Goal: Task Accomplishment & Management: Manage account settings

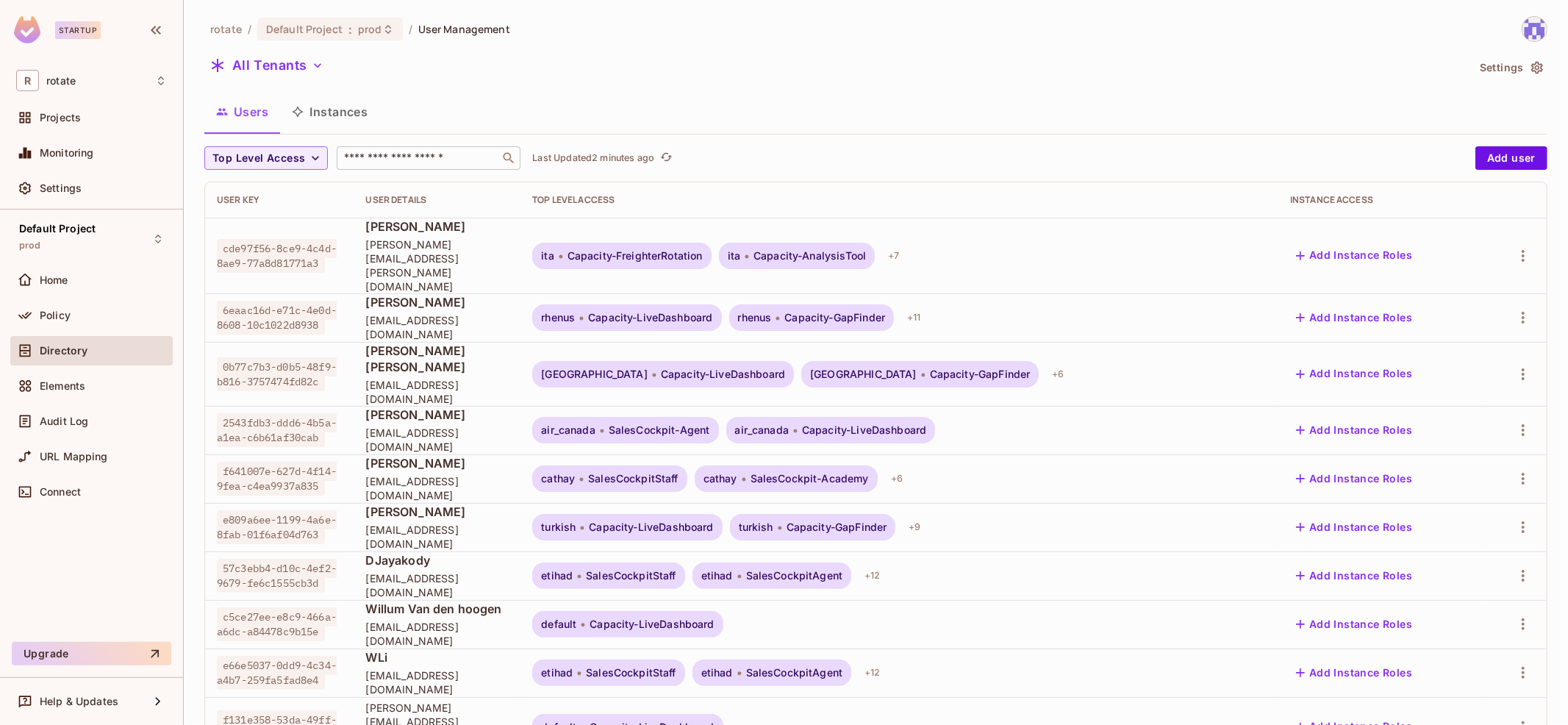
click at [394, 157] on input "text" at bounding box center [418, 158] width 155 height 14
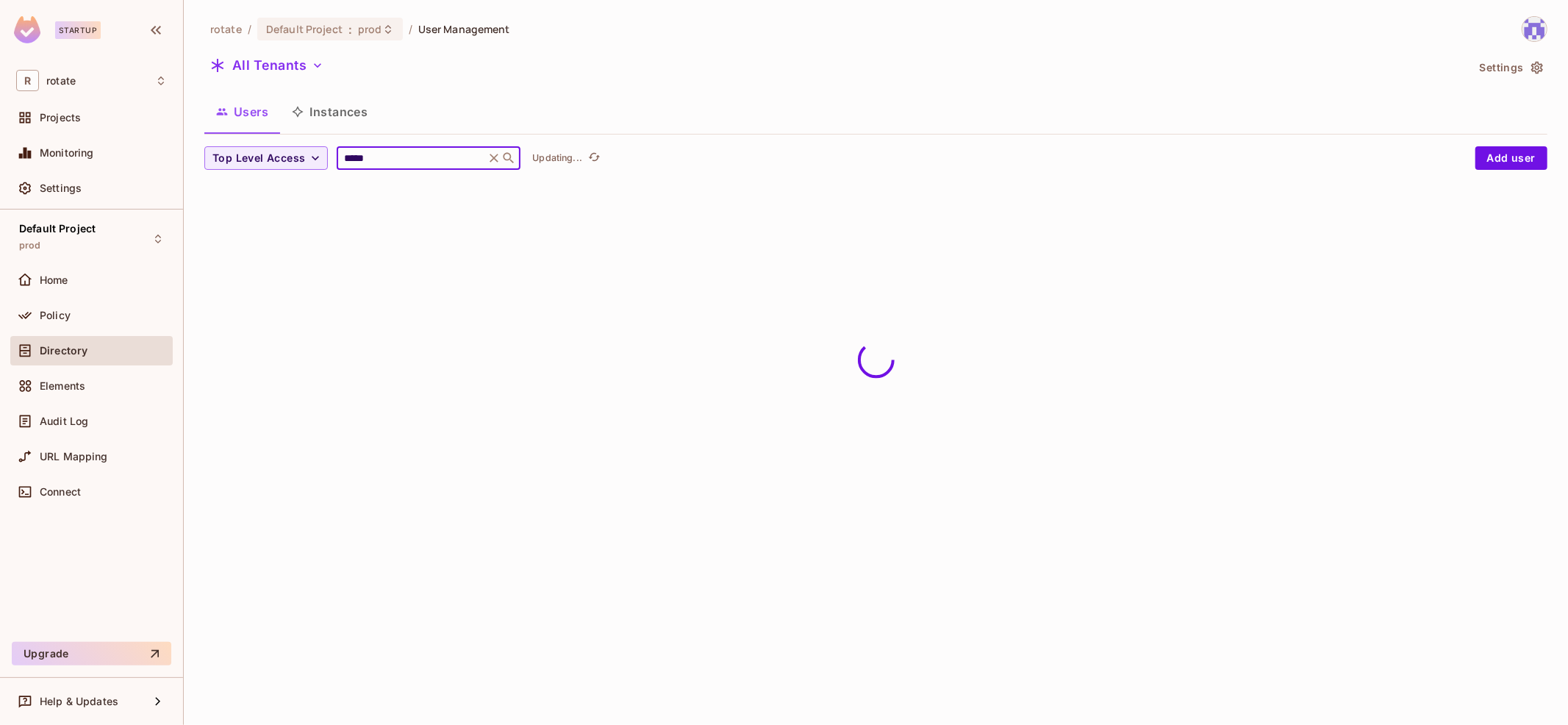
click at [838, 137] on div "rotate / Default Project : prod / User Management All Tenants Settings Users In…" at bounding box center [876, 105] width 1343 height 177
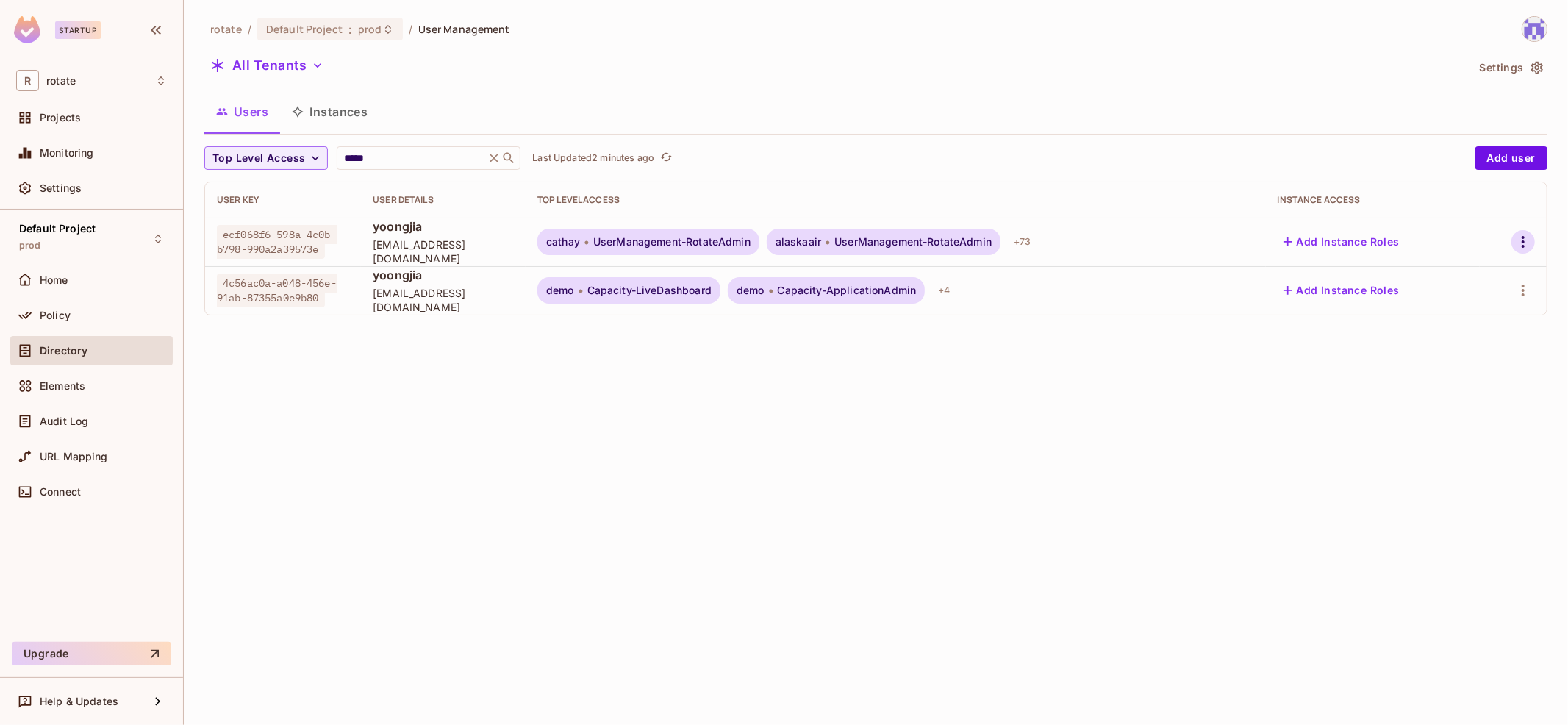
click at [1528, 239] on icon "button" at bounding box center [1522, 241] width 17 height 17
click at [1486, 302] on div "Top Level Roles" at bounding box center [1468, 307] width 80 height 14
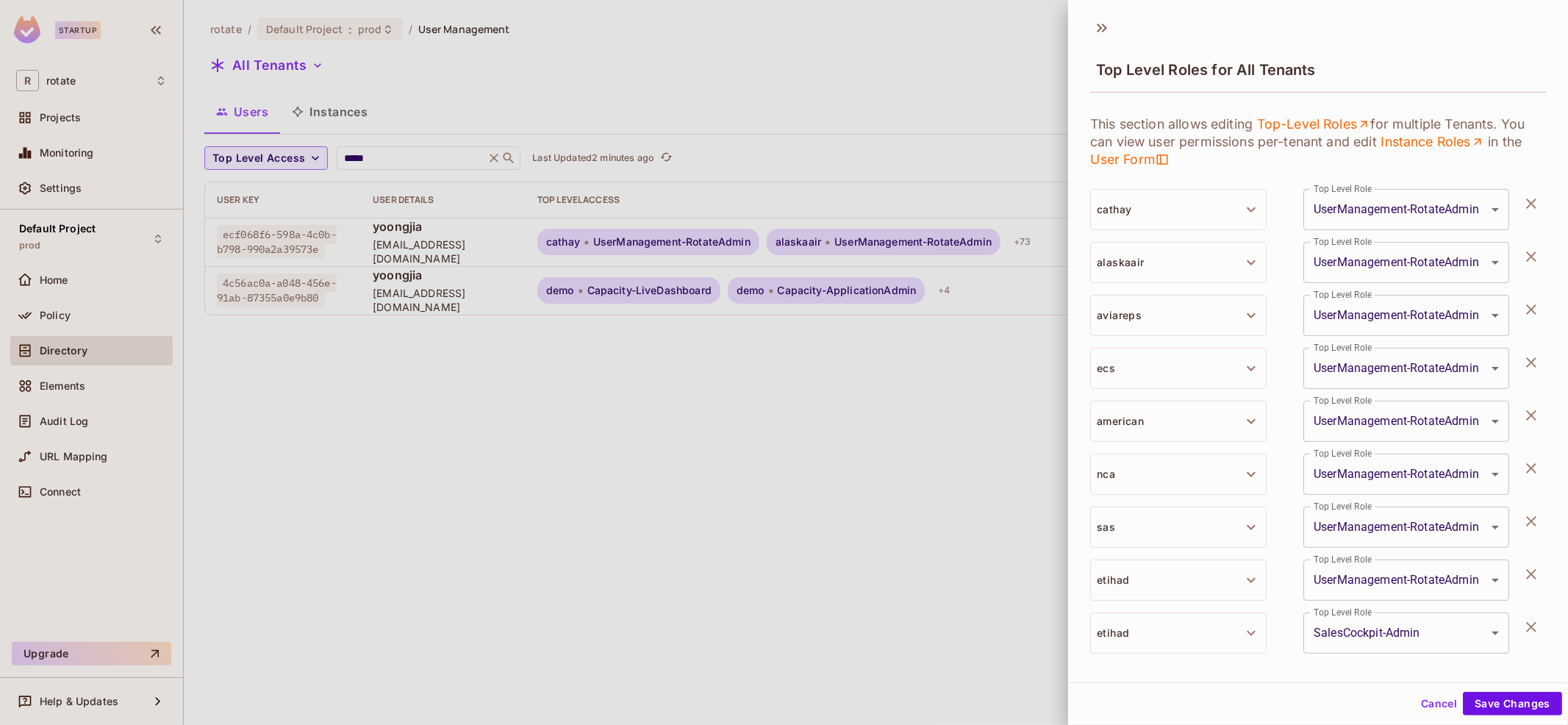
click at [1528, 199] on icon "button" at bounding box center [1530, 203] width 10 height 10
click at [1528, 252] on icon "button" at bounding box center [1530, 256] width 10 height 10
click at [1528, 304] on icon "button" at bounding box center [1530, 309] width 10 height 10
click at [1528, 358] on icon "button" at bounding box center [1530, 362] width 10 height 10
click at [1528, 410] on icon "button" at bounding box center [1530, 415] width 10 height 10
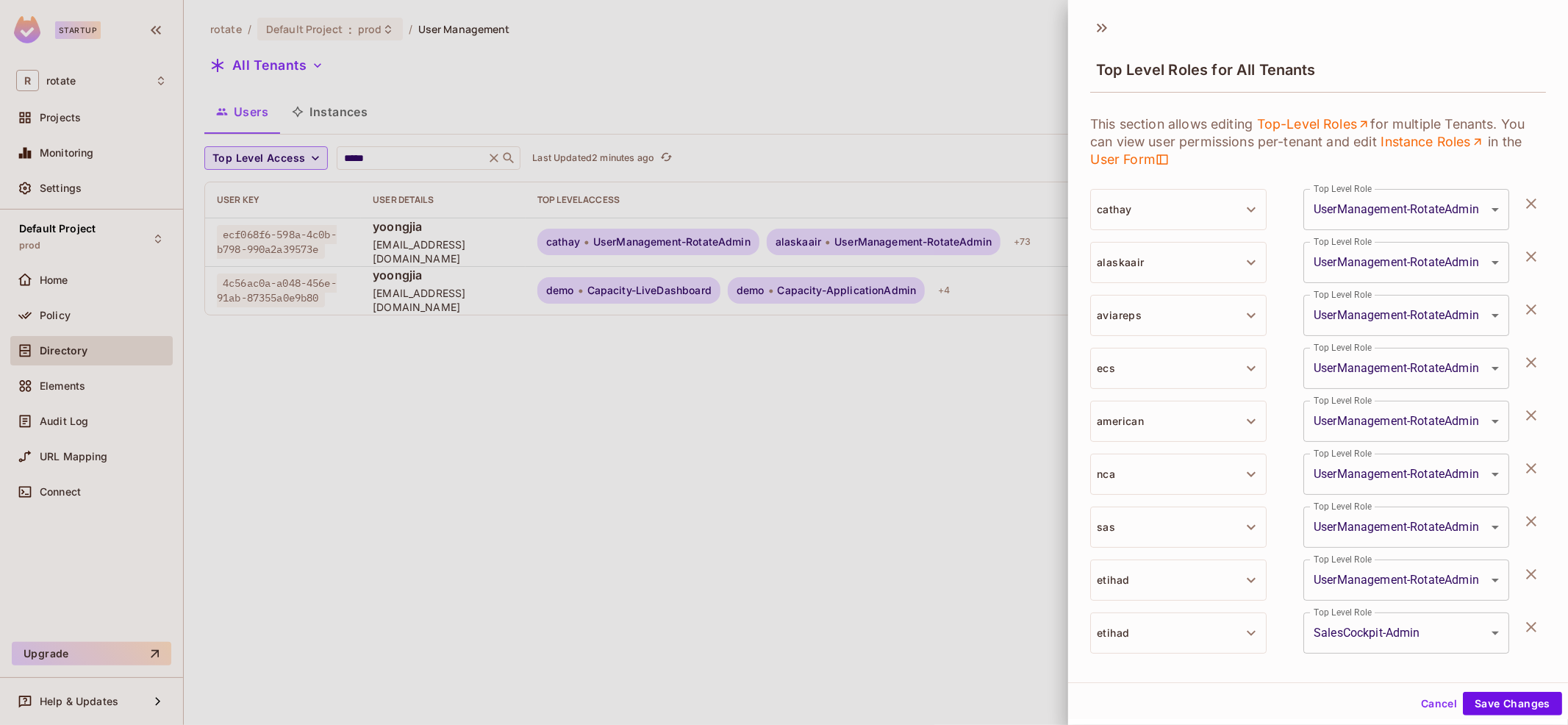
click at [1528, 463] on icon "button" at bounding box center [1530, 468] width 10 height 10
click at [1528, 516] on icon "button" at bounding box center [1530, 520] width 10 height 10
click at [1528, 569] on icon "button" at bounding box center [1530, 574] width 10 height 10
click at [1528, 199] on icon "button" at bounding box center [1530, 203] width 10 height 10
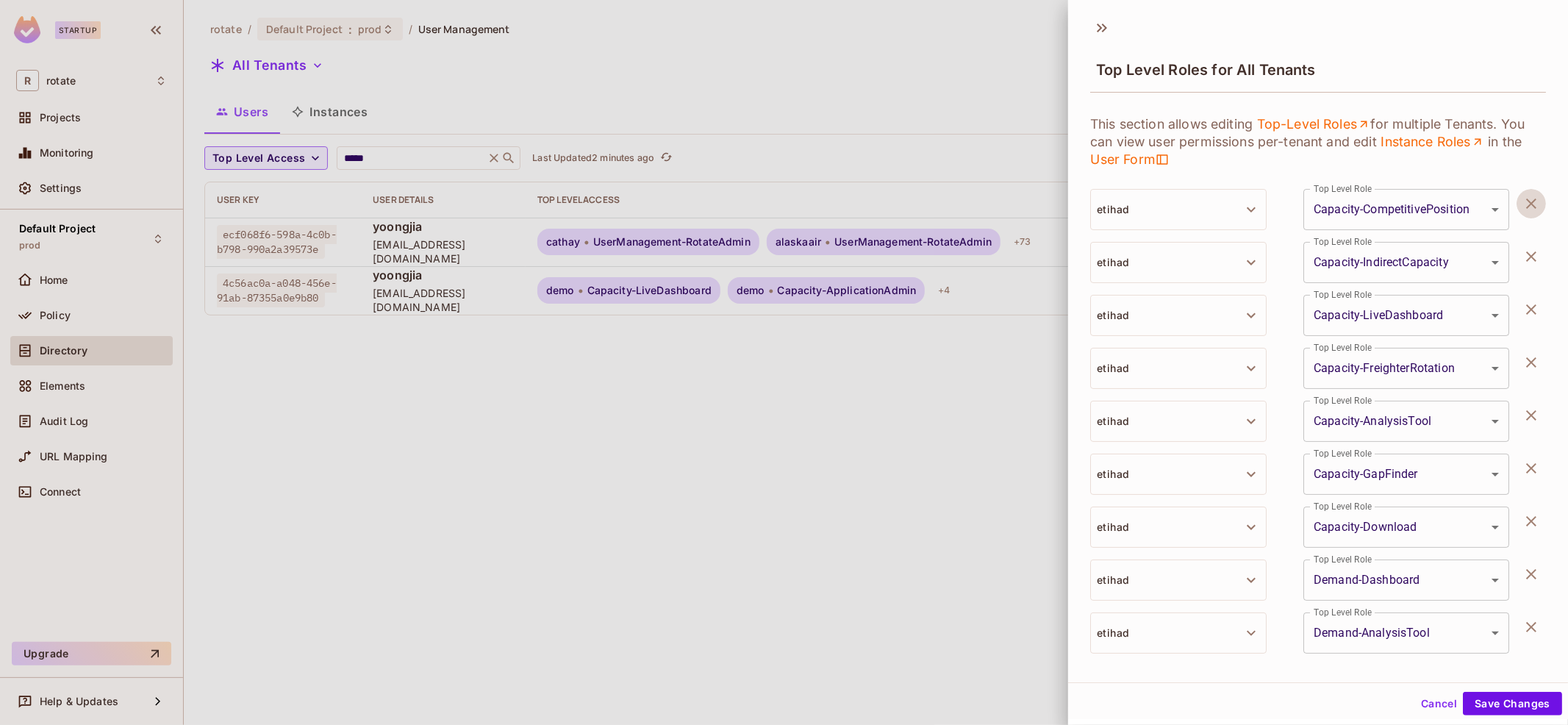
click at [1528, 252] on icon "button" at bounding box center [1530, 256] width 10 height 10
click at [1528, 304] on icon "button" at bounding box center [1530, 309] width 10 height 10
click at [1528, 199] on icon "button" at bounding box center [1530, 203] width 10 height 10
click at [1528, 252] on icon "button" at bounding box center [1530, 256] width 10 height 10
click at [1528, 304] on icon "button" at bounding box center [1530, 309] width 10 height 10
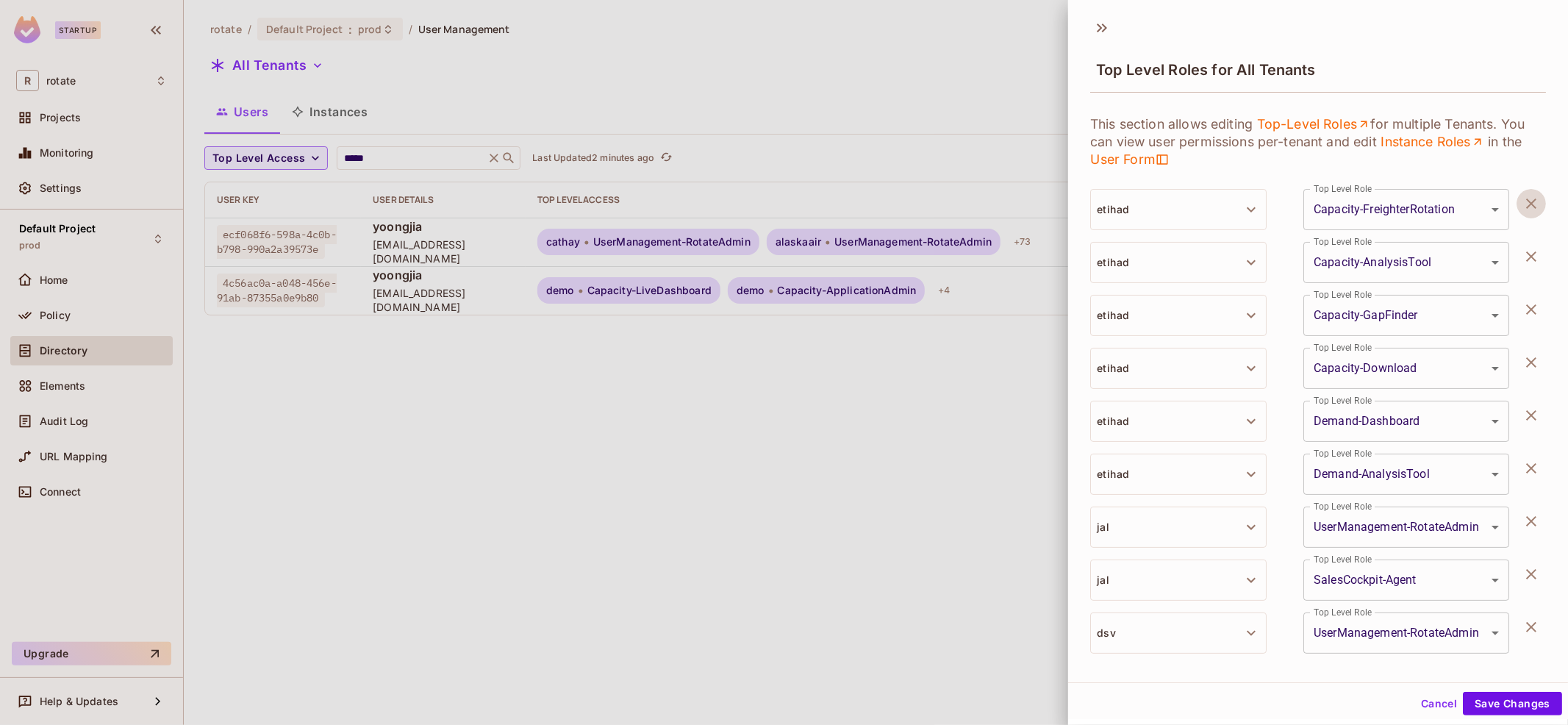
click at [1528, 358] on icon "button" at bounding box center [1530, 362] width 10 height 10
click at [1528, 410] on icon "button" at bounding box center [1530, 415] width 10 height 10
click at [1528, 199] on icon "button" at bounding box center [1530, 203] width 10 height 10
click at [1528, 252] on icon "button" at bounding box center [1530, 256] width 10 height 10
click at [1528, 199] on icon "button" at bounding box center [1530, 203] width 10 height 10
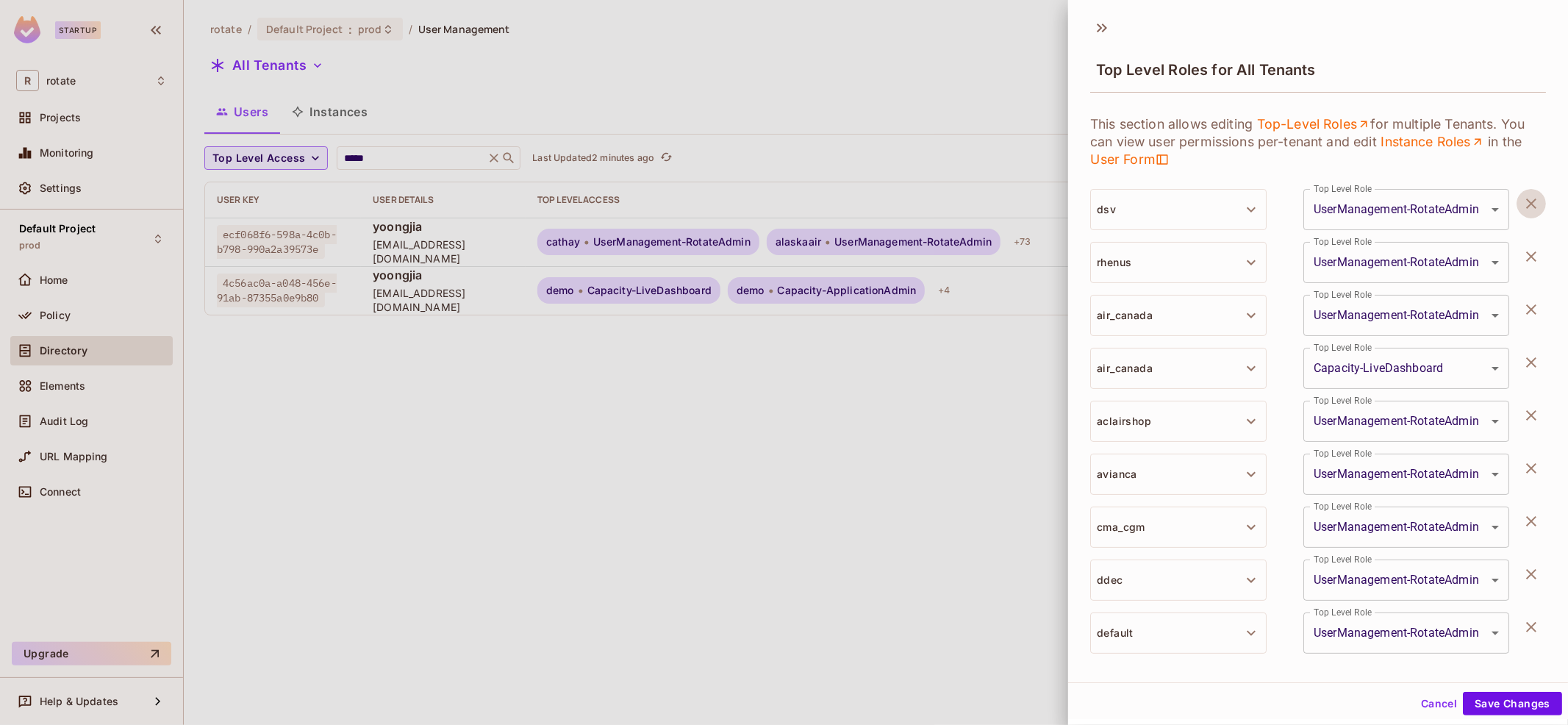
click at [1528, 199] on icon "button" at bounding box center [1530, 203] width 10 height 10
click at [1528, 252] on icon "button" at bounding box center [1530, 256] width 10 height 10
click at [1528, 199] on icon "button" at bounding box center [1530, 203] width 10 height 10
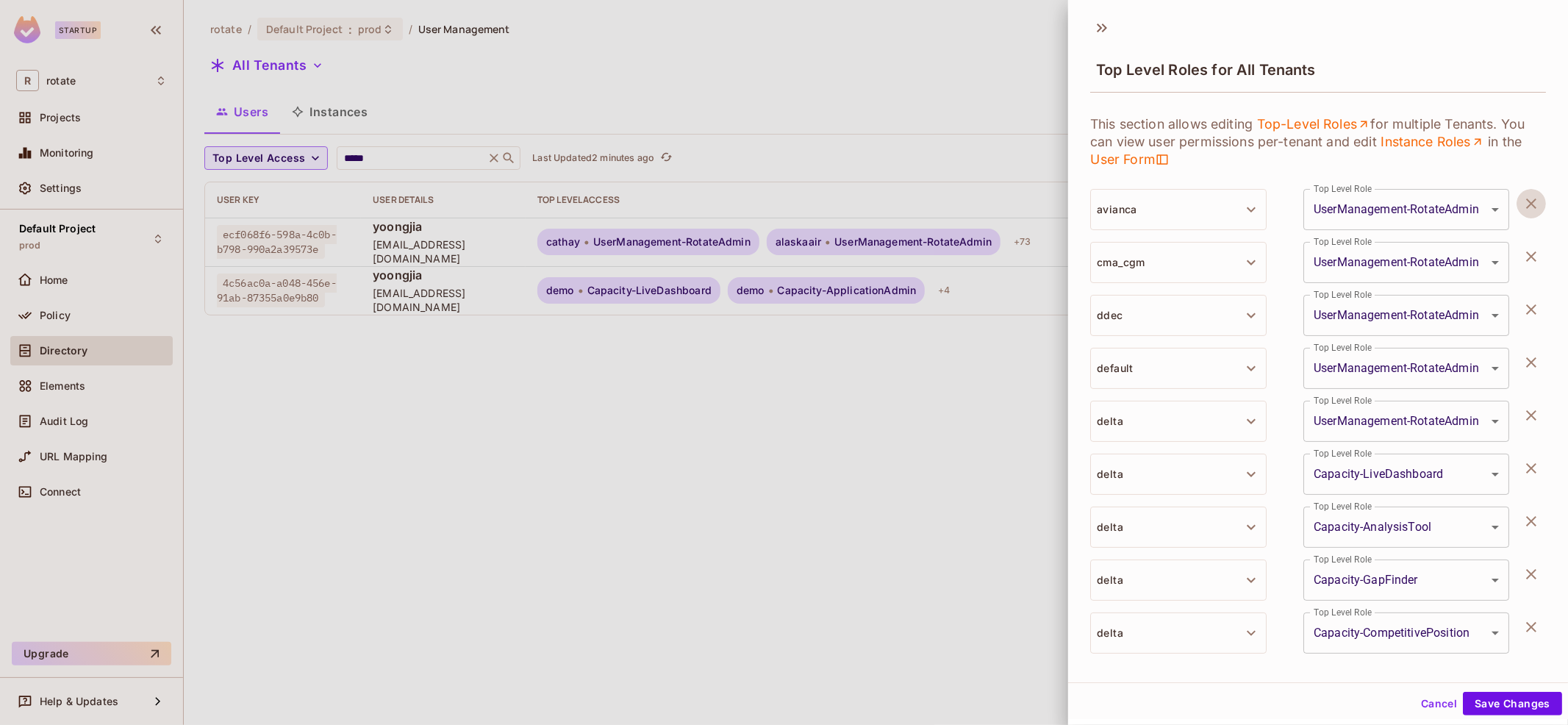
click at [1528, 199] on icon "button" at bounding box center [1530, 203] width 10 height 10
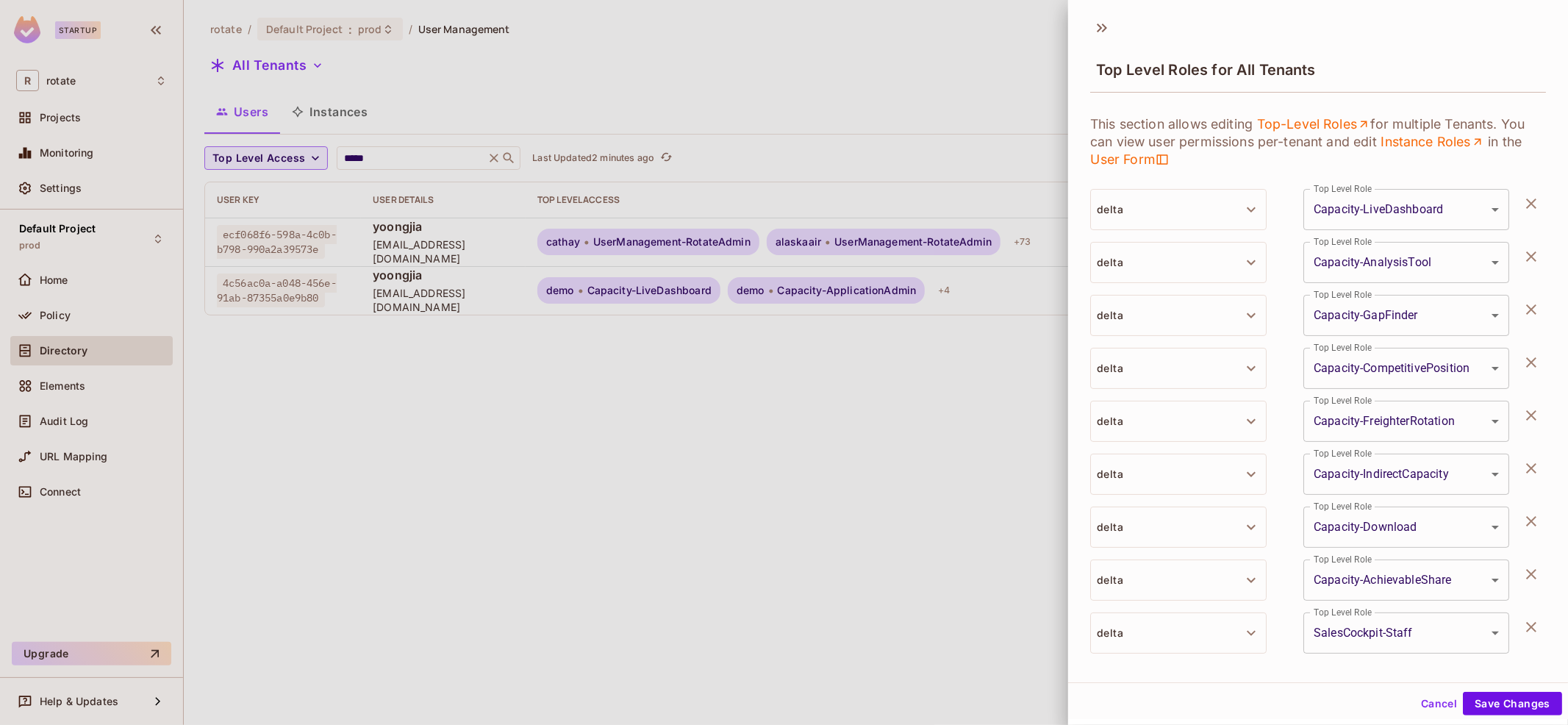
click at [1528, 199] on icon "button" at bounding box center [1530, 203] width 10 height 10
click at [1528, 252] on icon "button" at bounding box center [1530, 256] width 10 height 10
click at [1528, 199] on icon "button" at bounding box center [1530, 203] width 10 height 10
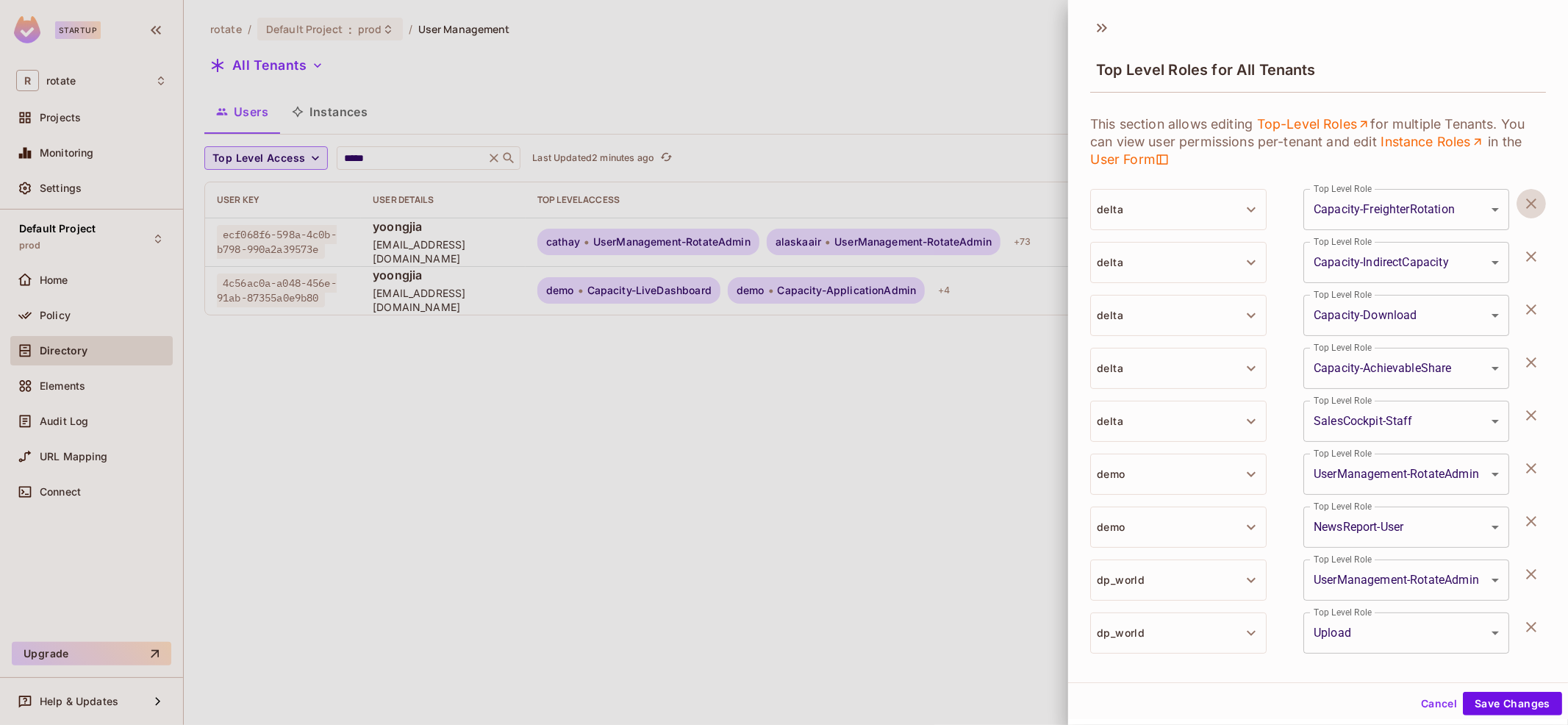
click at [1528, 252] on icon "button" at bounding box center [1530, 256] width 10 height 10
click at [1528, 199] on icon "button" at bounding box center [1530, 203] width 10 height 10
click at [1528, 252] on icon "button" at bounding box center [1530, 256] width 10 height 10
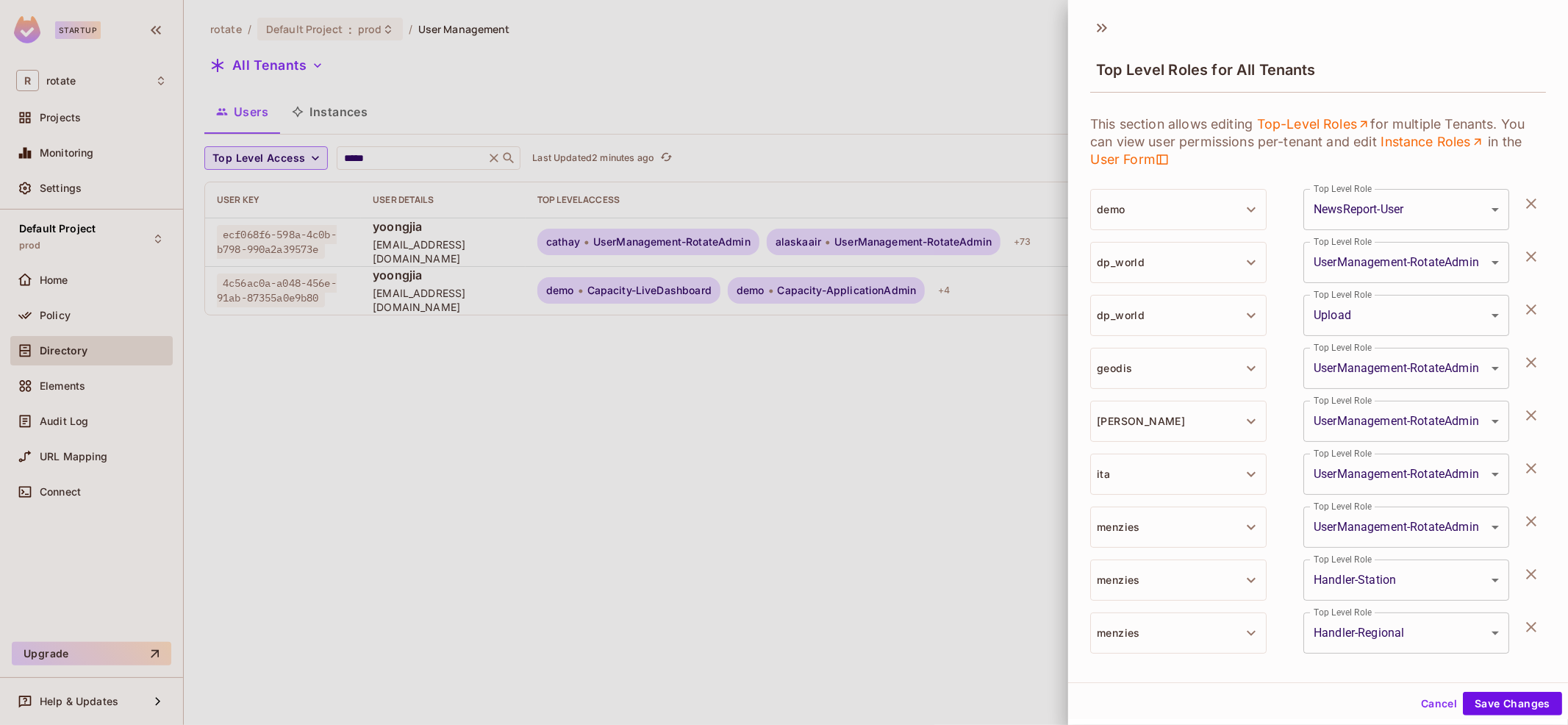
click at [1528, 199] on icon "button" at bounding box center [1530, 203] width 10 height 10
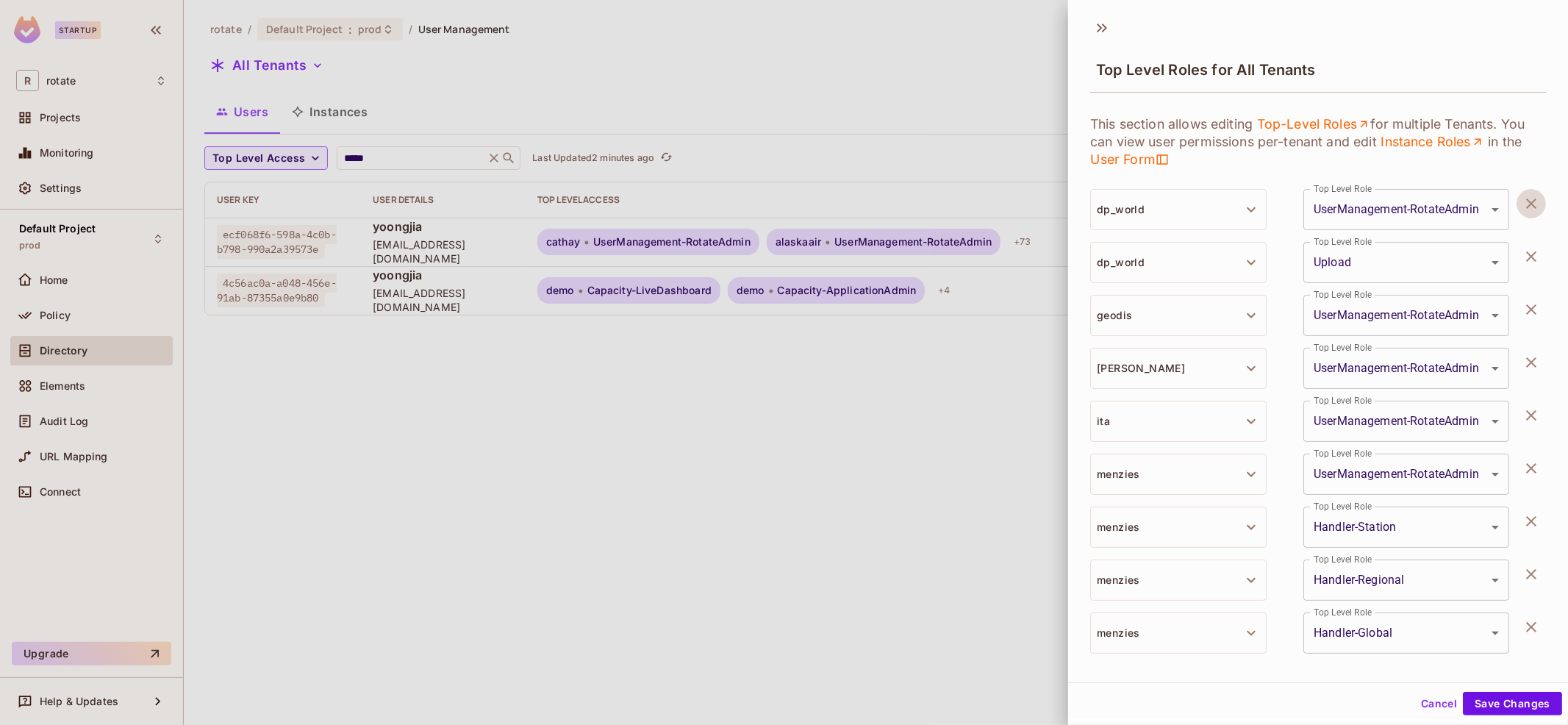
click at [1528, 199] on icon "button" at bounding box center [1530, 203] width 10 height 10
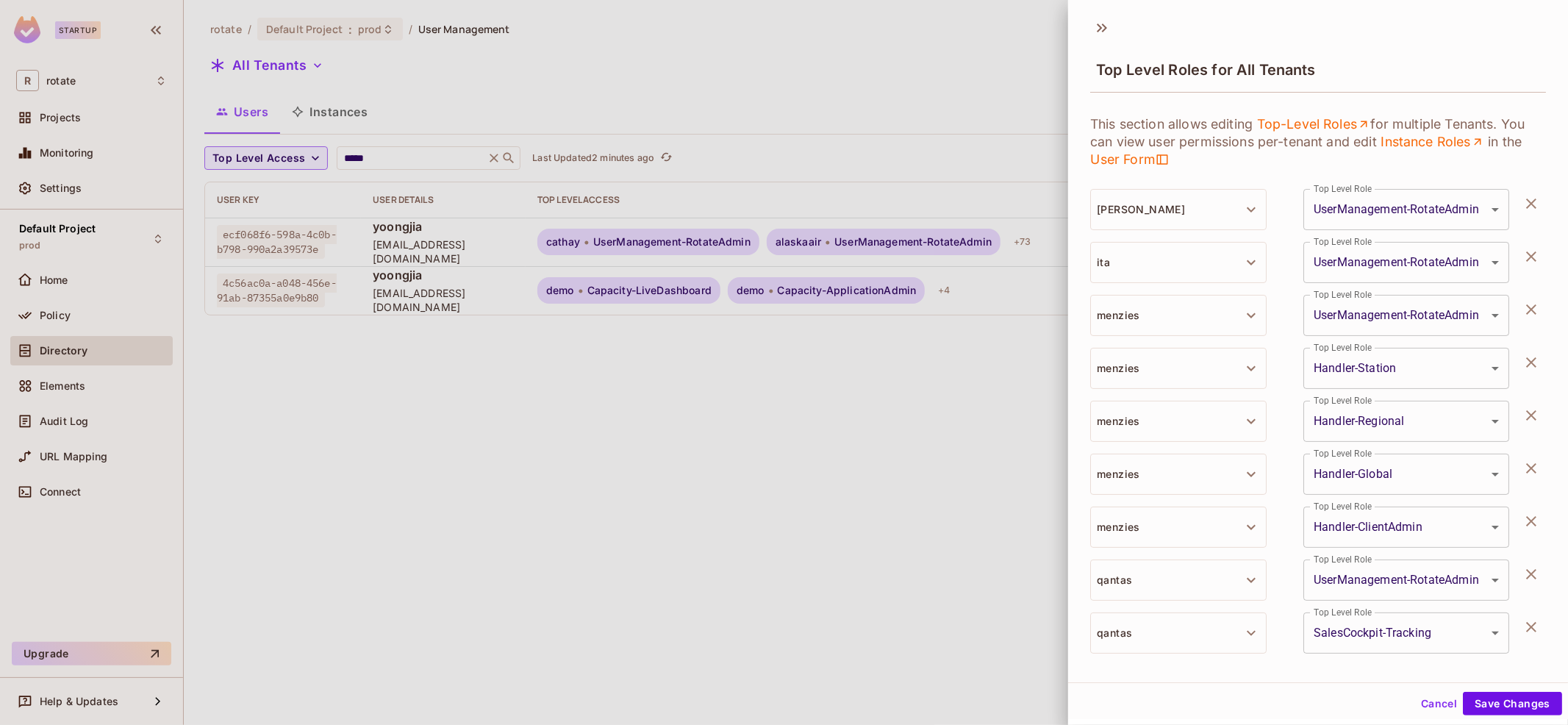
click at [1528, 199] on icon "button" at bounding box center [1530, 203] width 10 height 10
click at [1528, 252] on icon "button" at bounding box center [1530, 256] width 10 height 10
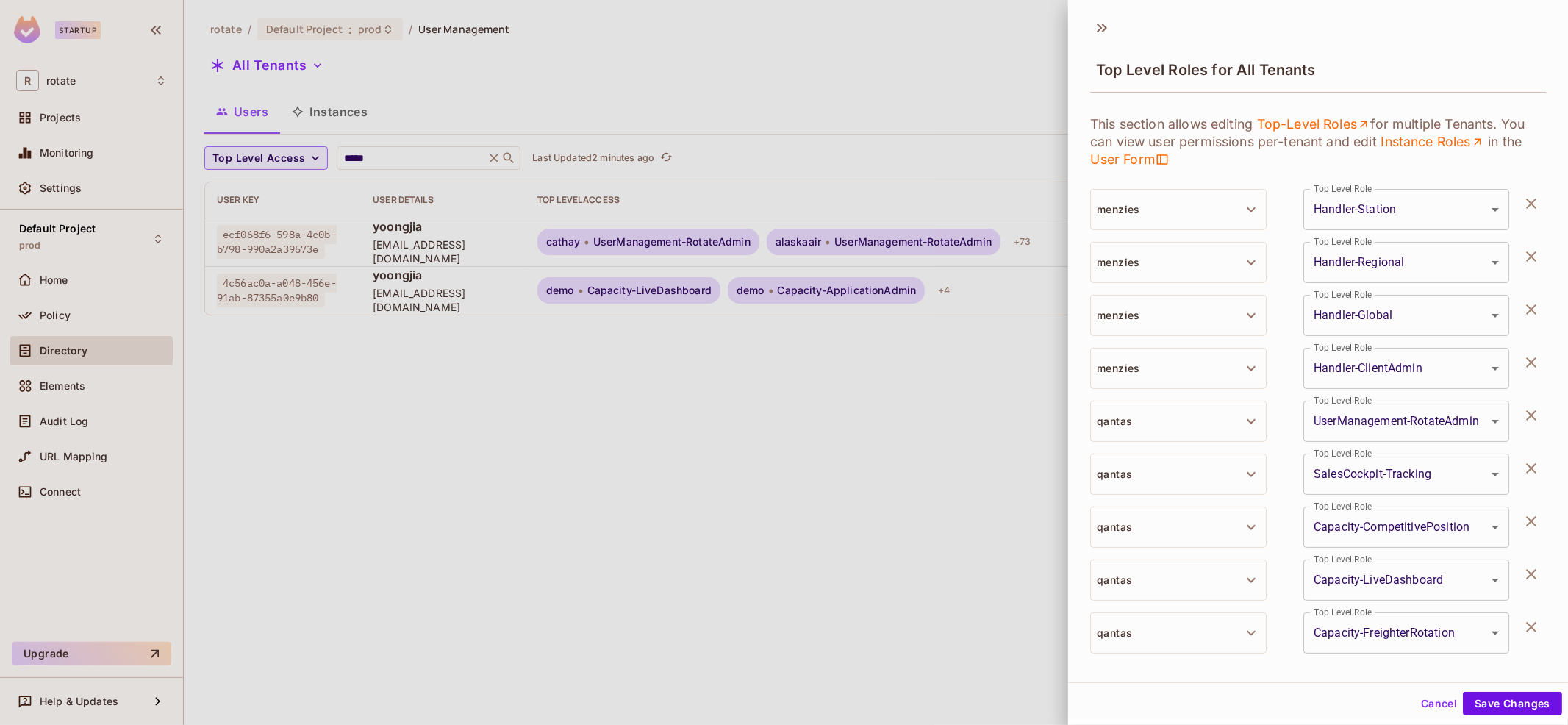
click at [1528, 199] on icon "button" at bounding box center [1530, 203] width 10 height 10
click at [1528, 252] on icon "button" at bounding box center [1530, 256] width 10 height 10
click at [1528, 199] on icon "button" at bounding box center [1530, 203] width 10 height 10
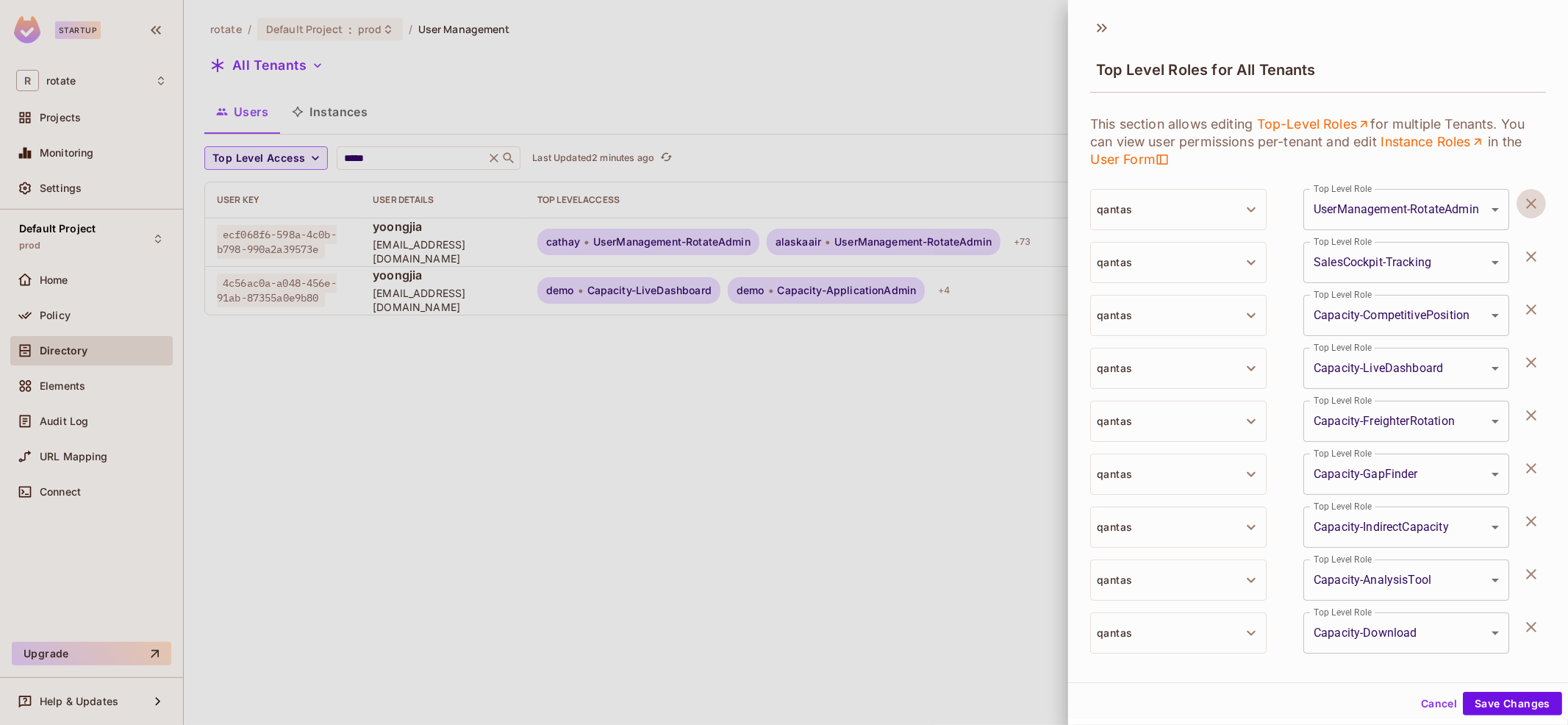
click at [1528, 252] on icon "button" at bounding box center [1530, 256] width 10 height 10
click at [1528, 199] on icon "button" at bounding box center [1530, 203] width 10 height 10
click at [1528, 252] on icon "button" at bounding box center [1530, 256] width 10 height 10
click at [1528, 199] on icon "button" at bounding box center [1530, 203] width 10 height 10
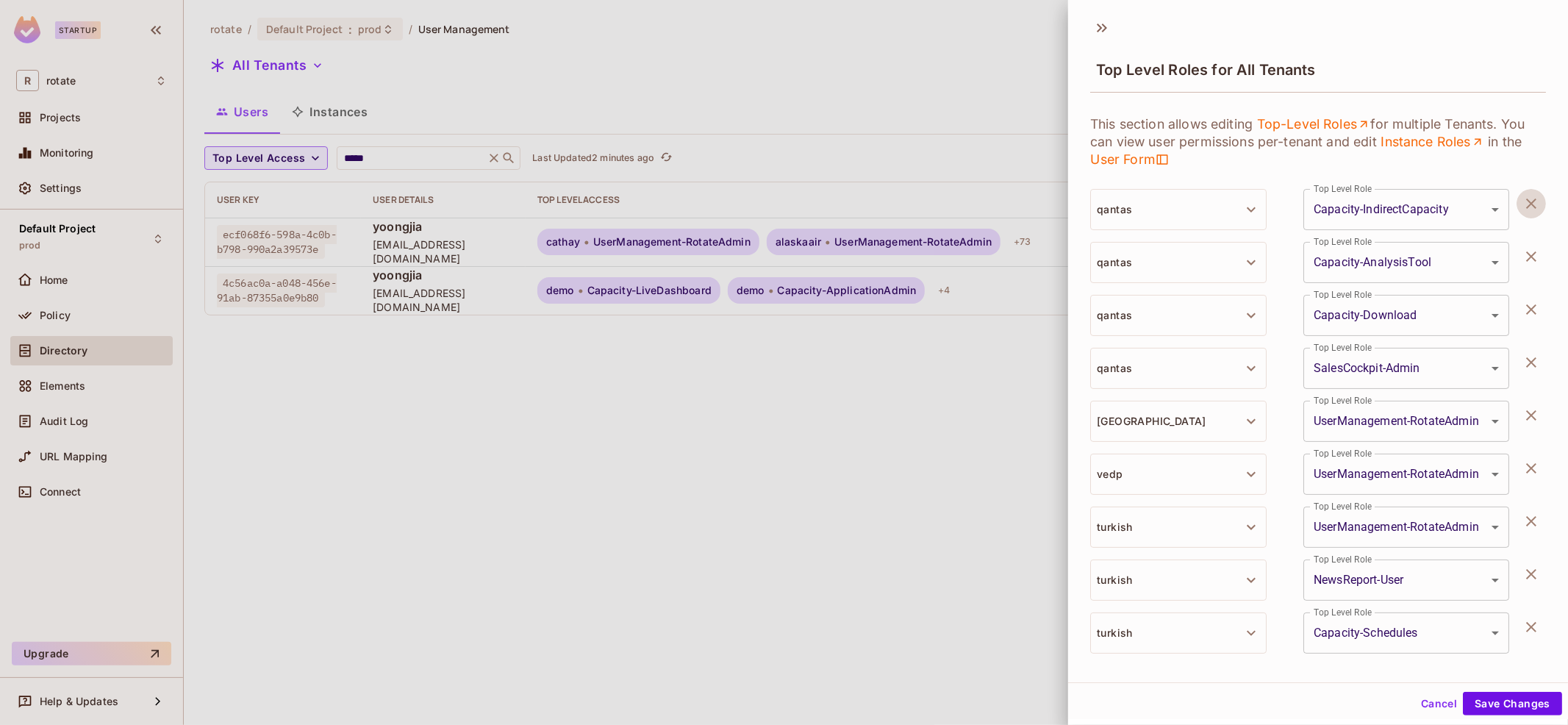
click at [1528, 199] on icon "button" at bounding box center [1530, 203] width 10 height 10
click at [1528, 252] on icon "button" at bounding box center [1530, 256] width 10 height 10
click at [1528, 199] on icon "button" at bounding box center [1530, 203] width 10 height 10
click at [1528, 252] on icon "button" at bounding box center [1530, 256] width 10 height 10
click at [1528, 199] on icon "button" at bounding box center [1530, 203] width 10 height 10
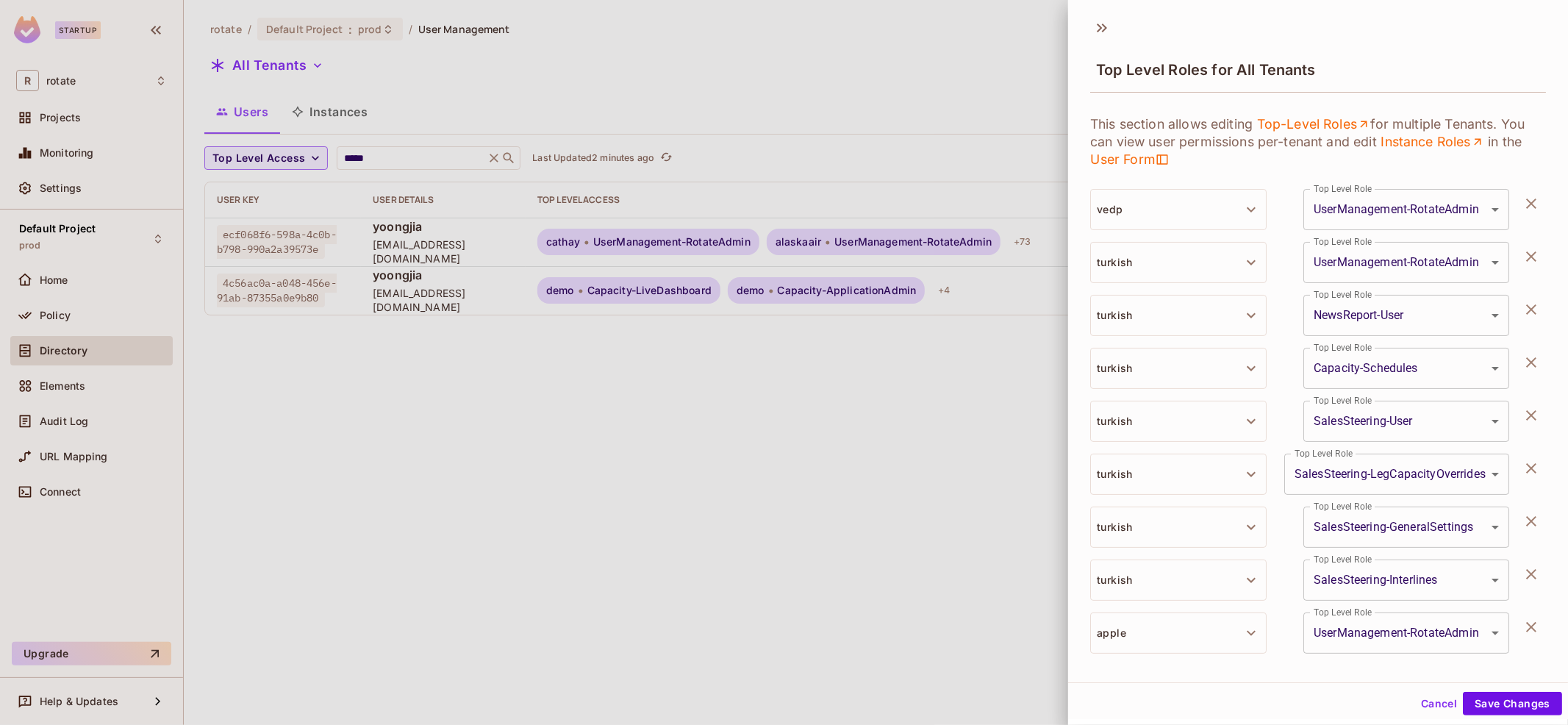
click at [1528, 199] on icon "button" at bounding box center [1530, 203] width 10 height 10
click at [1528, 252] on icon "button" at bounding box center [1530, 256] width 10 height 10
click at [1528, 199] on icon "button" at bounding box center [1530, 203] width 10 height 10
click at [1528, 252] on icon "button" at bounding box center [1530, 256] width 10 height 10
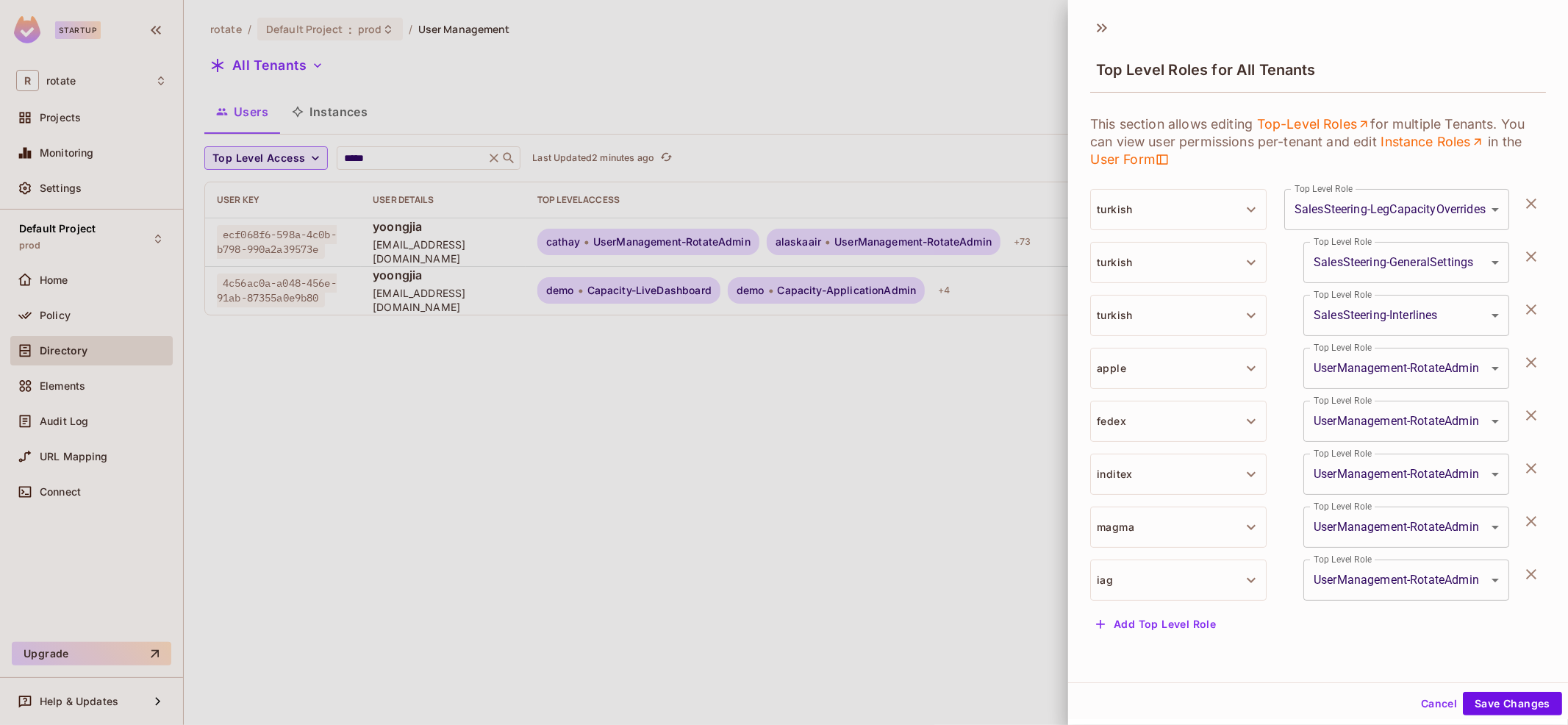
click at [1528, 199] on icon "button" at bounding box center [1530, 203] width 10 height 10
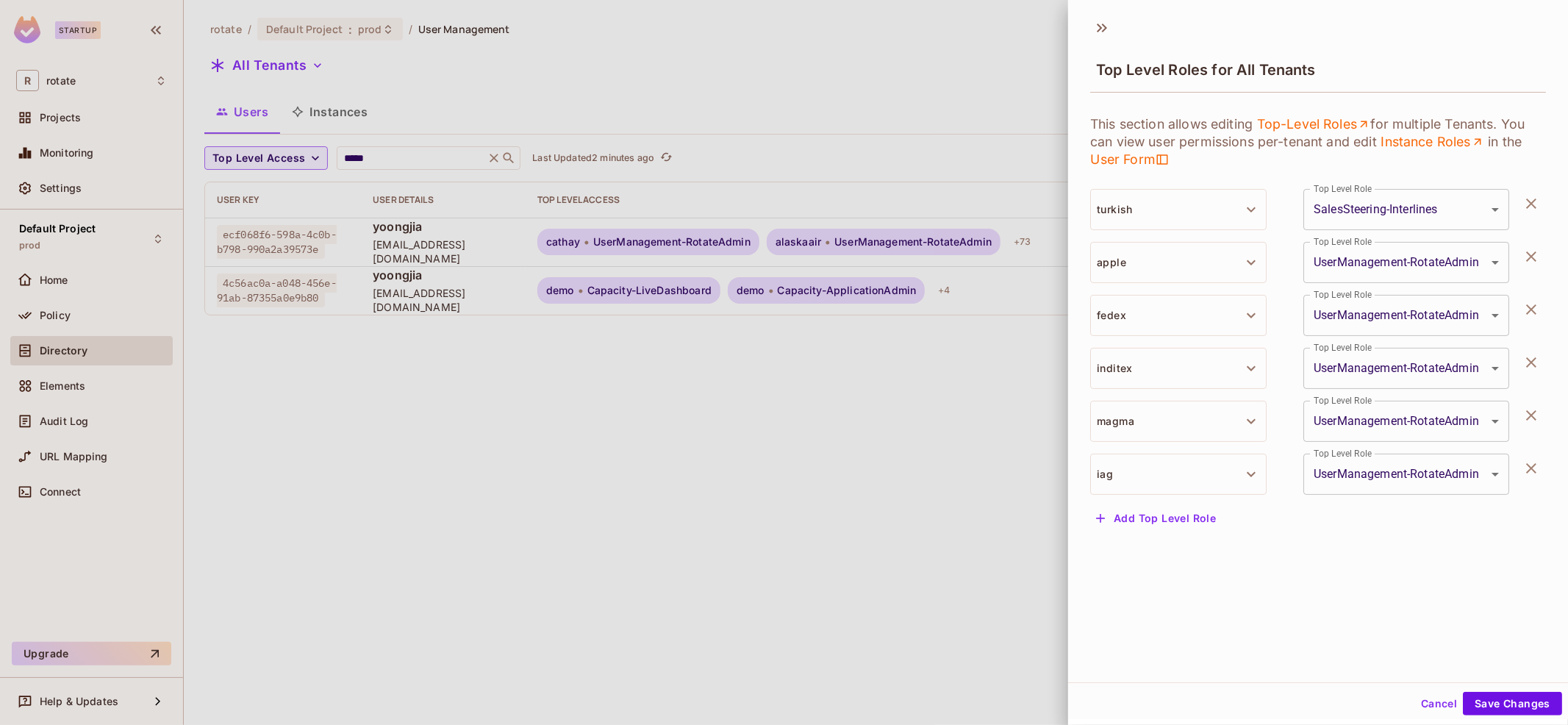
click at [1528, 199] on icon "button" at bounding box center [1530, 203] width 10 height 10
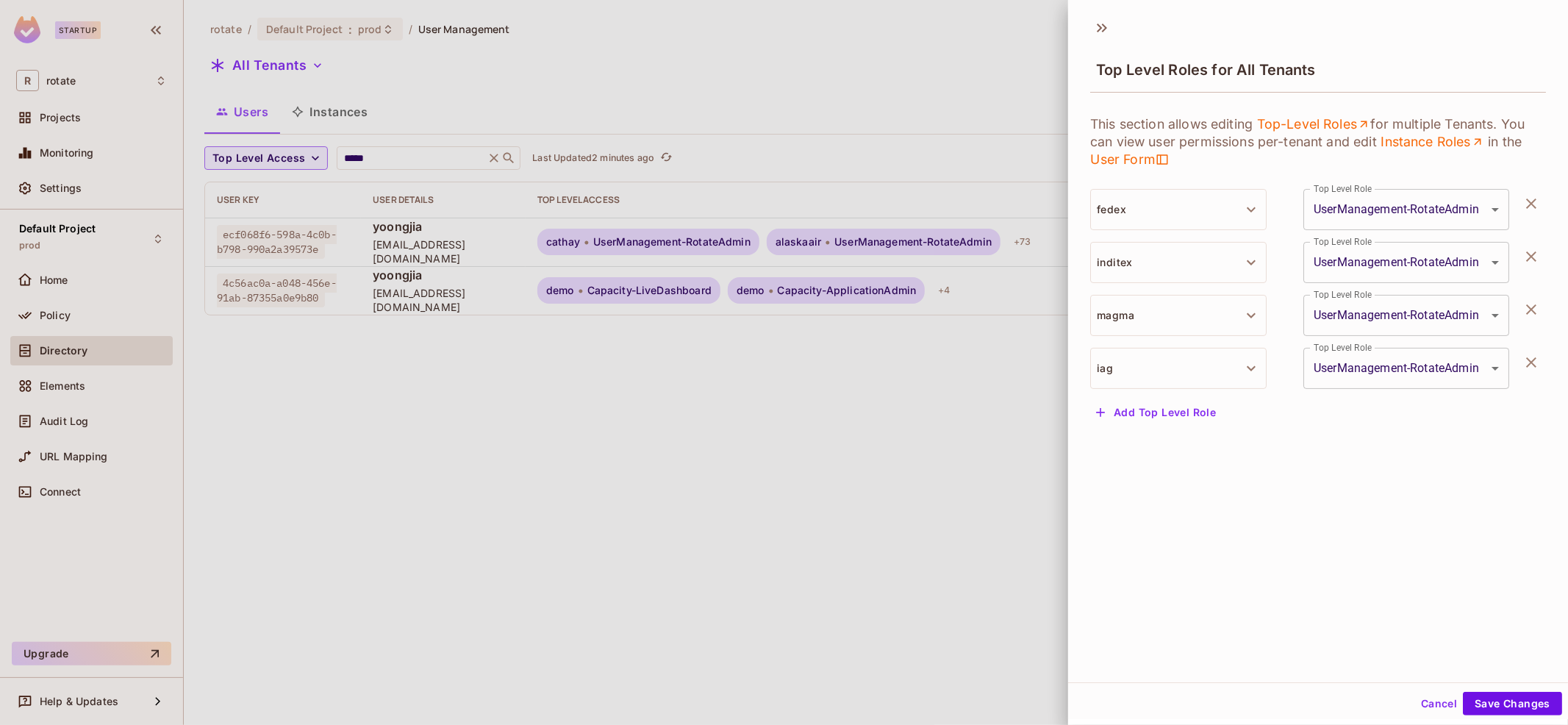
click at [1528, 199] on icon "button" at bounding box center [1530, 203] width 10 height 10
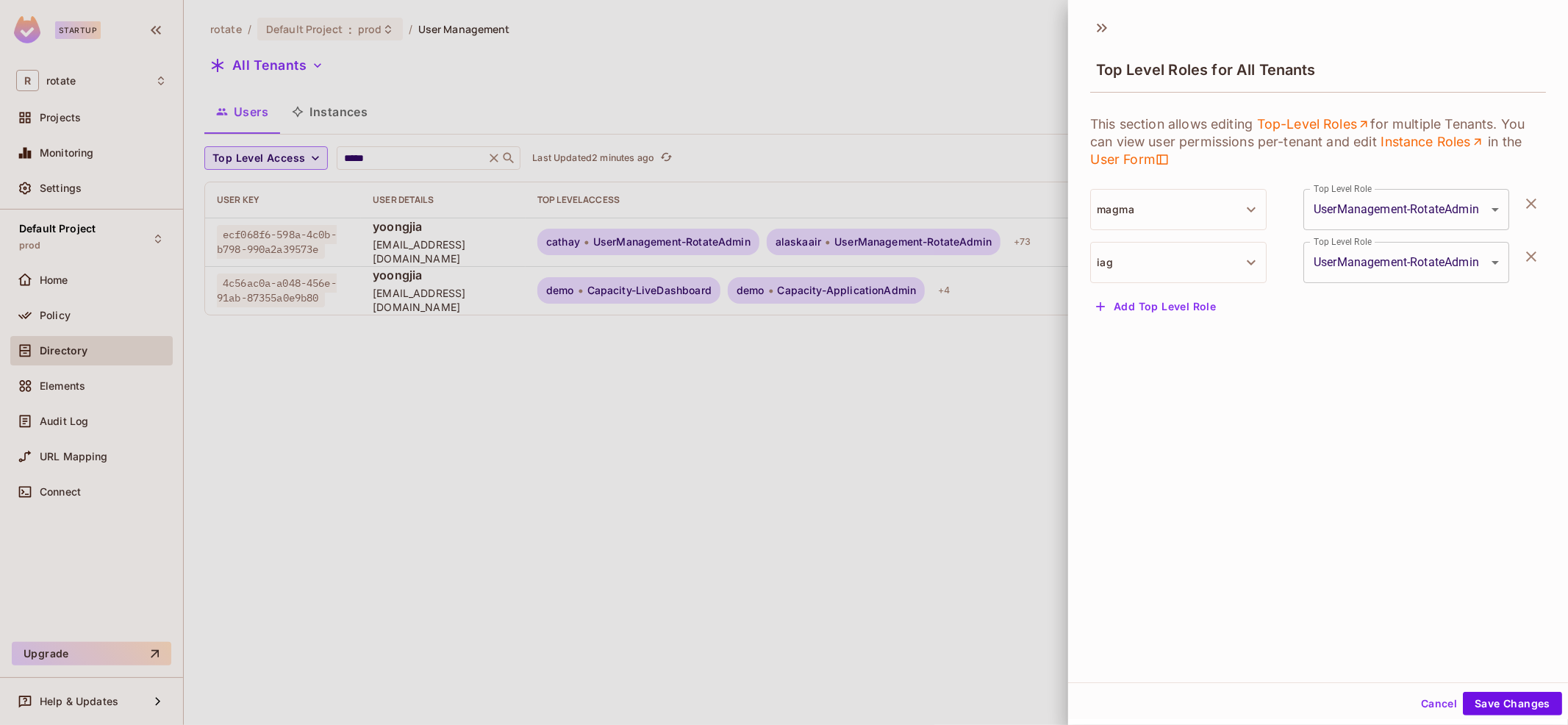
click at [1528, 199] on icon "button" at bounding box center [1530, 203] width 10 height 10
click at [1491, 698] on button "Save Changes" at bounding box center [1512, 703] width 100 height 24
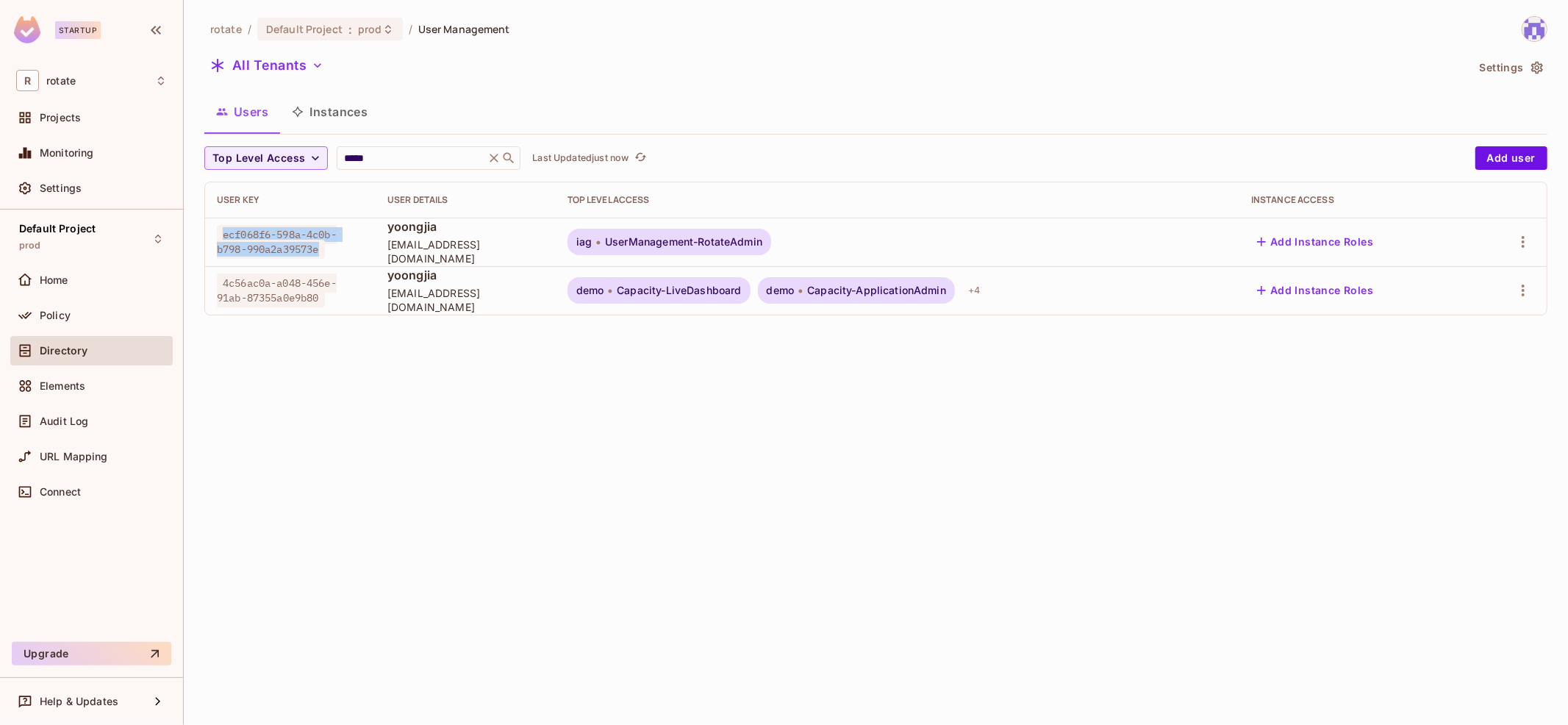
drag, startPoint x: 222, startPoint y: 237, endPoint x: 326, endPoint y: 249, distance: 104.7
click at [326, 249] on span "ecf068f6-598a-4c0b-b798-990a2a39573e" at bounding box center [277, 242] width 119 height 33
copy span "ecf068f6-598a-4c0b-b798-990a2a39573e"
drag, startPoint x: 423, startPoint y: 148, endPoint x: 247, endPoint y: 150, distance: 176.0
click at [247, 150] on div "Top Level Access ***** ​ Last Updated 3 minutes ago" at bounding box center [836, 158] width 1263 height 24
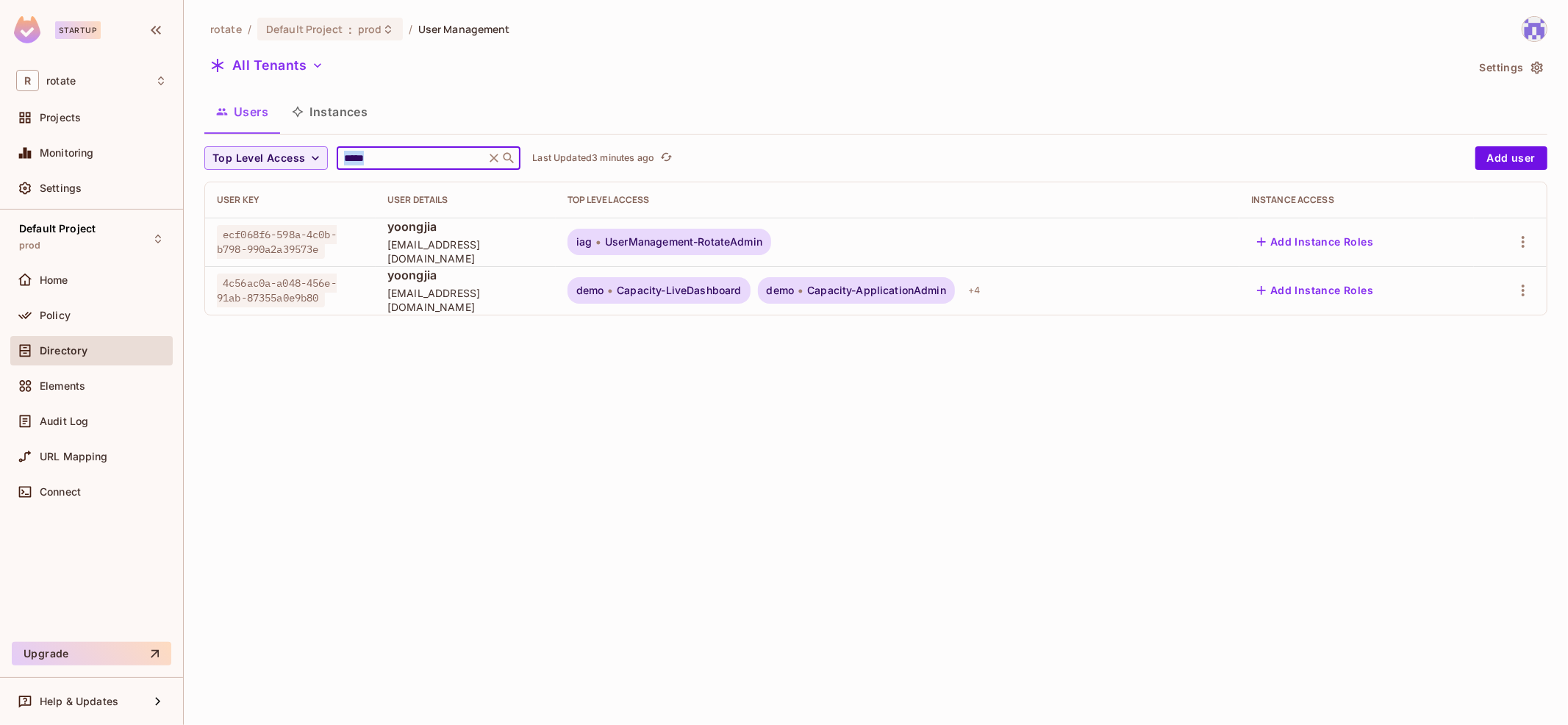
click at [426, 160] on input "*****" at bounding box center [411, 158] width 139 height 14
type input "*"
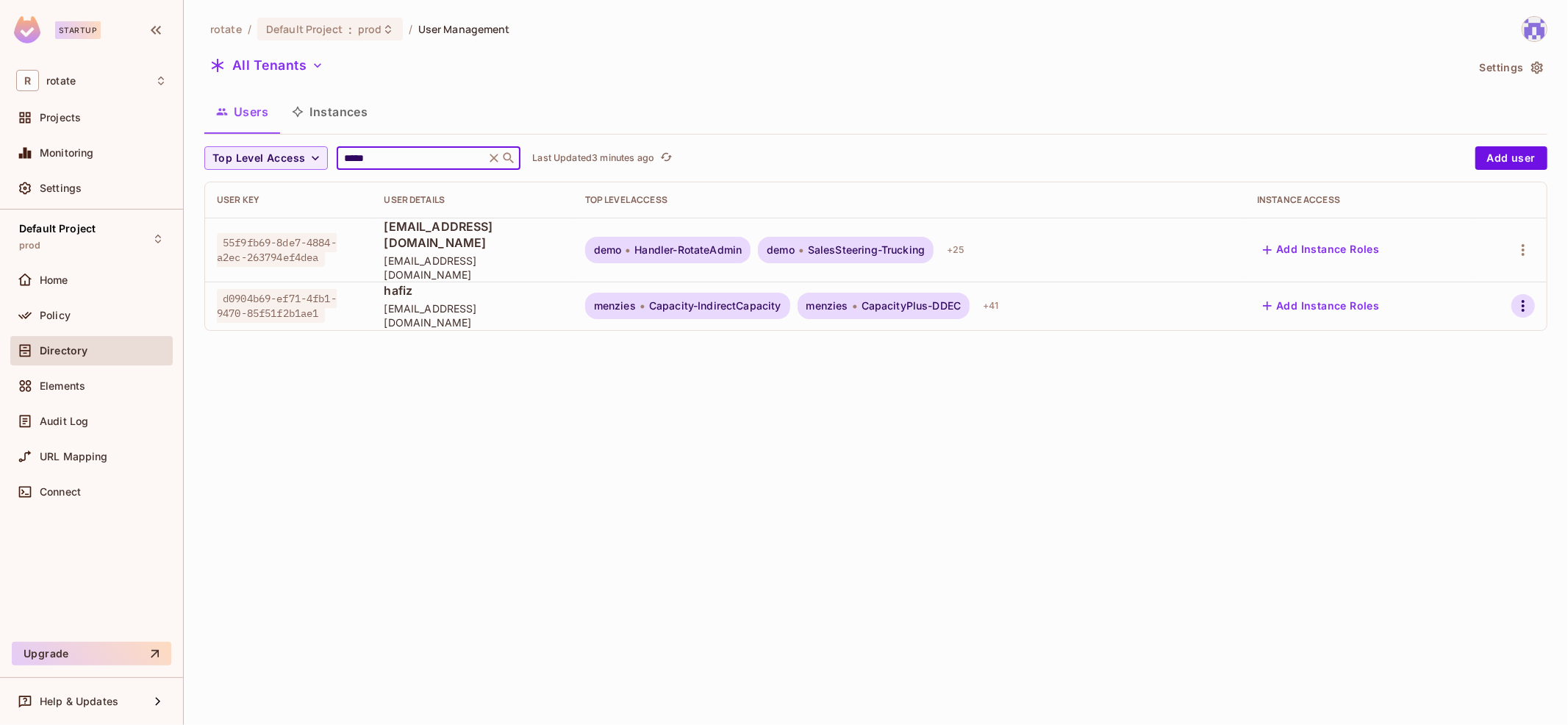
type input "*****"
click at [1529, 297] on icon "button" at bounding box center [1522, 305] width 17 height 17
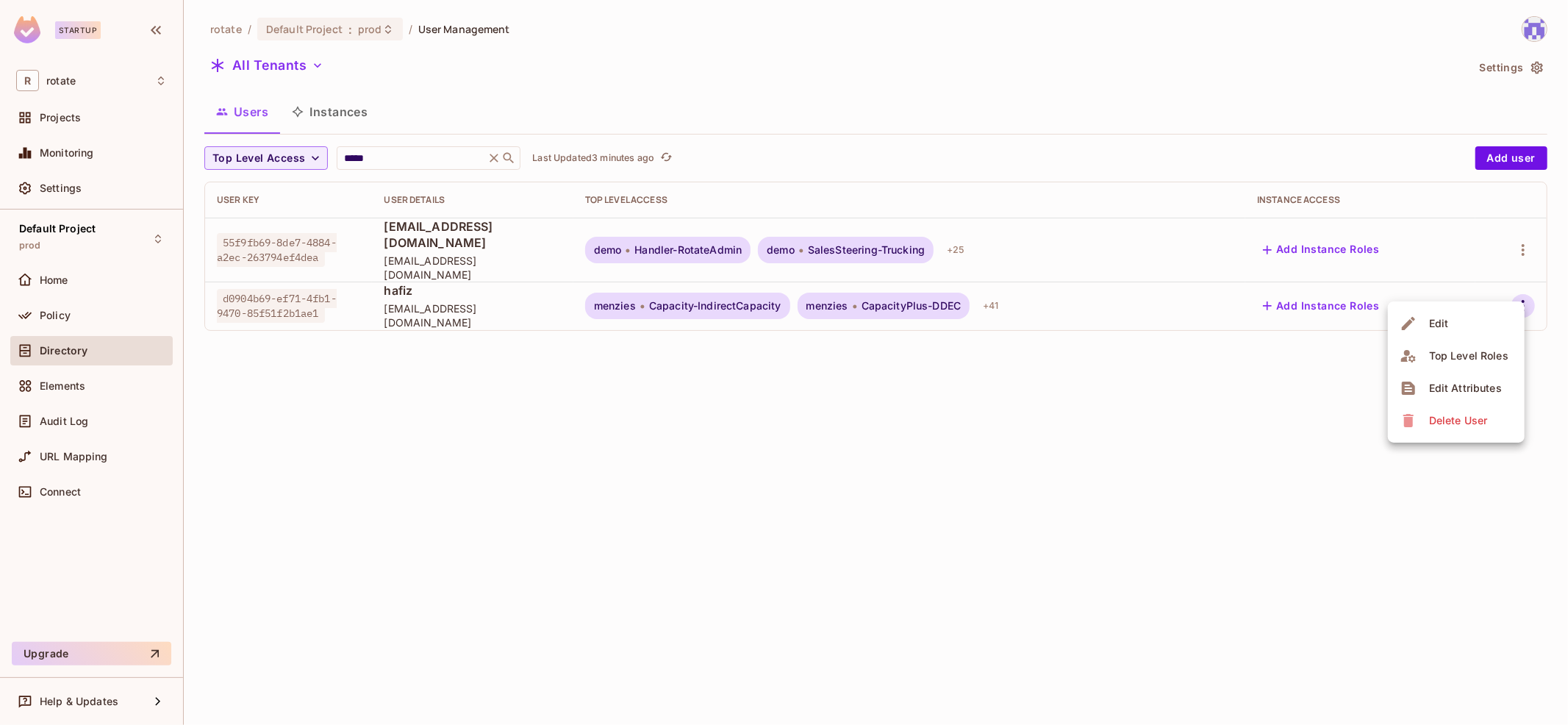
click at [1477, 394] on div "Edit Attributes" at bounding box center [1465, 388] width 72 height 14
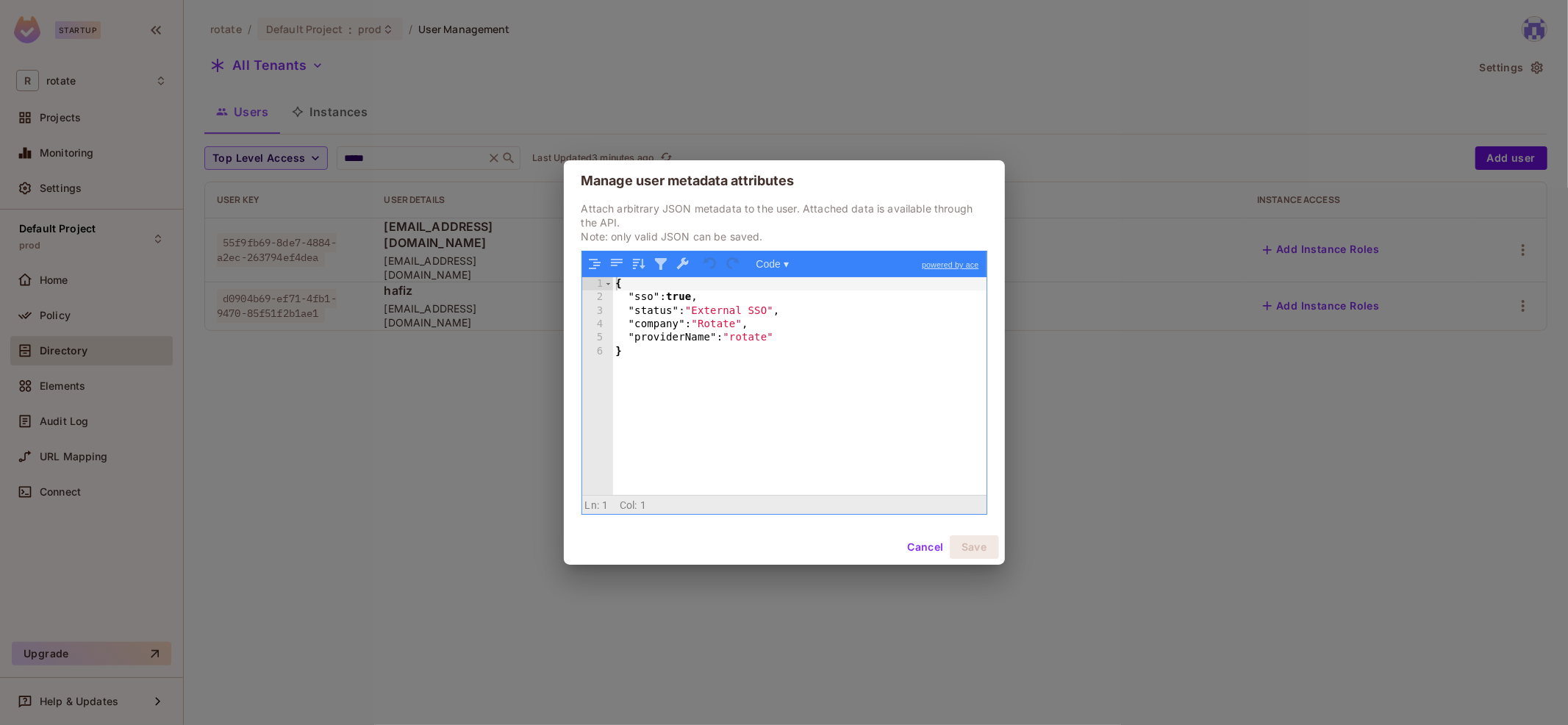
click at [1477, 394] on div "Manage user metadata attributes Attach arbitrary JSON metadata to the user. Att…" at bounding box center [784, 362] width 1568 height 725
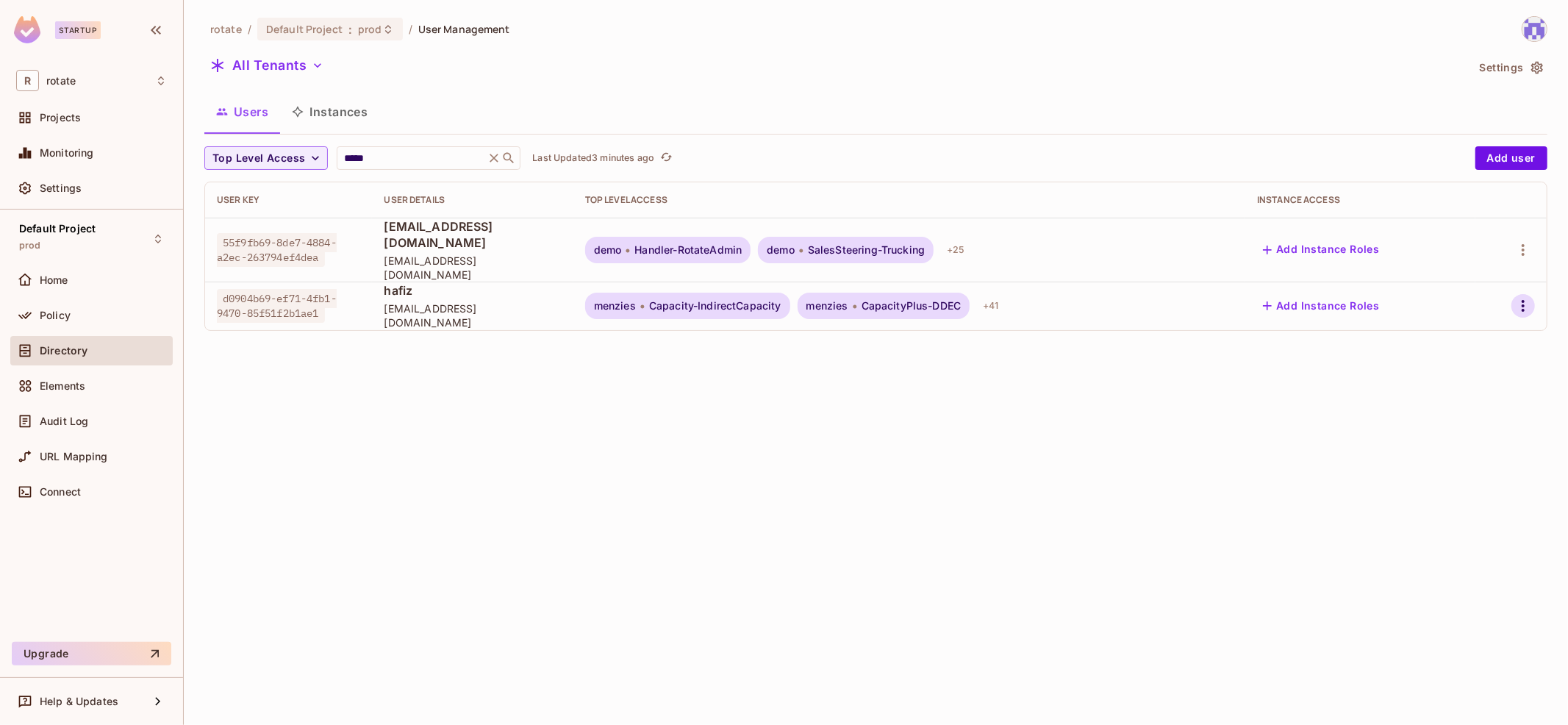
click at [1527, 297] on icon "button" at bounding box center [1522, 305] width 17 height 17
click at [1461, 352] on div "Top Level Roles" at bounding box center [1468, 356] width 80 height 14
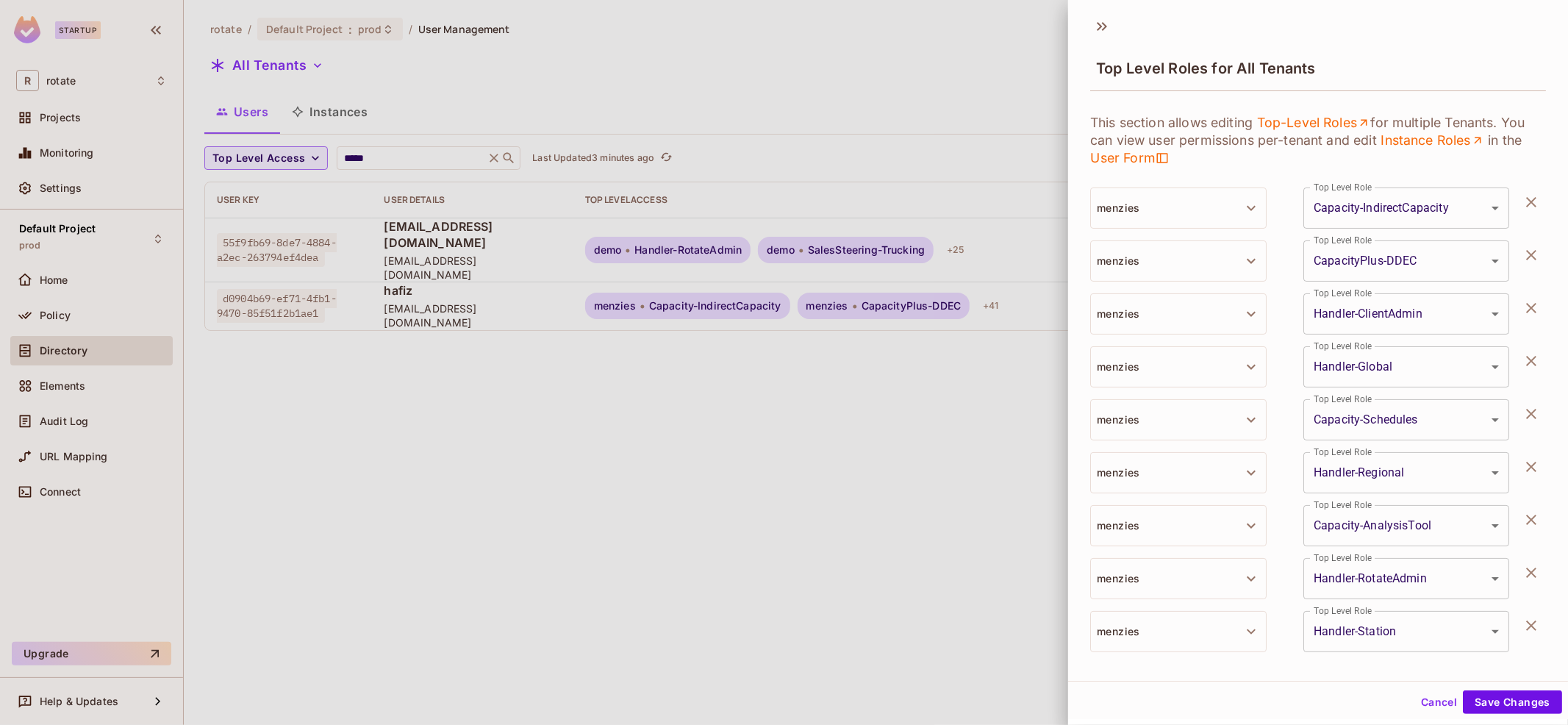
click at [397, 175] on div at bounding box center [784, 362] width 1568 height 725
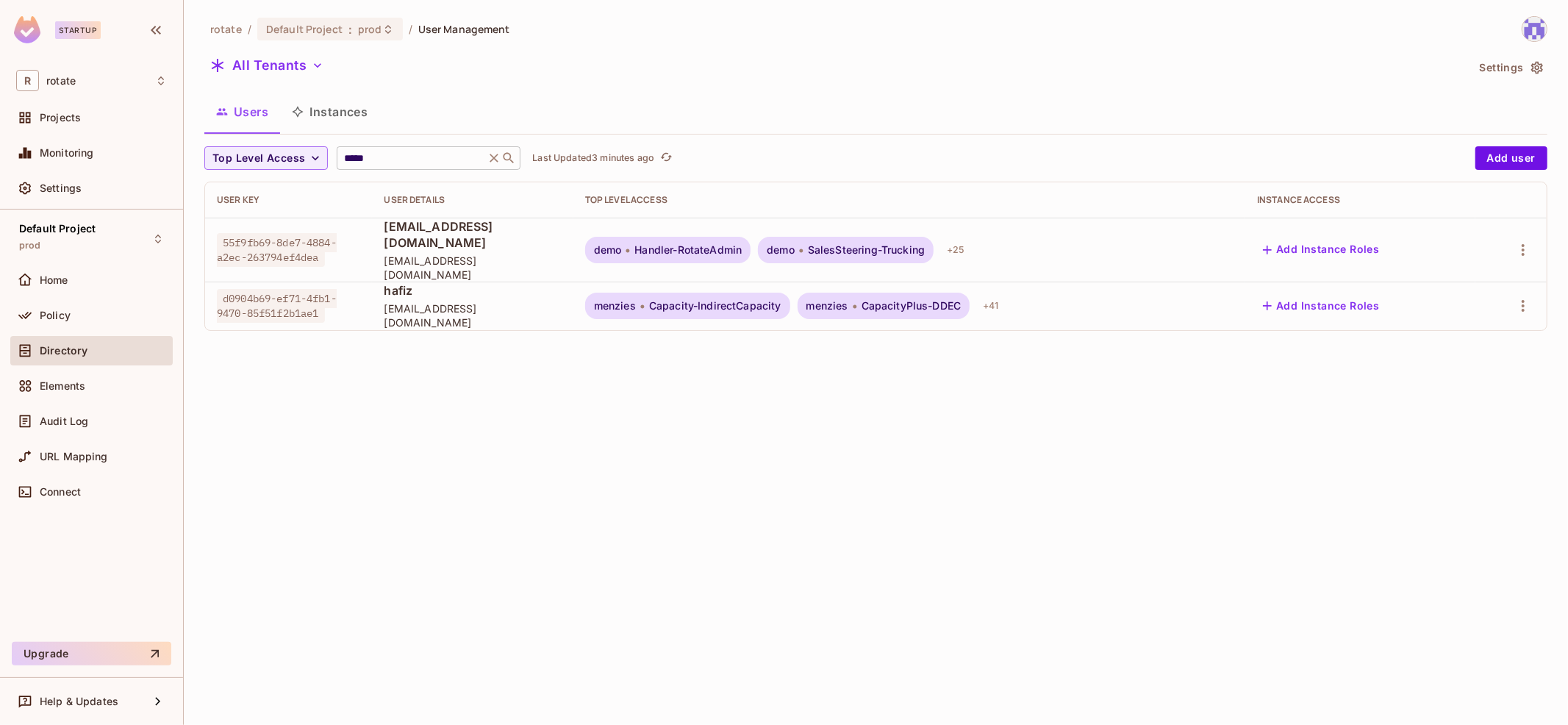
click at [409, 159] on input "*****" at bounding box center [411, 158] width 139 height 14
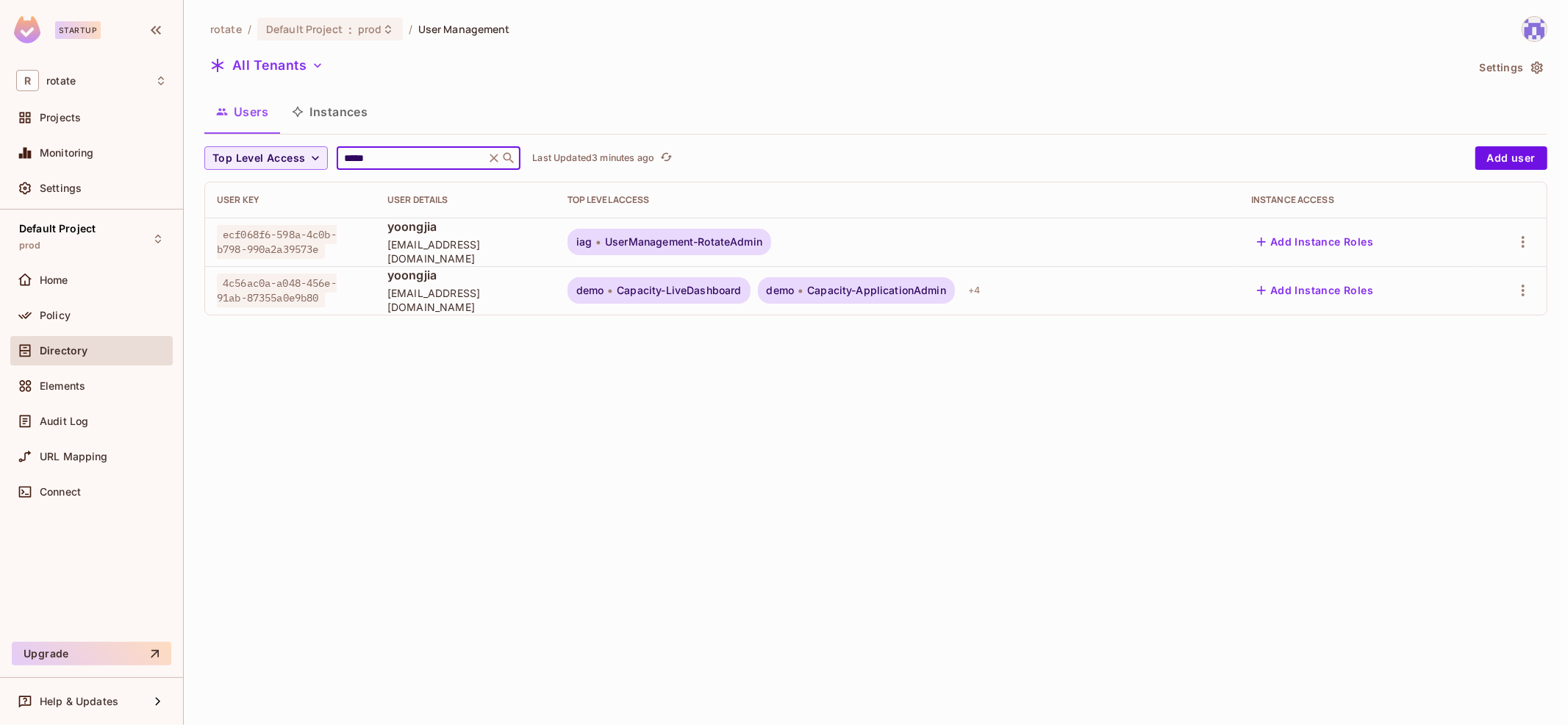
type input "*****"
click at [895, 88] on div "rotate / Default Project : prod / User Management All Tenants Settings Users In…" at bounding box center [876, 172] width 1343 height 311
click at [1300, 441] on div "rotate / Default Project : prod / User Management All Tenants Settings Users In…" at bounding box center [876, 362] width 1384 height 725
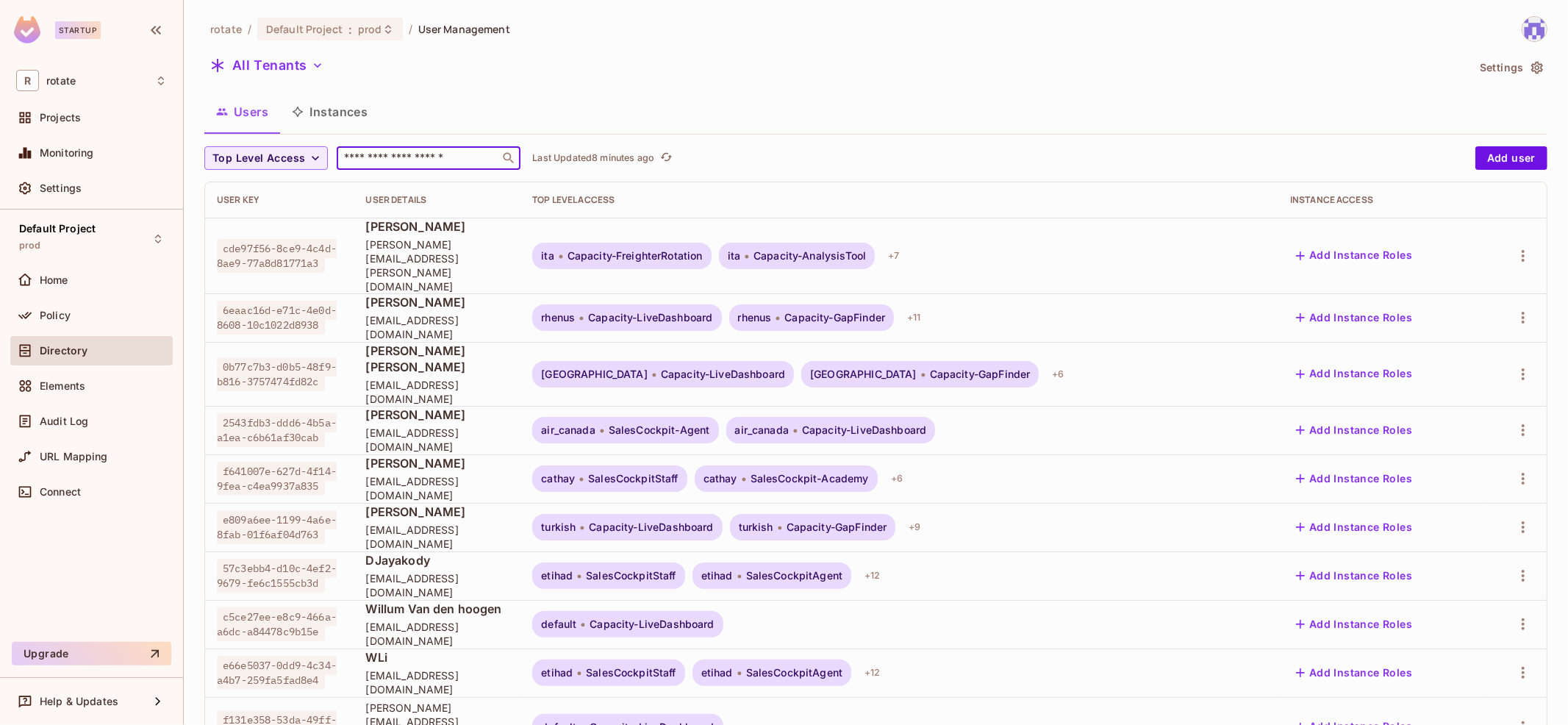
click at [413, 155] on input "text" at bounding box center [418, 158] width 155 height 14
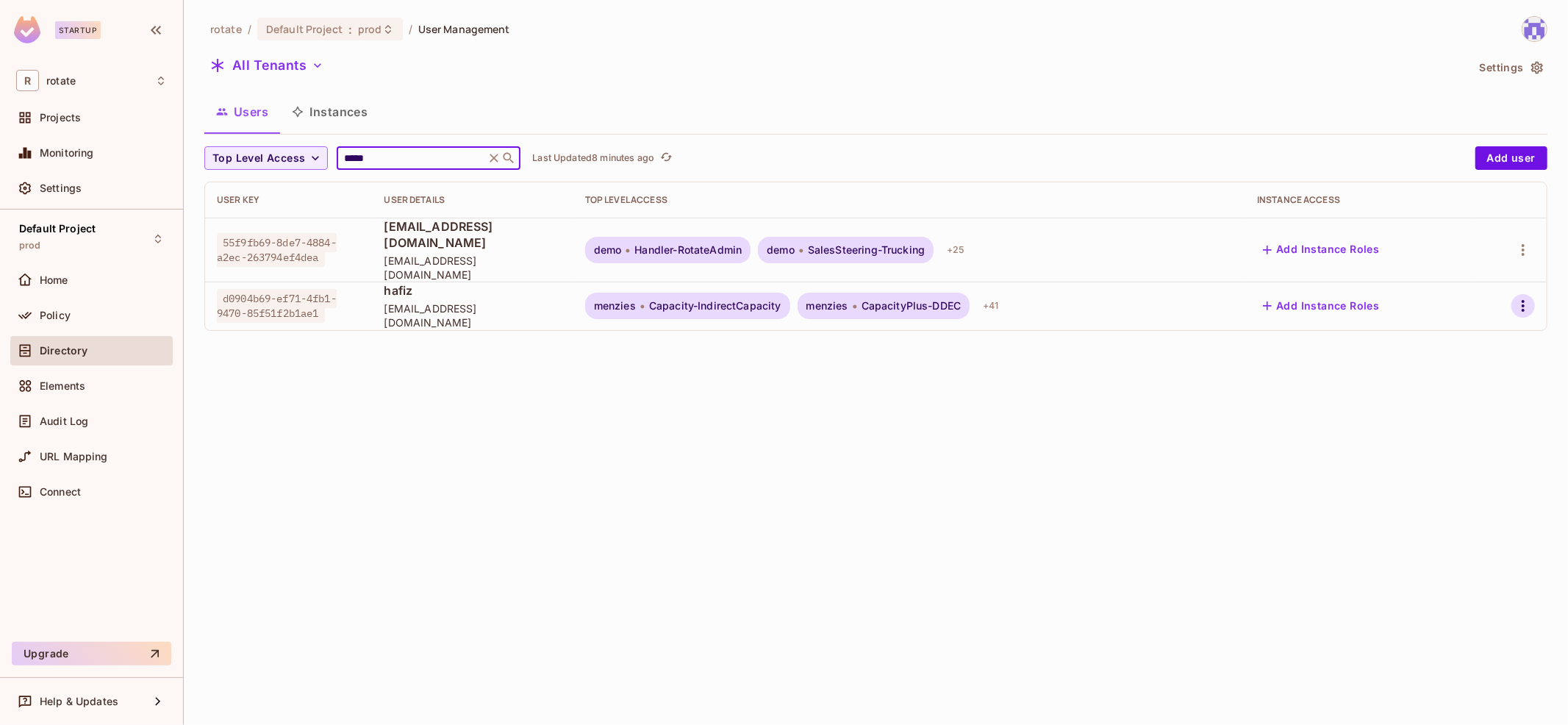
click at [1525, 297] on icon "button" at bounding box center [1522, 305] width 17 height 17
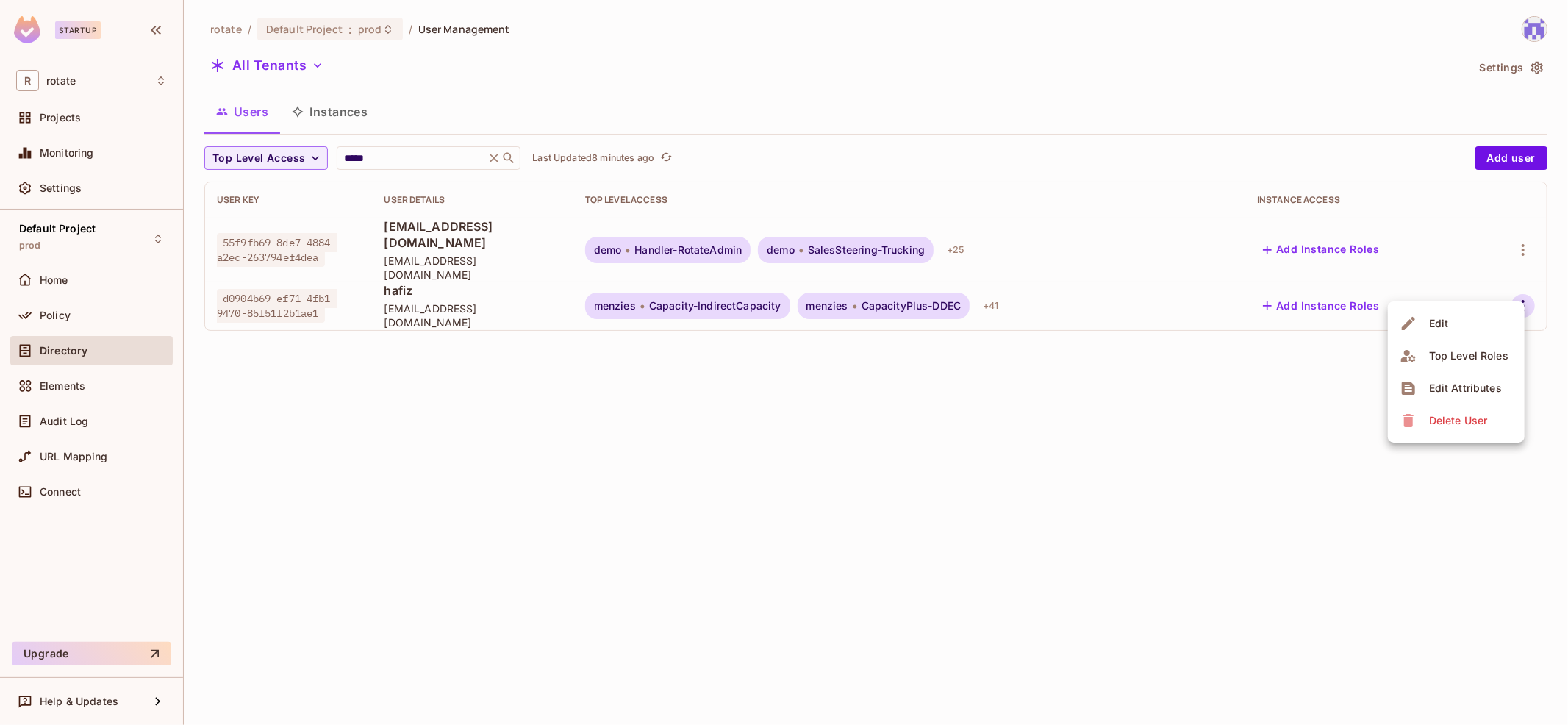
click at [1221, 401] on div at bounding box center [784, 362] width 1568 height 725
drag, startPoint x: 223, startPoint y: 281, endPoint x: 320, endPoint y: 292, distance: 97.6
click at [320, 292] on span "d0904b69-ef71-4fb1-9470-85f51f2b1ae1" at bounding box center [277, 305] width 119 height 33
copy span "d0904b69-ef71-4fb1-9470-85f51f2b1ae1"
click at [1527, 297] on icon "button" at bounding box center [1522, 305] width 17 height 17
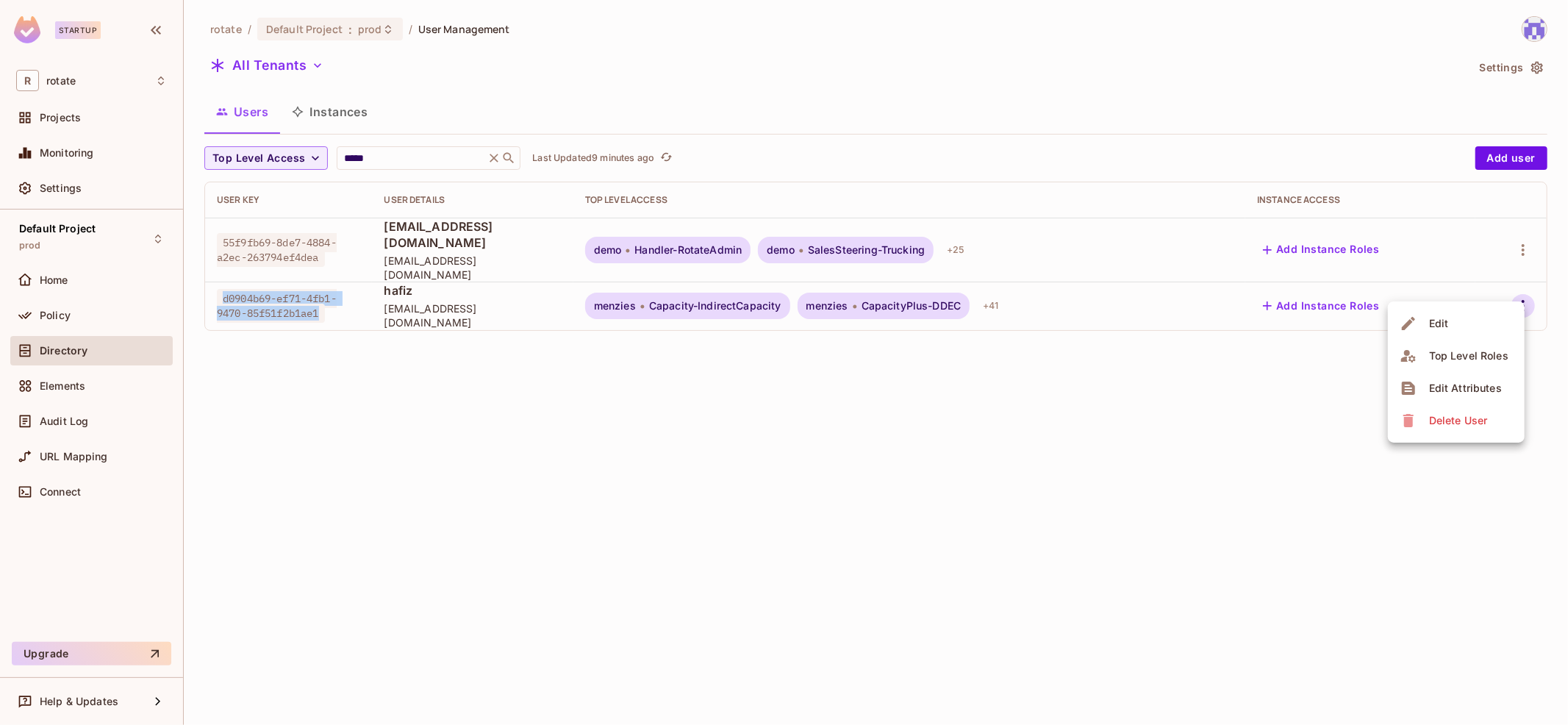
click at [1471, 378] on span "Edit Attributes" at bounding box center [1465, 388] width 81 height 24
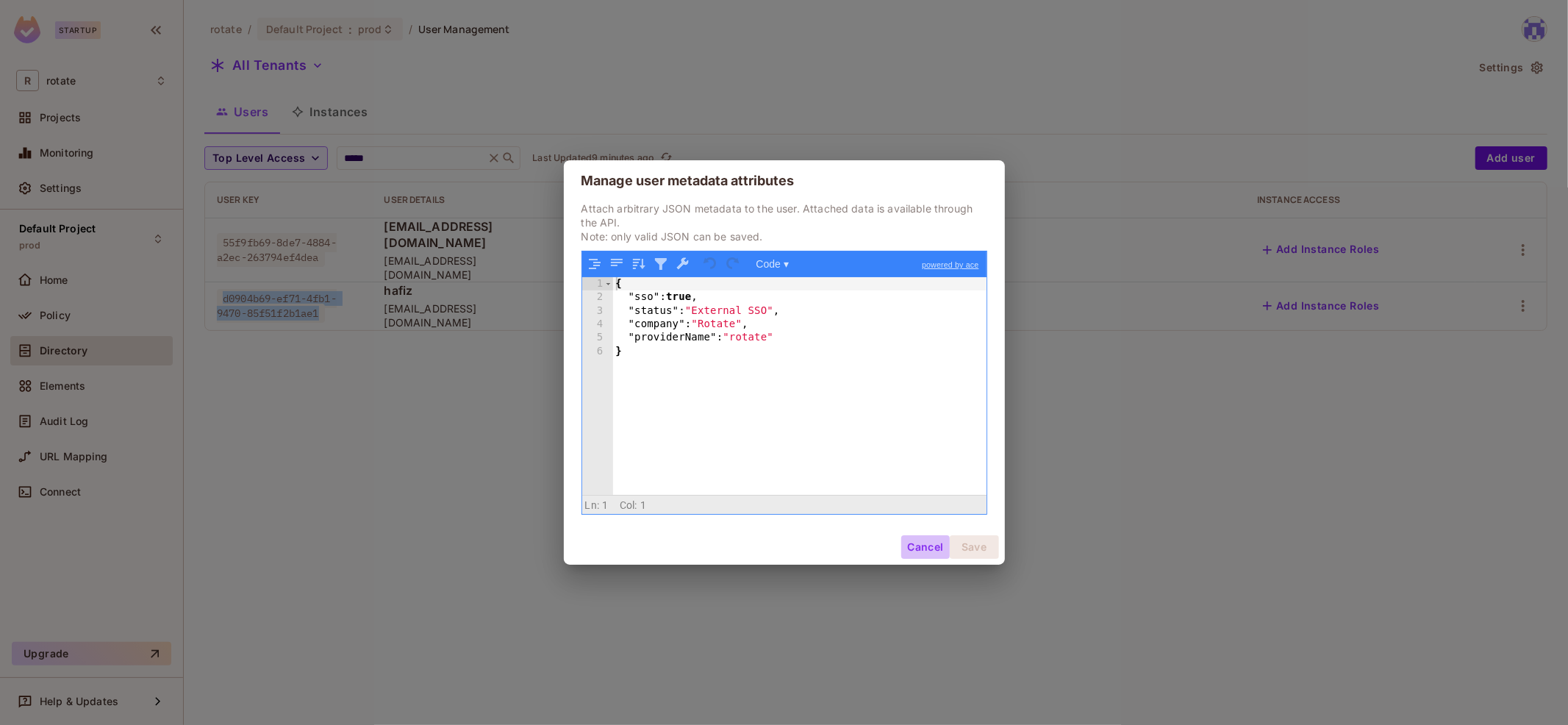
click at [934, 542] on button "Cancel" at bounding box center [925, 547] width 48 height 24
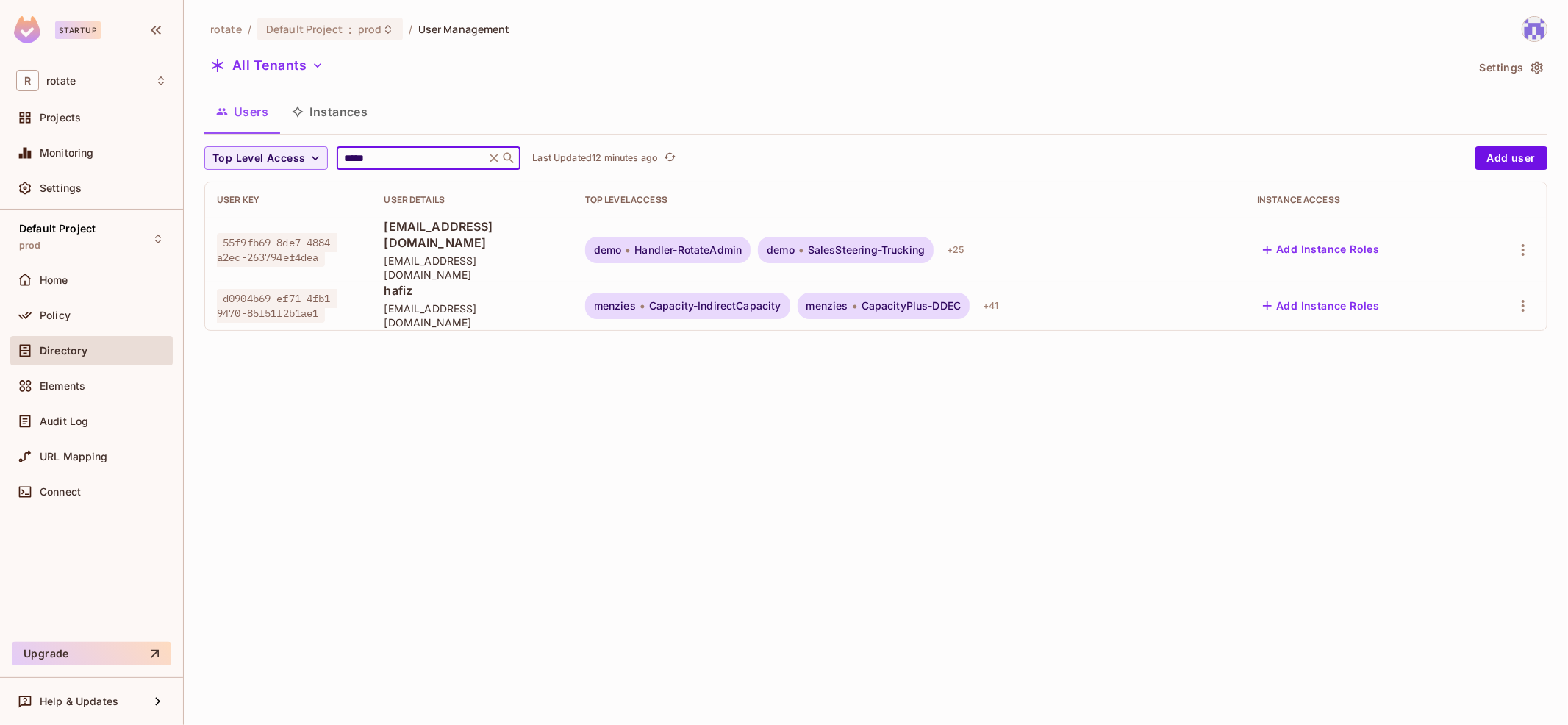
click at [409, 160] on input "*****" at bounding box center [411, 158] width 139 height 14
drag, startPoint x: 406, startPoint y: 160, endPoint x: 291, endPoint y: 159, distance: 115.0
click at [291, 160] on div "Top Level Access ***** ​ Last Updated 12 minutes ago" at bounding box center [836, 158] width 1263 height 24
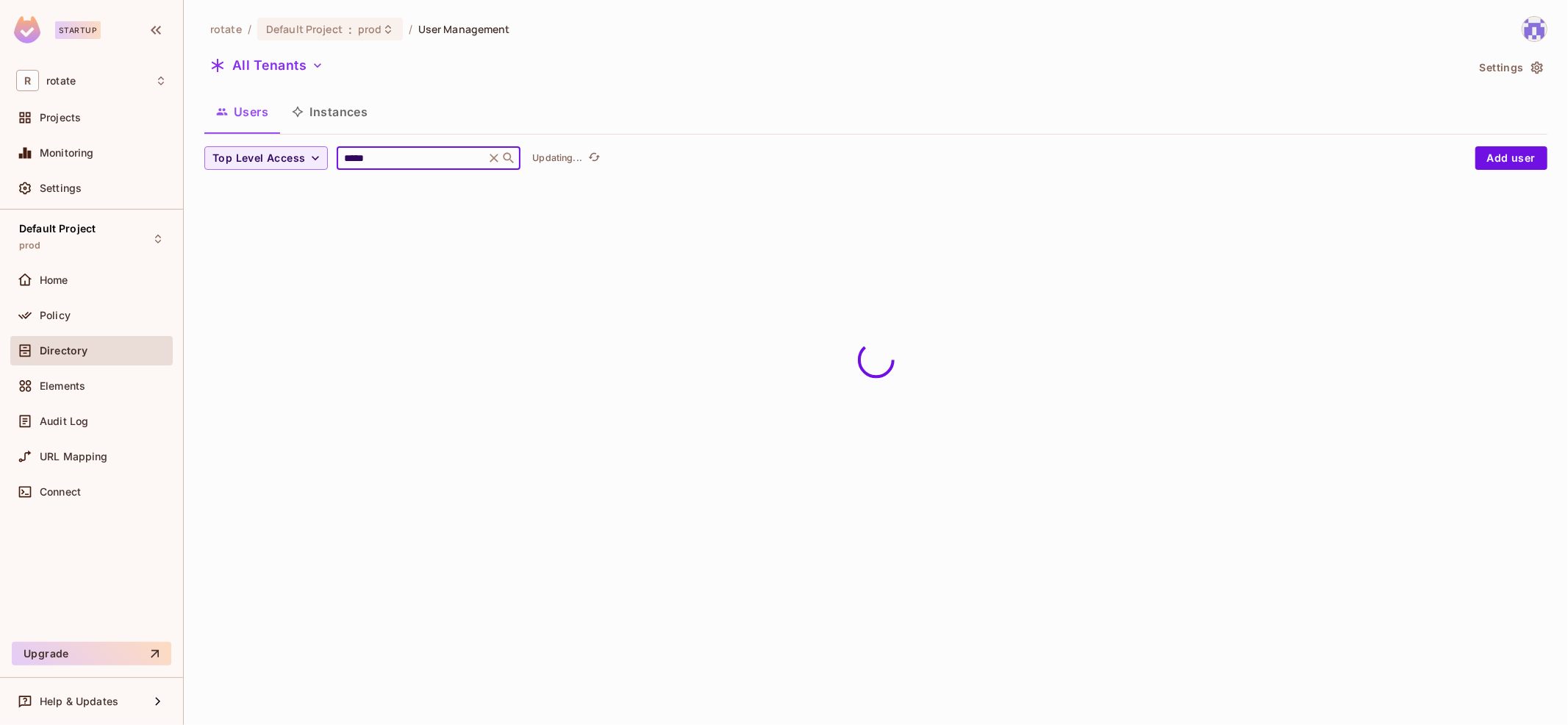
type input "*****"
click at [575, 483] on div "rotate / Default Project : prod / User Management All Tenants Settings Users In…" at bounding box center [876, 362] width 1384 height 725
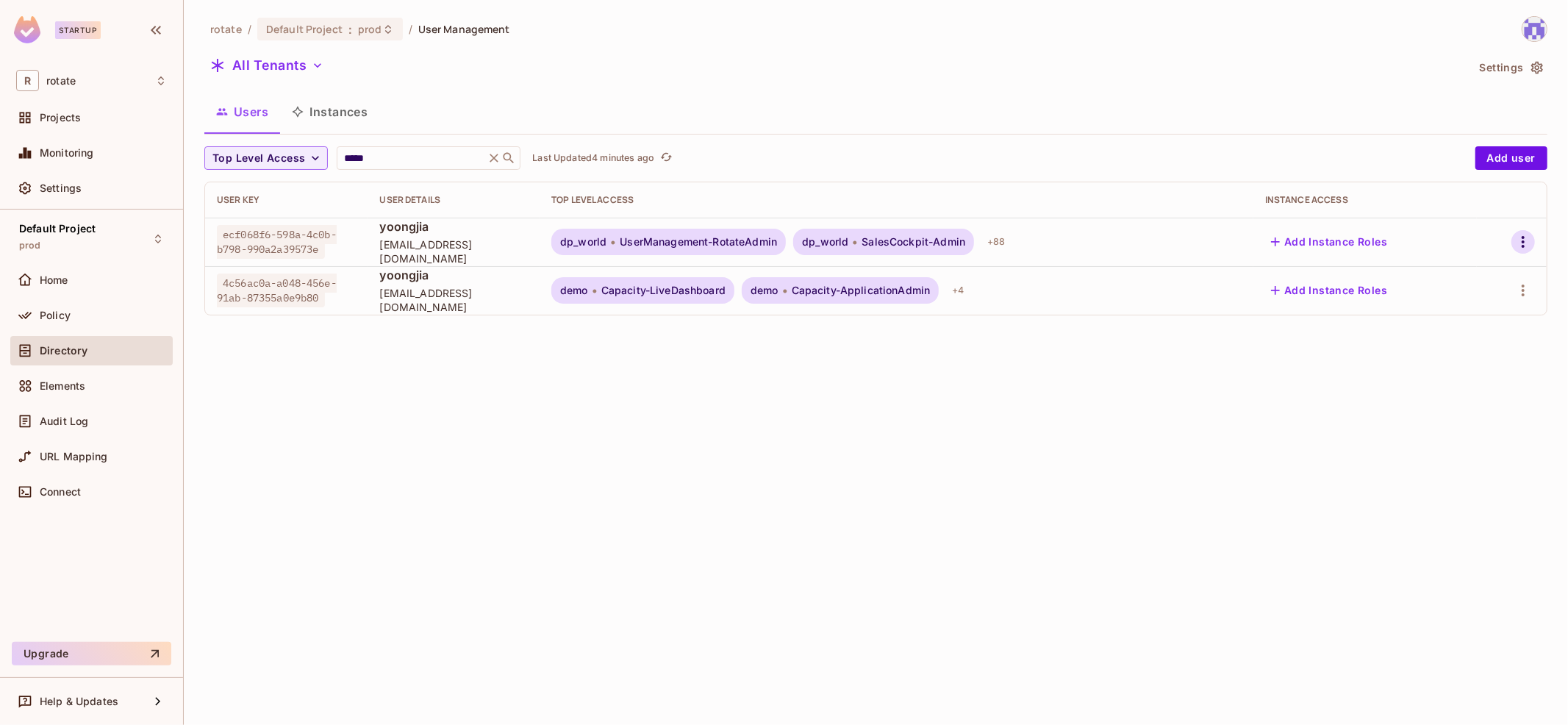
click at [1534, 241] on button "button" at bounding box center [1523, 242] width 24 height 24
click at [1473, 300] on div "Top Level Roles" at bounding box center [1468, 307] width 80 height 14
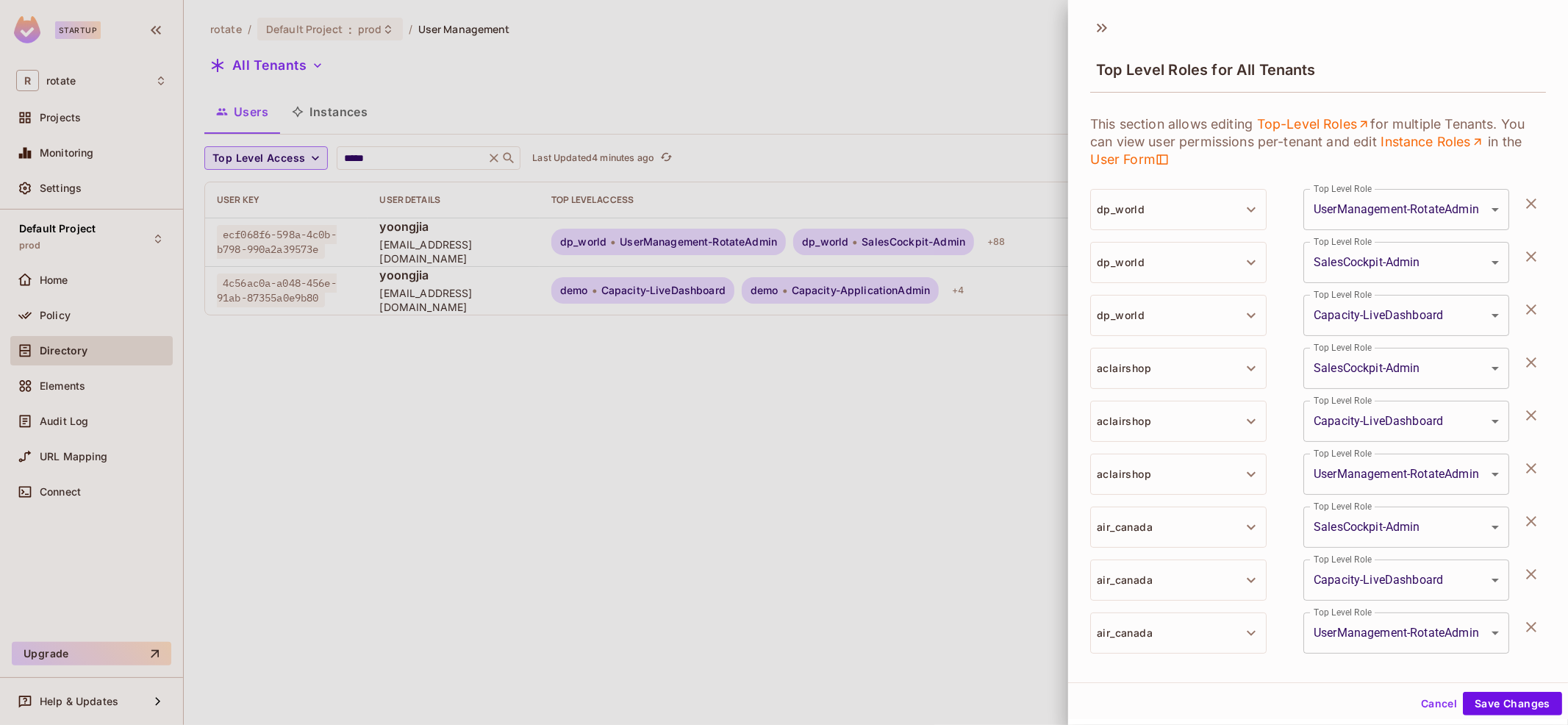
click at [1530, 207] on icon "button" at bounding box center [1530, 203] width 17 height 17
click at [1530, 248] on icon "button" at bounding box center [1530, 256] width 17 height 17
click at [1530, 300] on icon "button" at bounding box center [1530, 309] width 17 height 17
click at [1530, 354] on icon "button" at bounding box center [1530, 362] width 17 height 17
click at [1530, 406] on icon "button" at bounding box center [1530, 415] width 17 height 17
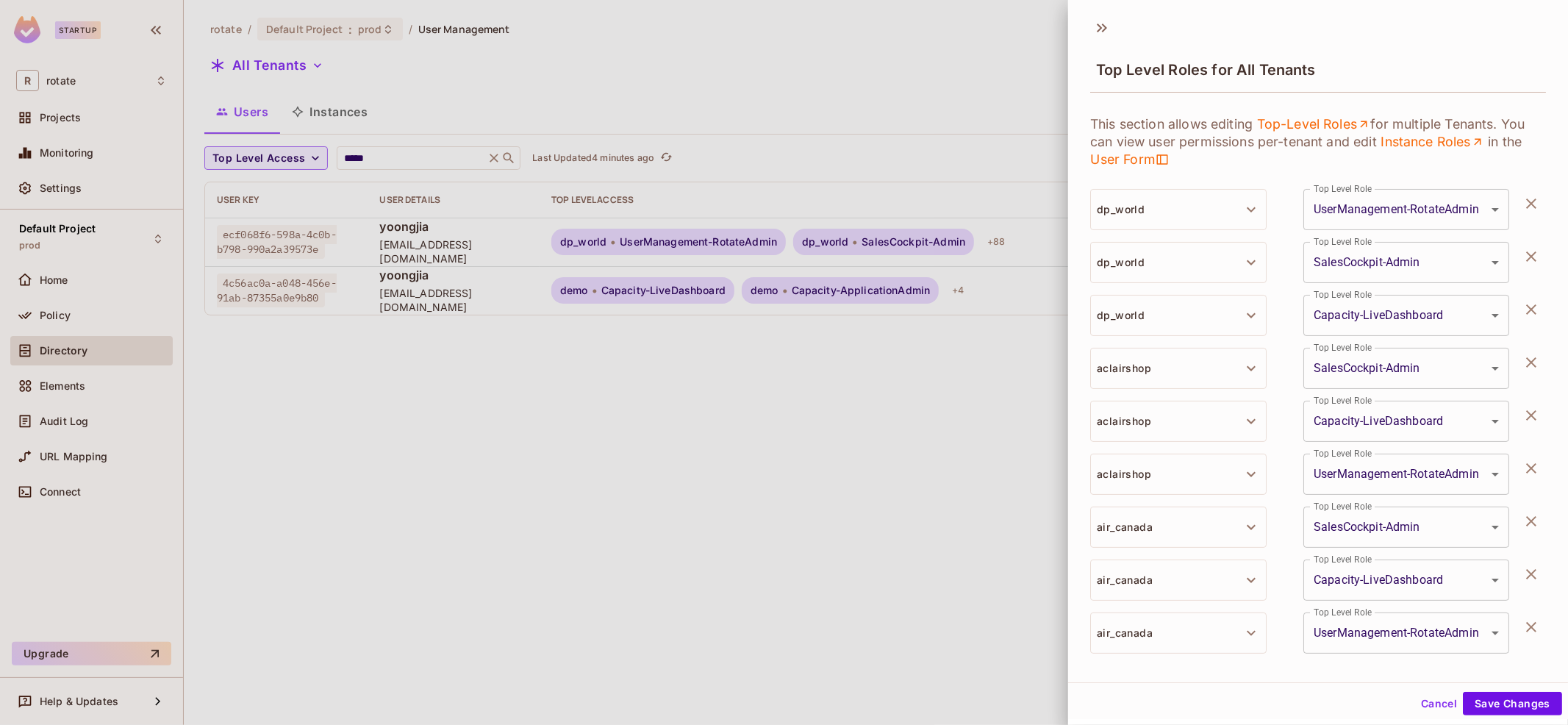
click at [1530, 460] on icon "button" at bounding box center [1530, 468] width 17 height 17
click at [1530, 512] on icon "button" at bounding box center [1530, 520] width 17 height 17
click at [1530, 566] on icon "button" at bounding box center [1530, 574] width 17 height 17
click at [1530, 207] on icon "button" at bounding box center [1530, 203] width 17 height 17
click at [1530, 248] on icon "button" at bounding box center [1530, 256] width 17 height 17
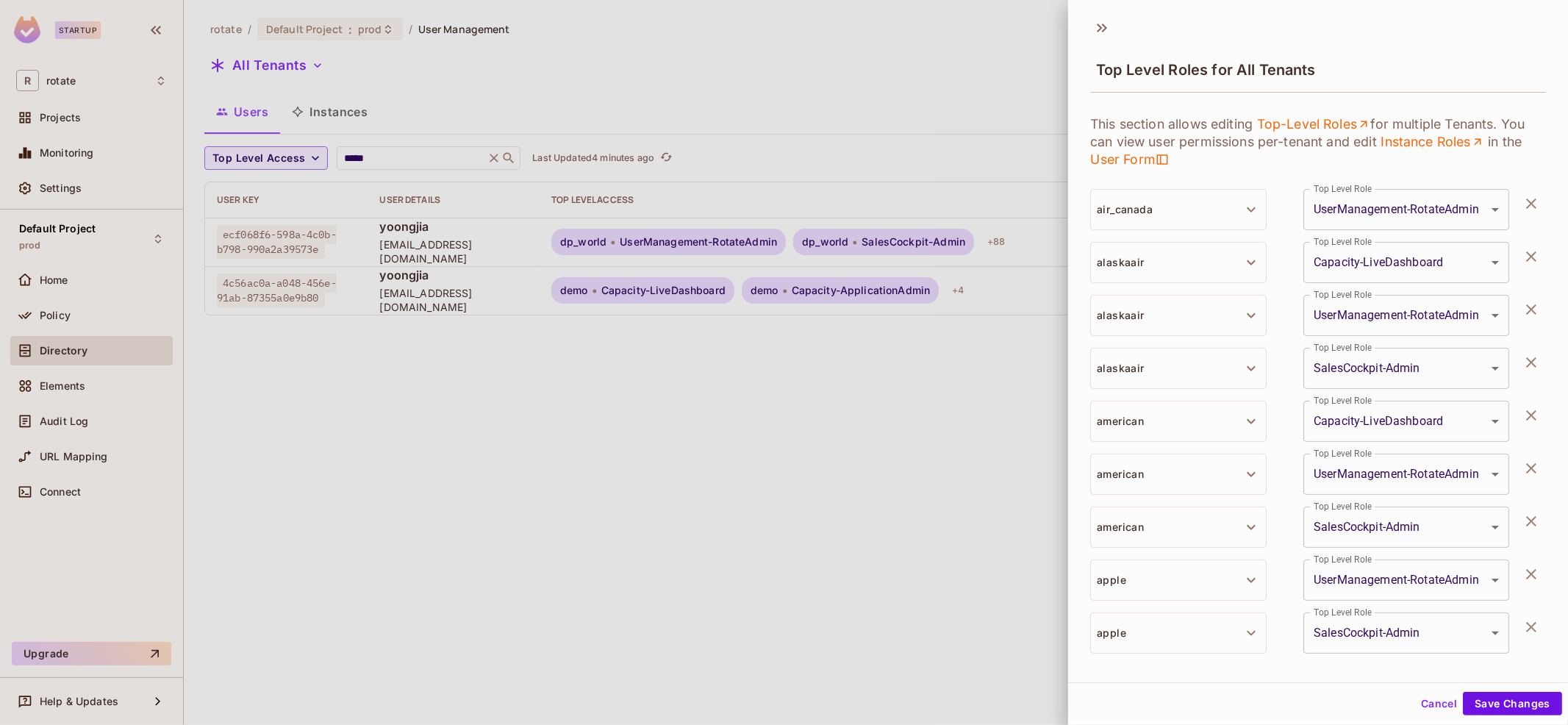
click at [1530, 300] on icon "button" at bounding box center [1530, 309] width 17 height 17
click at [1530, 354] on icon "button" at bounding box center [1530, 362] width 17 height 17
click at [1530, 406] on icon "button" at bounding box center [1530, 415] width 17 height 17
click at [1530, 460] on icon "button" at bounding box center [1530, 468] width 17 height 17
click at [812, 514] on div at bounding box center [784, 362] width 1568 height 725
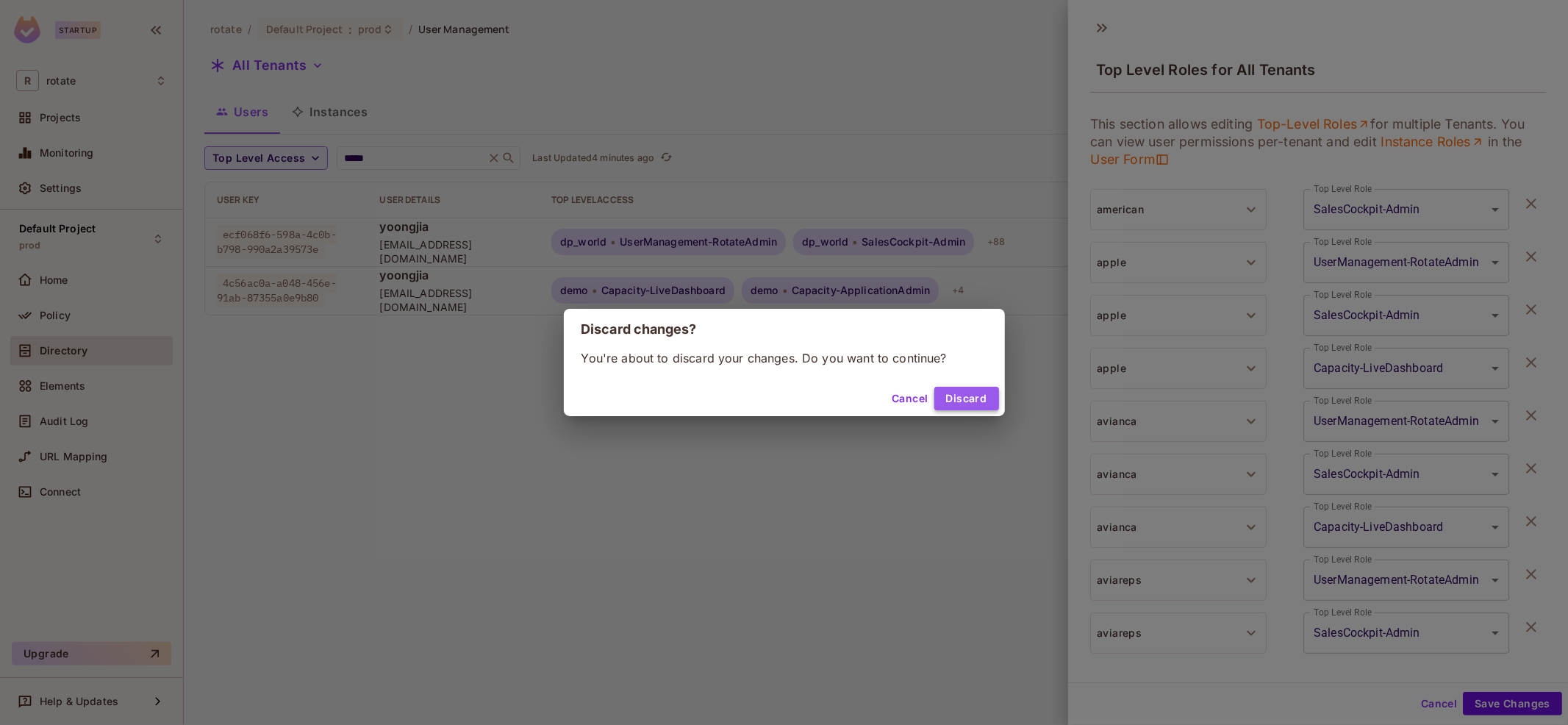
click at [954, 397] on button "Discard" at bounding box center [965, 398] width 64 height 24
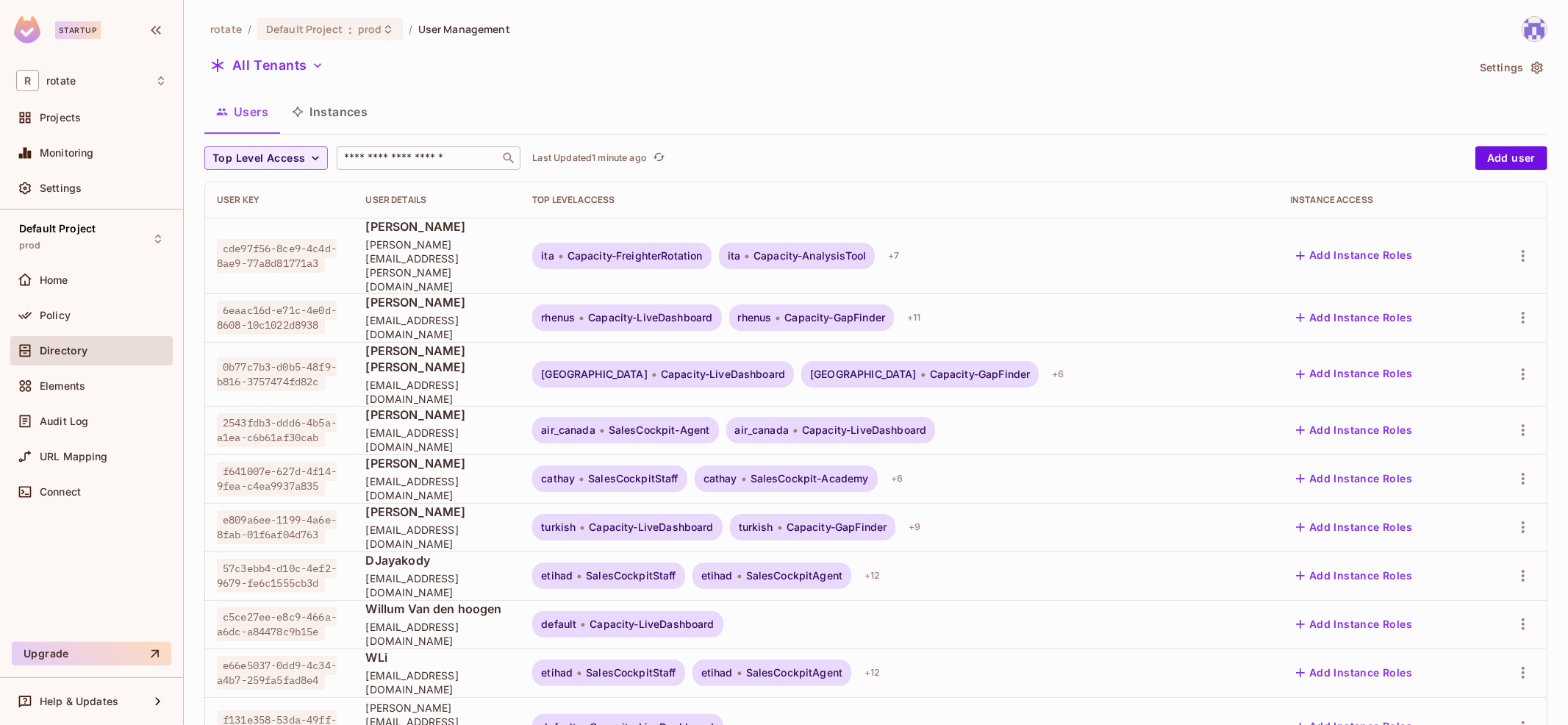
click at [385, 152] on input "text" at bounding box center [418, 158] width 155 height 14
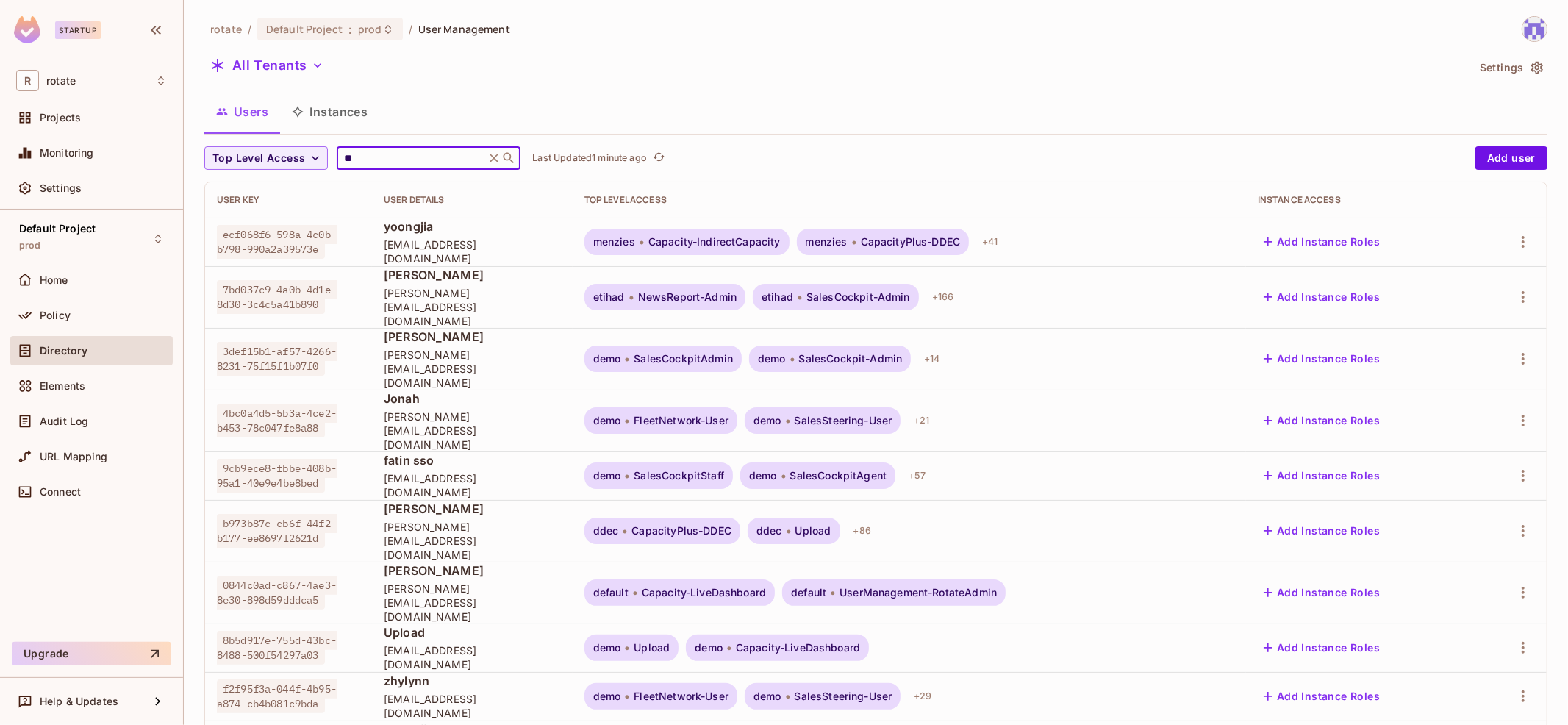
type input "*"
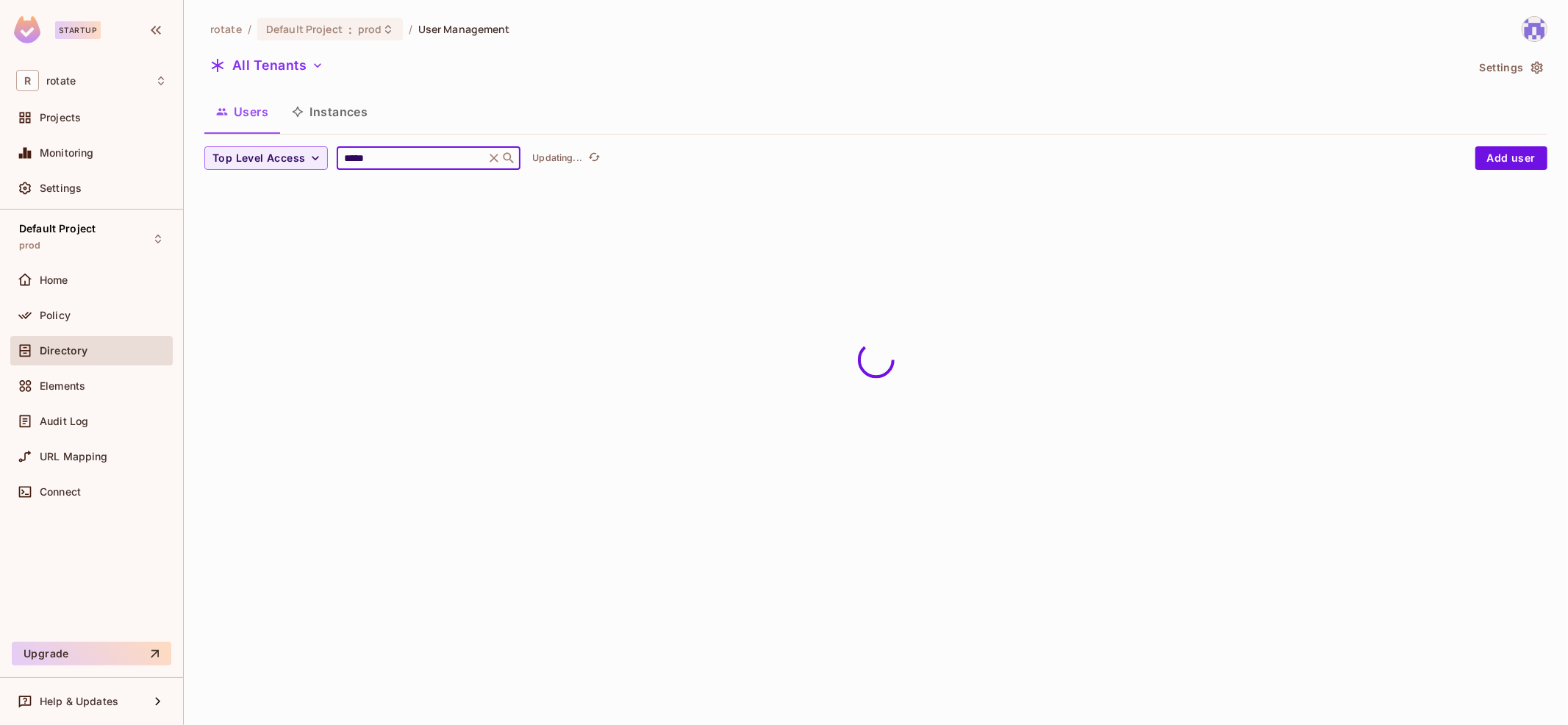
type input "*****"
click at [827, 91] on div "rotate / Default Project : prod / User Management All Tenants Settings Users In…" at bounding box center [876, 105] width 1343 height 177
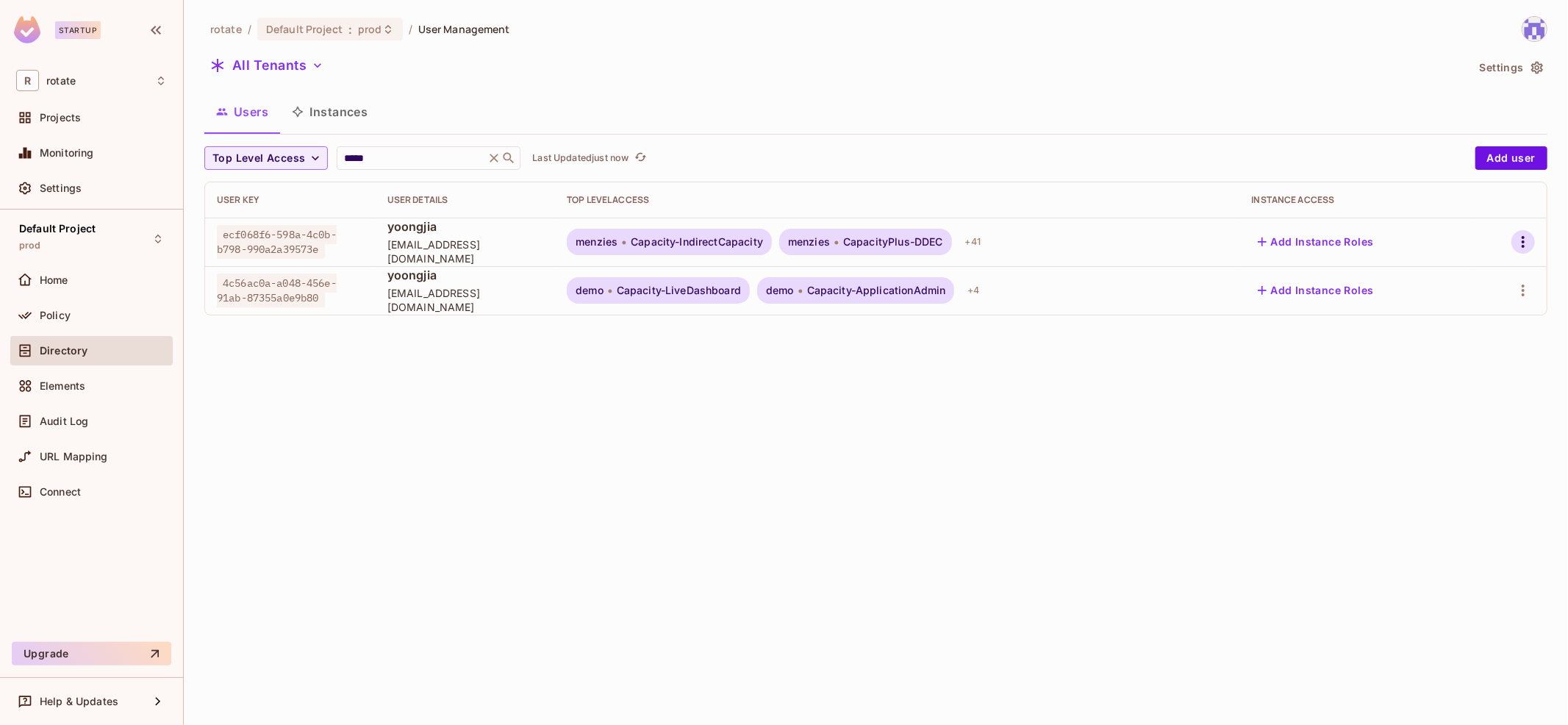
click at [1520, 238] on icon "button" at bounding box center [1522, 241] width 17 height 17
click at [1442, 309] on div "Top Level Roles" at bounding box center [1468, 307] width 80 height 14
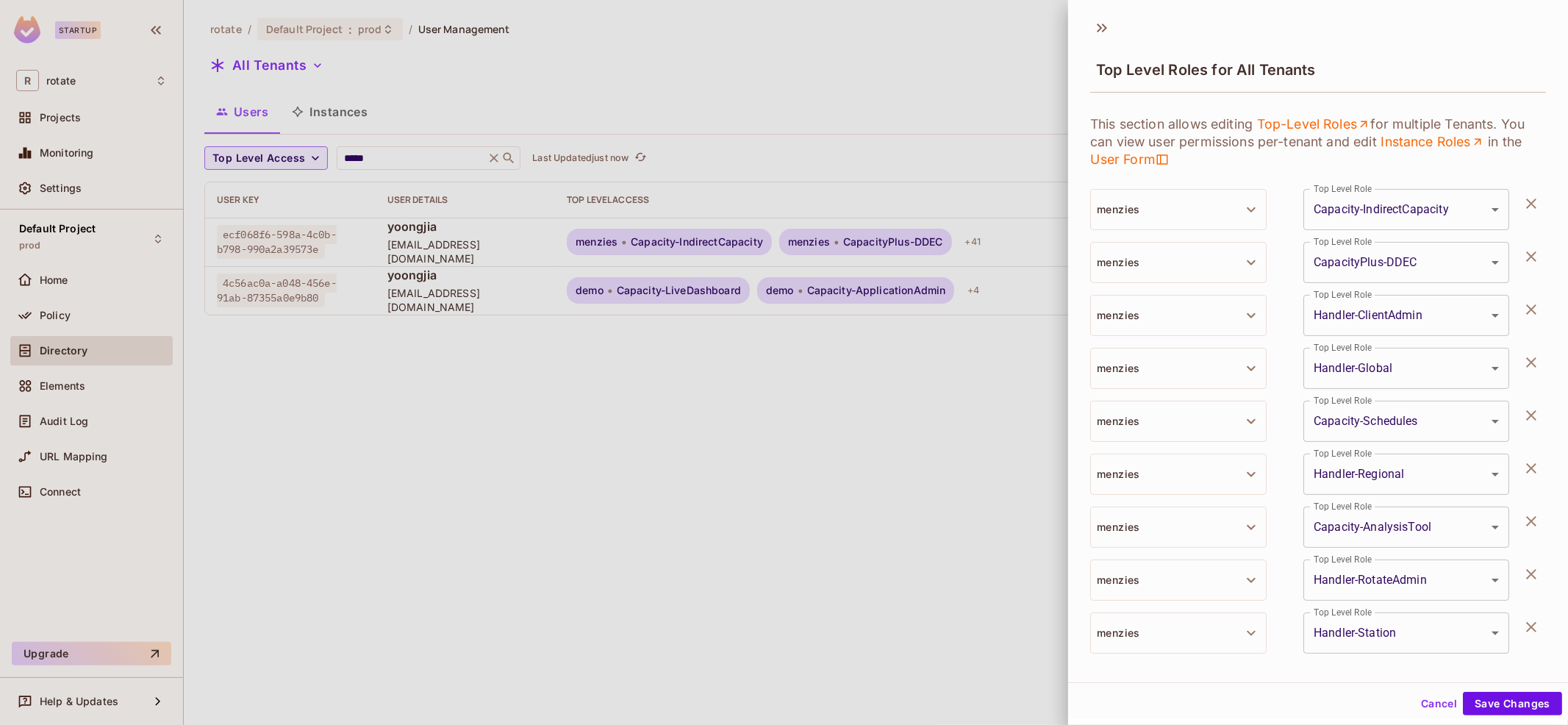
click at [1536, 200] on icon "button" at bounding box center [1530, 203] width 17 height 17
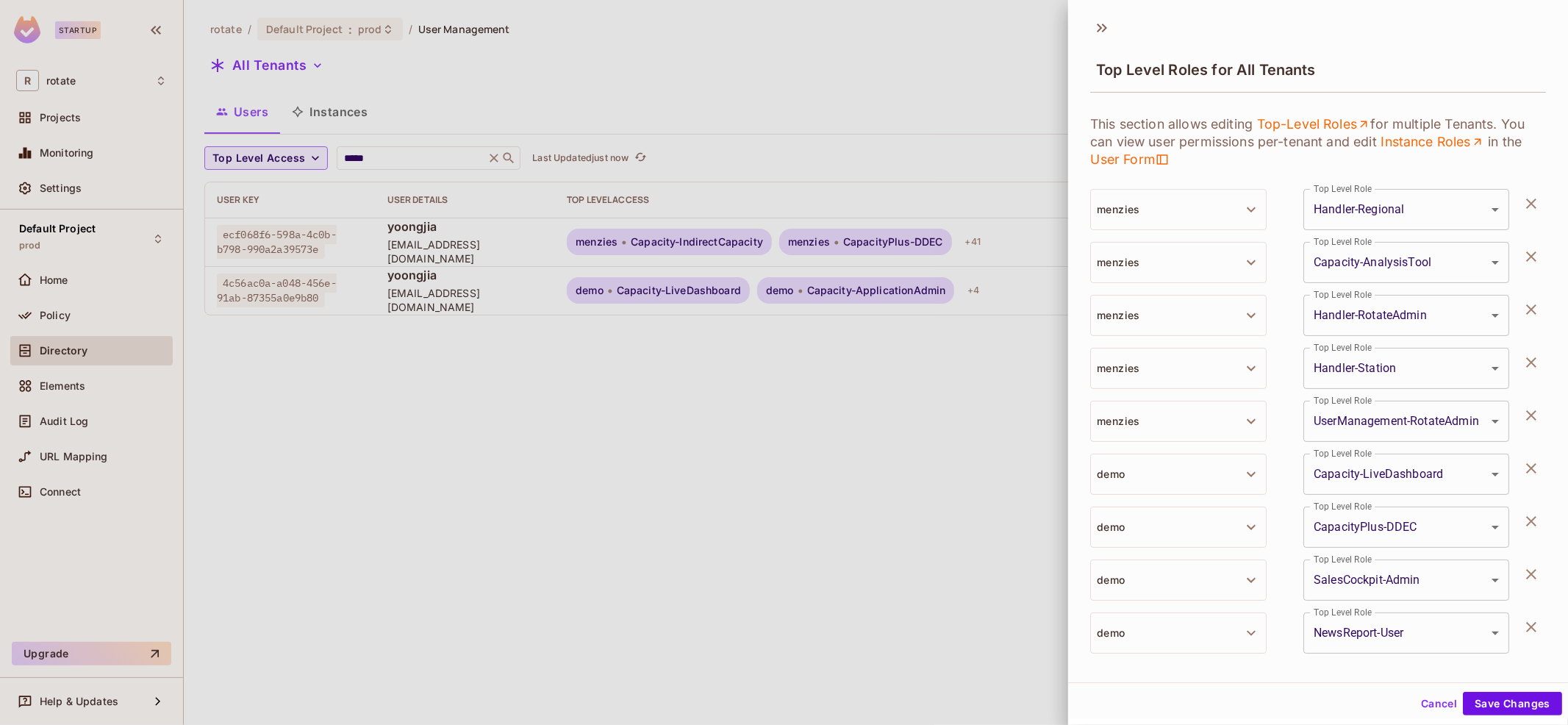
click at [1536, 200] on icon "button" at bounding box center [1530, 203] width 17 height 17
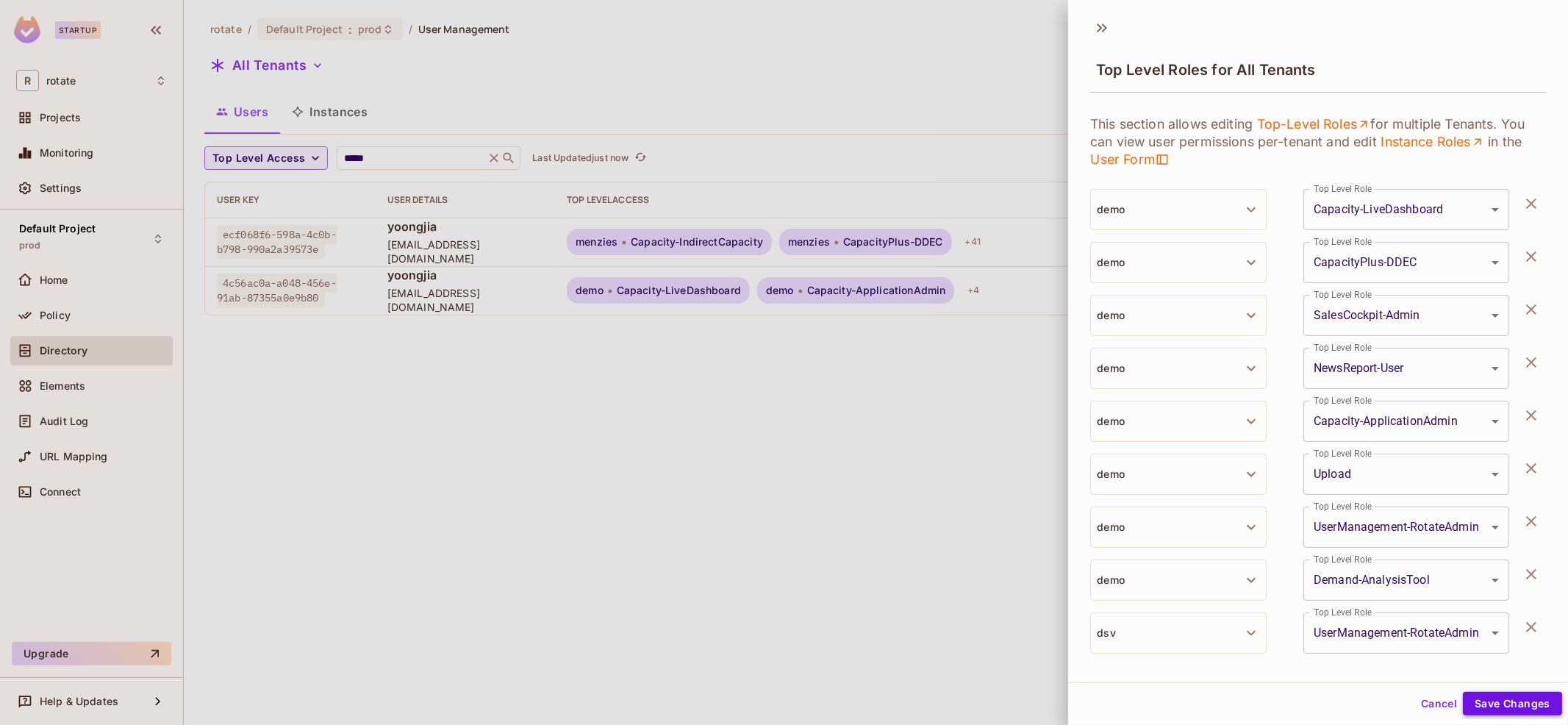
click at [1525, 701] on button "Save Changes" at bounding box center [1512, 703] width 100 height 24
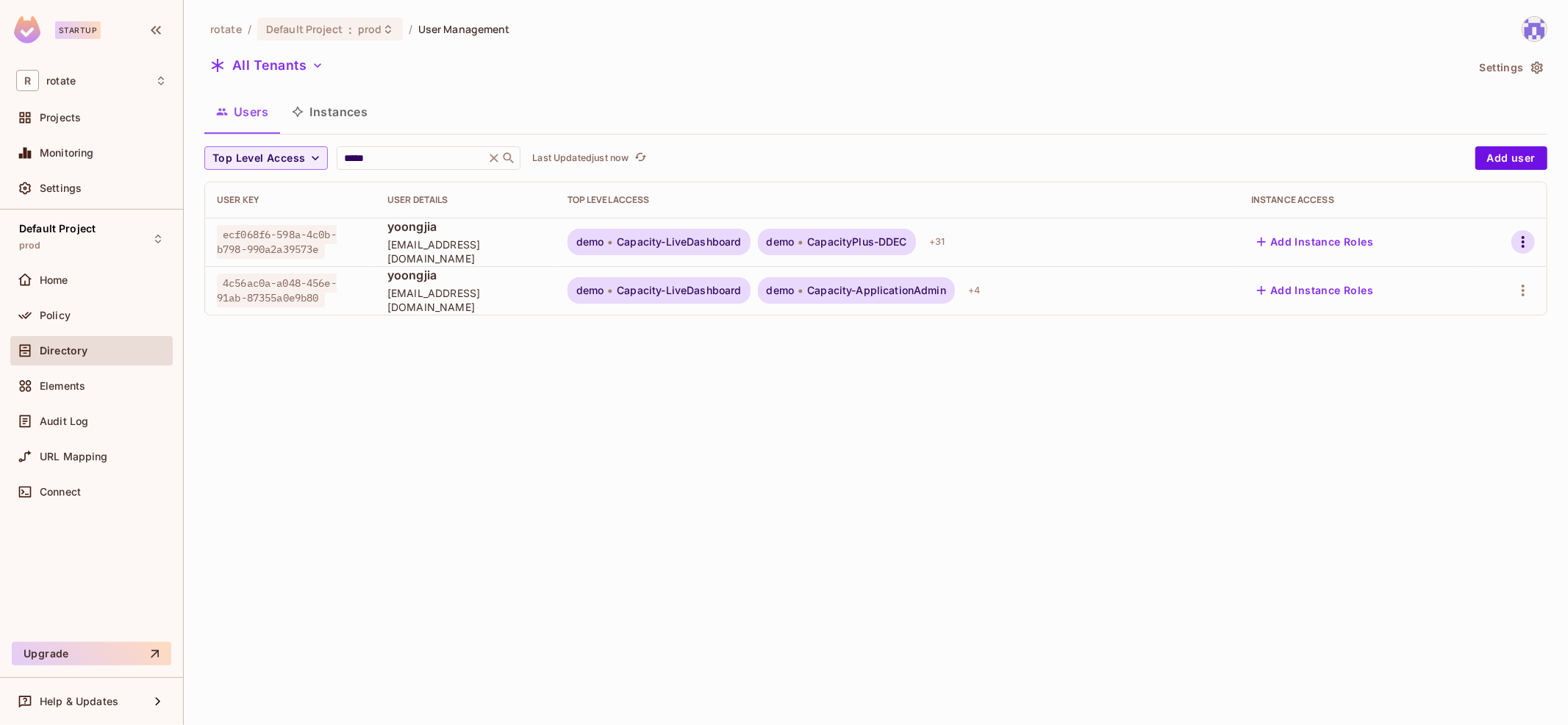
click at [1517, 234] on icon "button" at bounding box center [1522, 241] width 17 height 17
click at [1469, 312] on div "Top Level Roles" at bounding box center [1468, 307] width 80 height 14
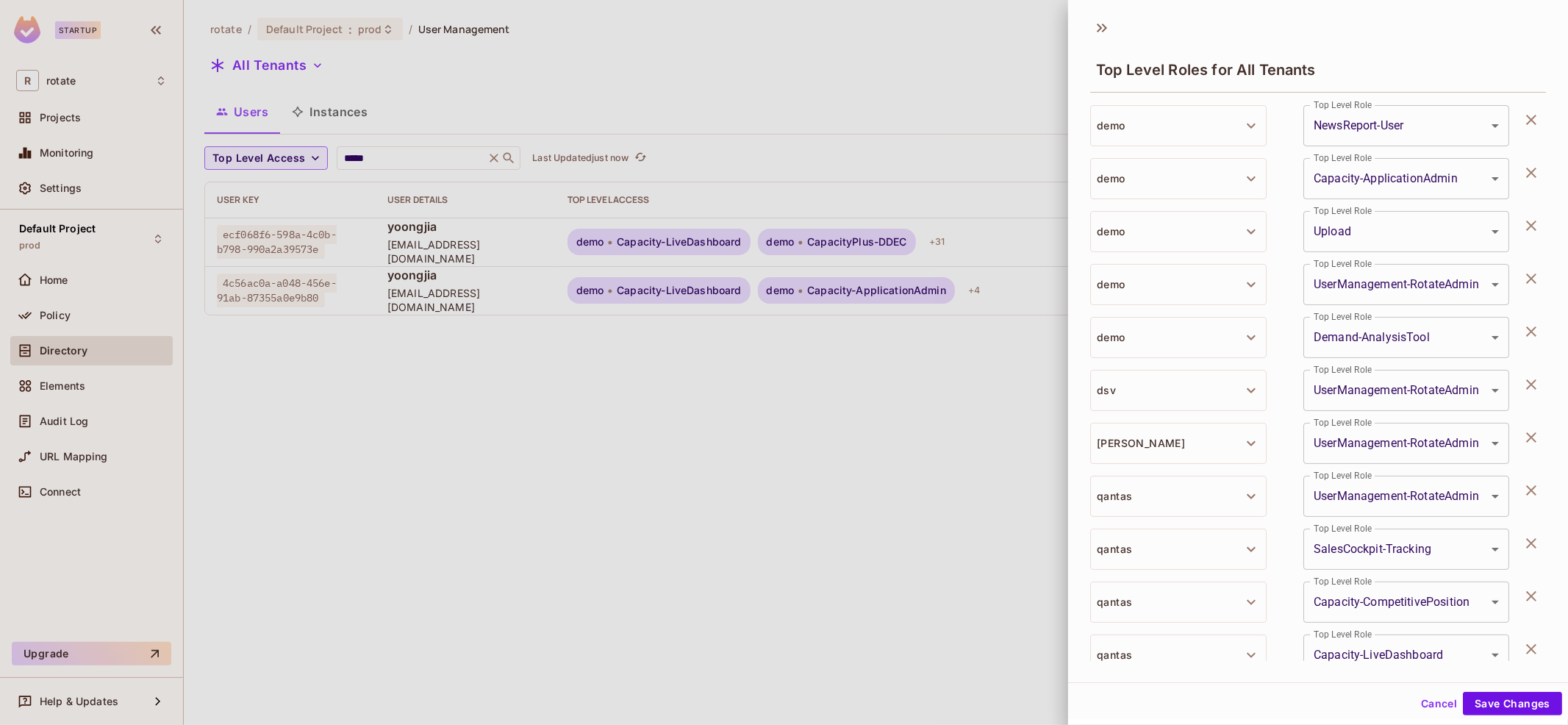
scroll to position [267, 0]
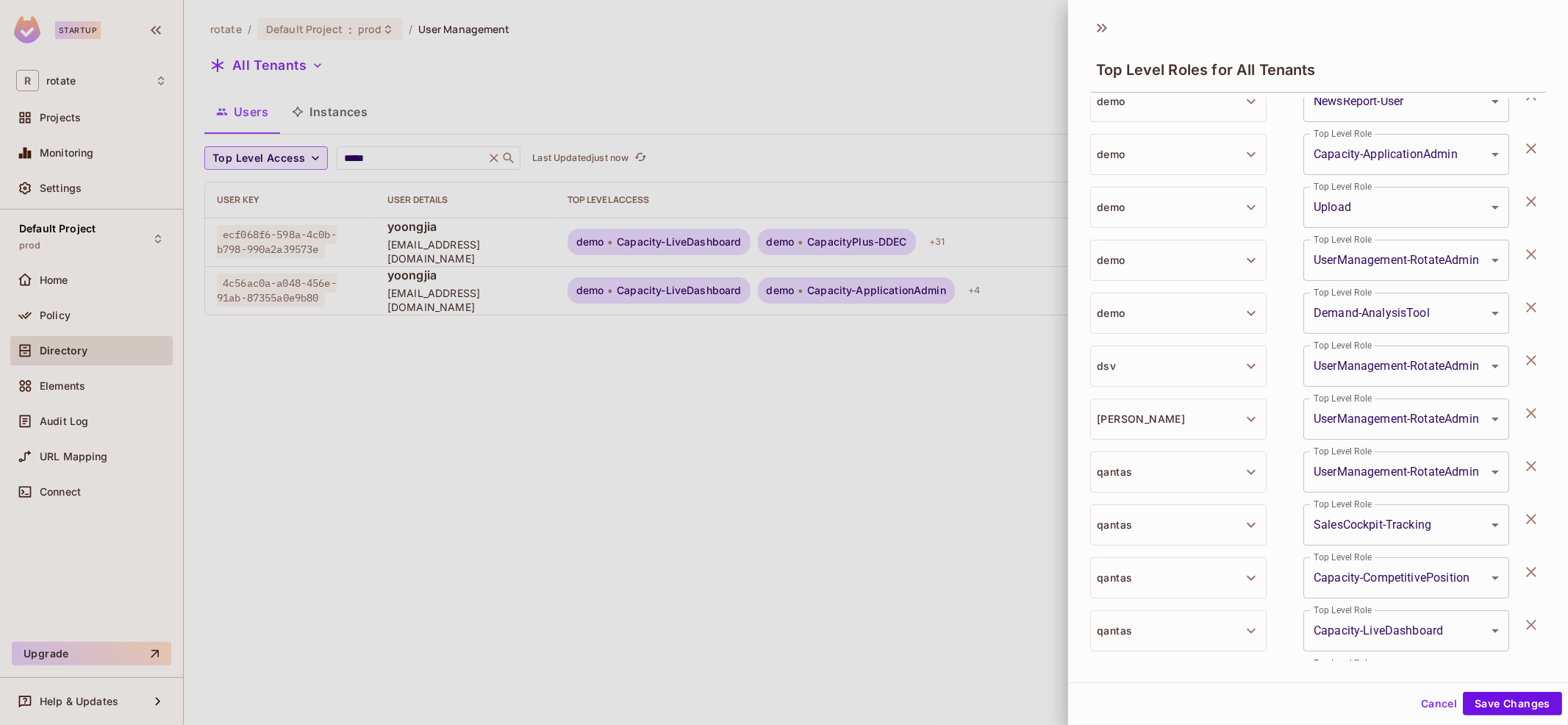
click at [1532, 362] on icon "button" at bounding box center [1530, 359] width 17 height 17
click at [1508, 701] on button "Save Changes" at bounding box center [1512, 703] width 100 height 24
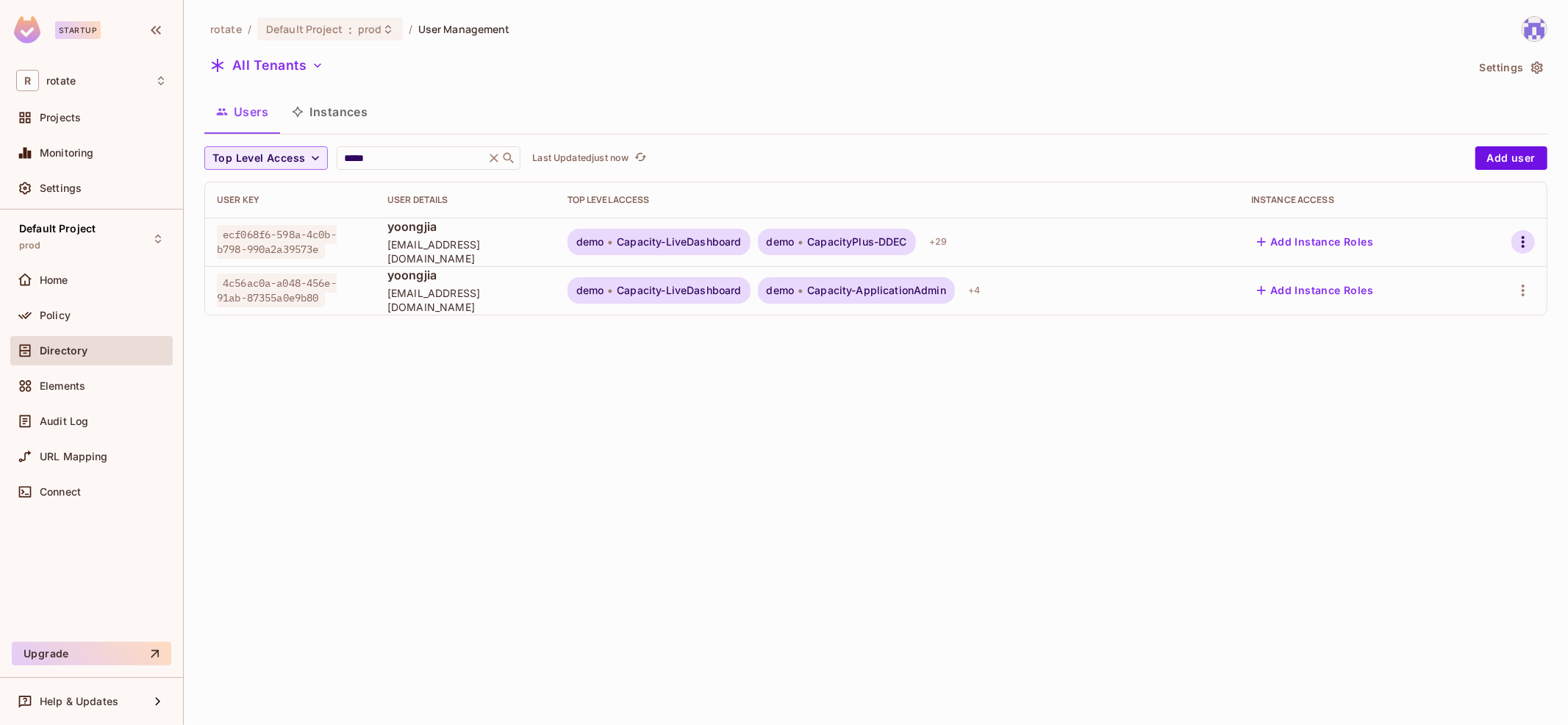
click at [1517, 246] on icon "button" at bounding box center [1522, 241] width 17 height 17
click at [1459, 316] on span "Top Level Roles" at bounding box center [1468, 308] width 88 height 24
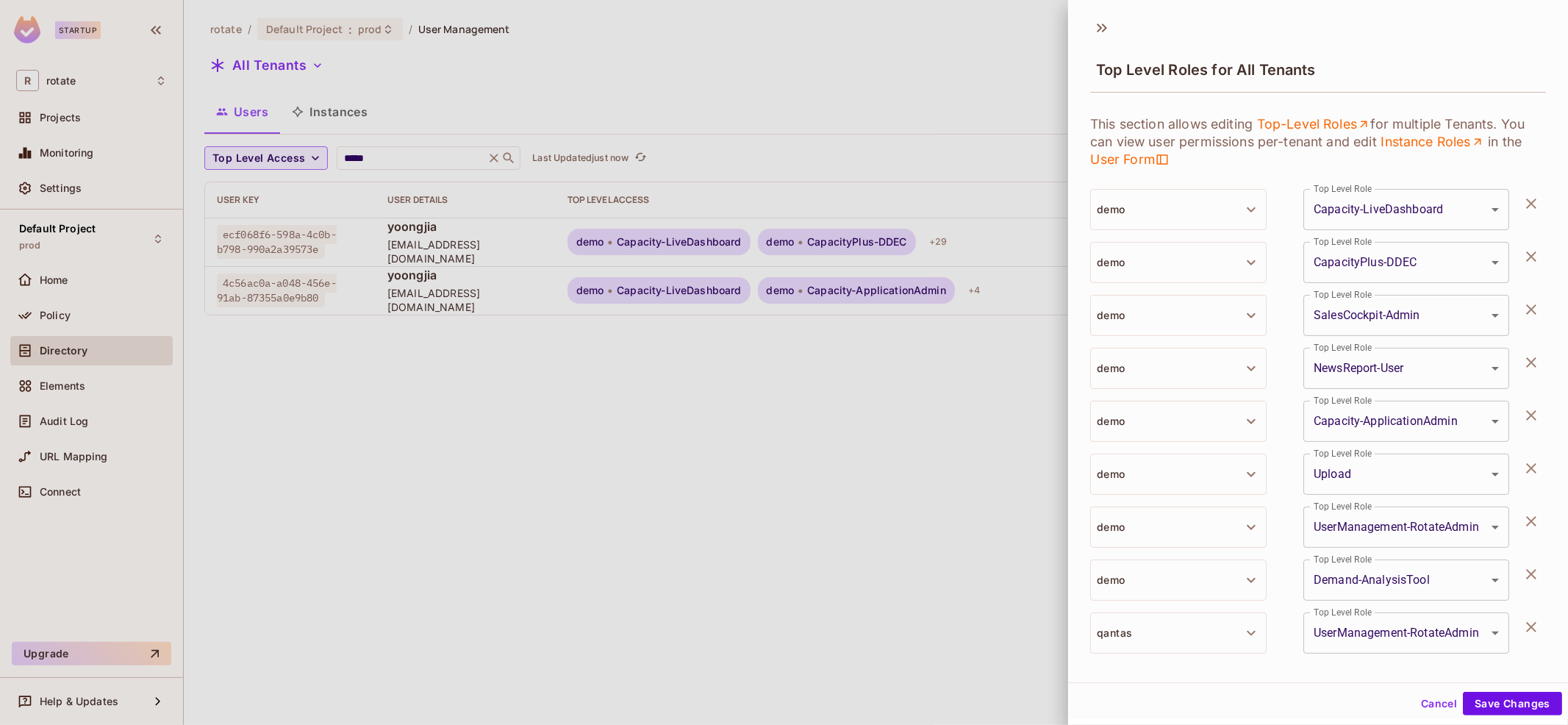
click at [1532, 205] on icon "button" at bounding box center [1530, 203] width 17 height 17
click at [1532, 248] on icon "button" at bounding box center [1530, 256] width 17 height 17
click at [1532, 205] on icon "button" at bounding box center [1530, 203] width 17 height 17
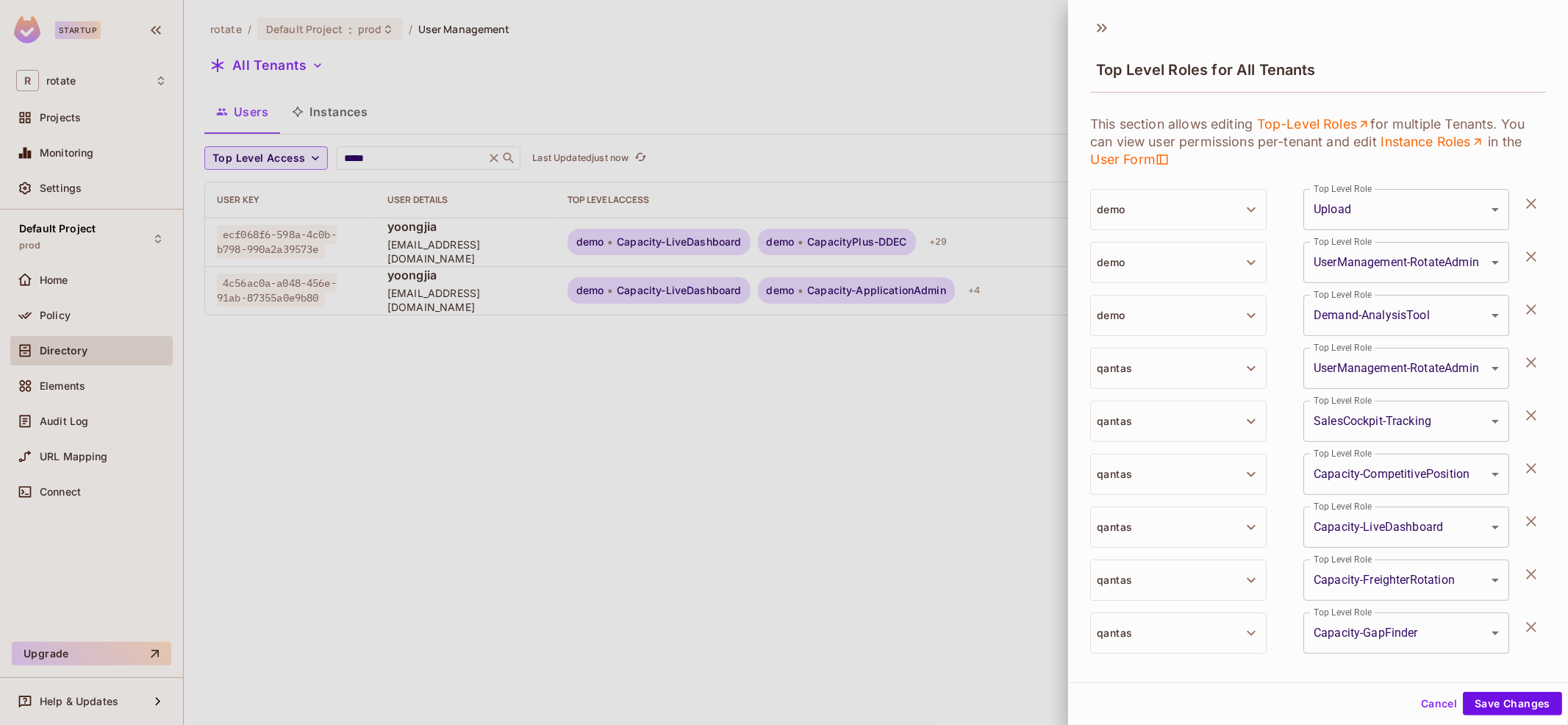
click at [1532, 205] on icon "button" at bounding box center [1530, 203] width 17 height 17
click at [1498, 694] on button "Save Changes" at bounding box center [1512, 703] width 100 height 24
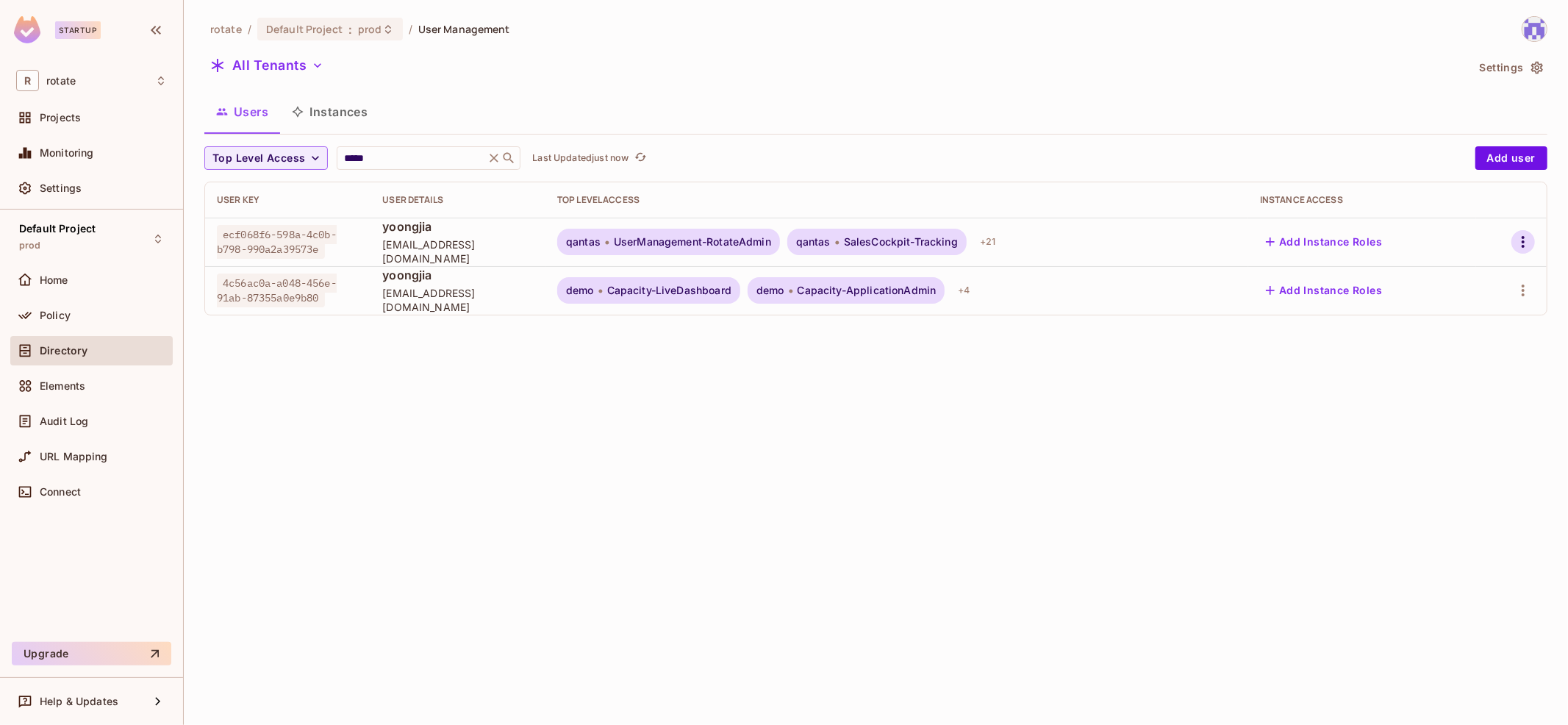
click at [1522, 246] on icon "button" at bounding box center [1522, 242] width 3 height 12
click at [1464, 313] on div "Top Level Roles" at bounding box center [1468, 307] width 80 height 14
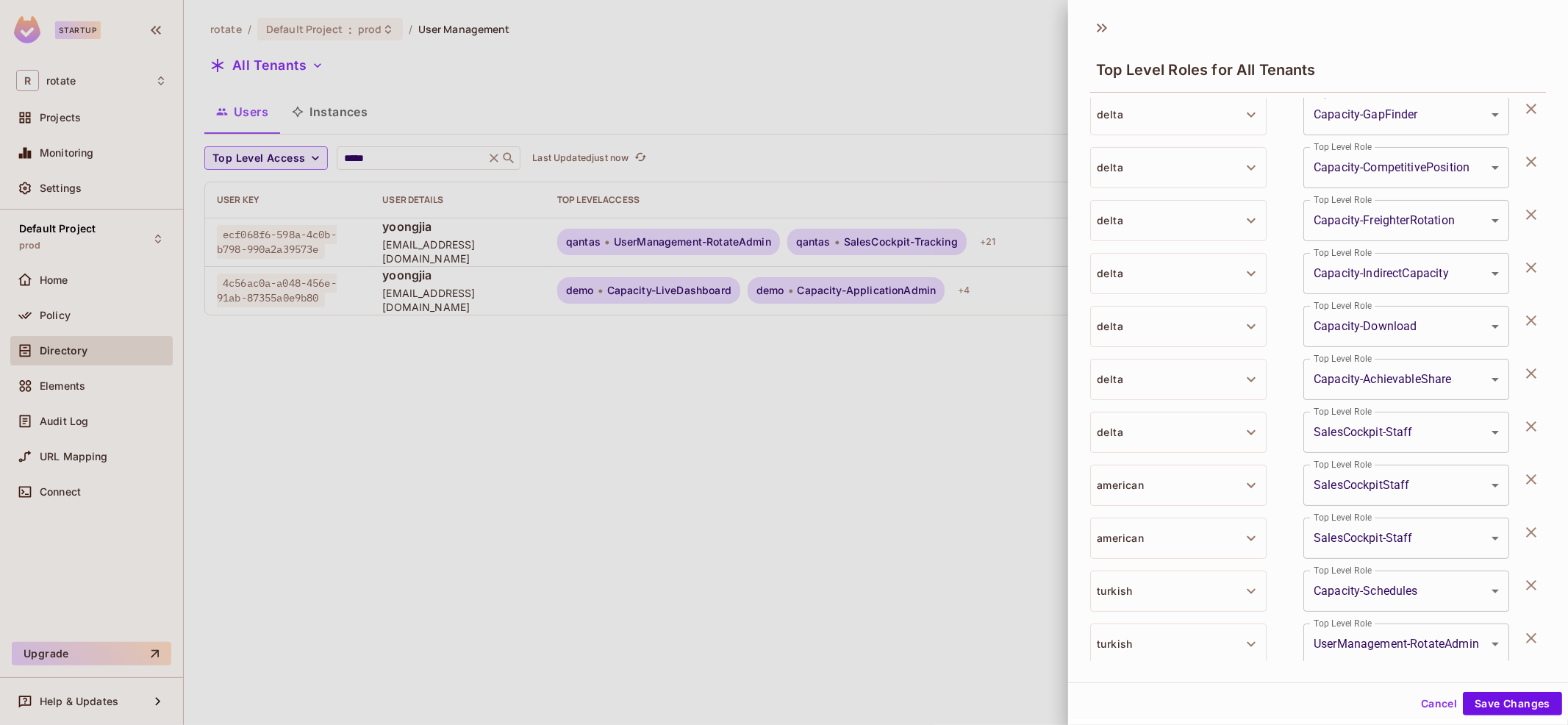
scroll to position [768, 0]
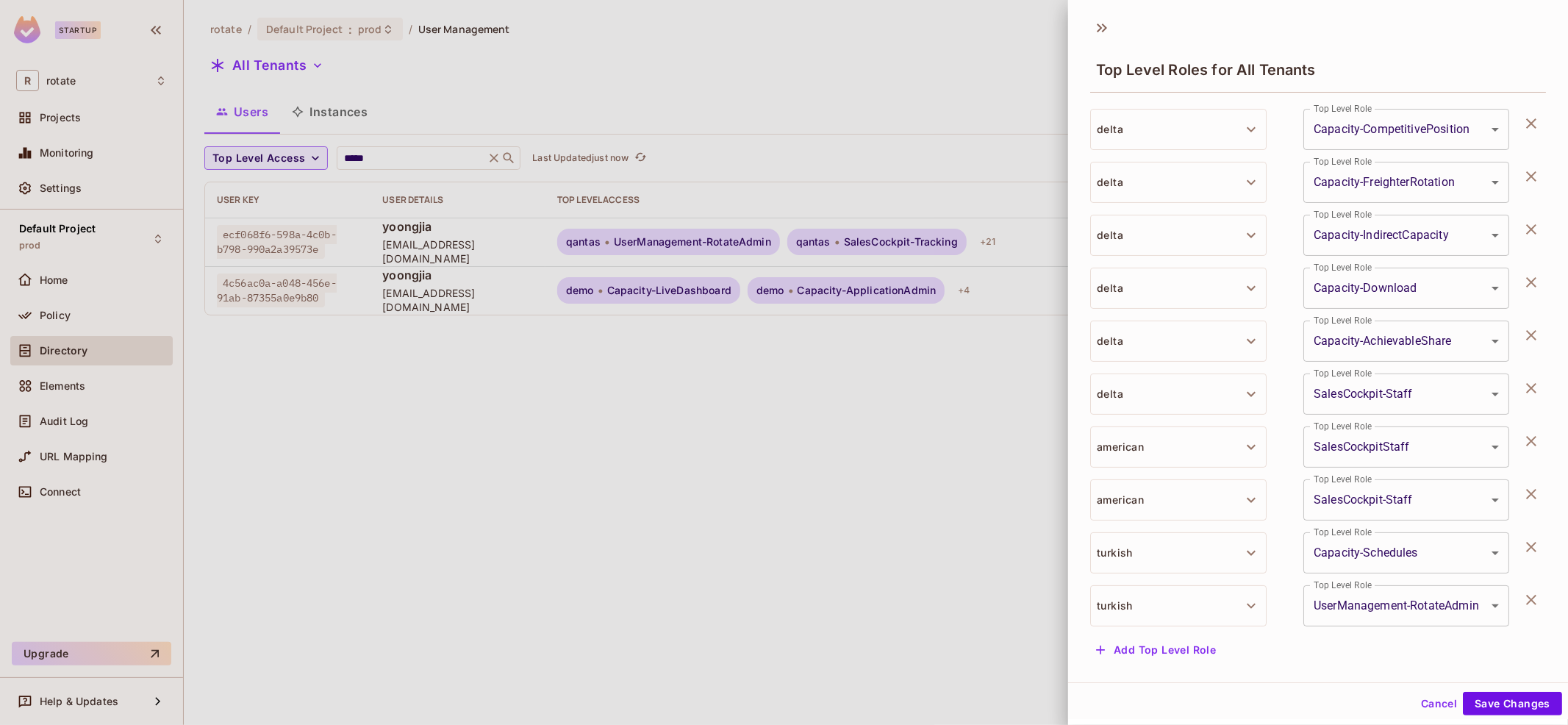
click at [1544, 549] on button "button" at bounding box center [1531, 547] width 29 height 29
click at [1544, 549] on button "button" at bounding box center [1531, 546] width 29 height 29
click at [1427, 706] on button "Cancel" at bounding box center [1439, 703] width 48 height 24
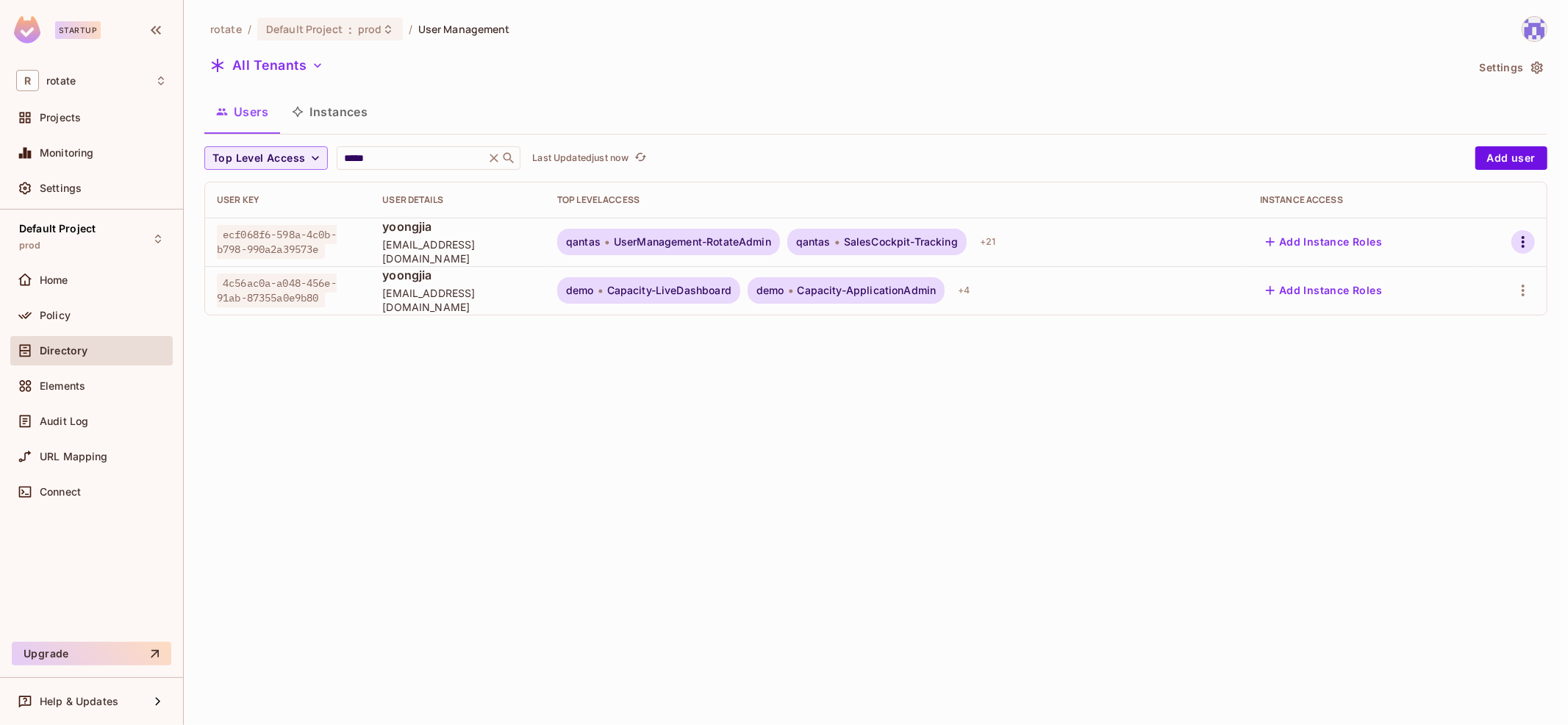
click at [1521, 242] on icon "button" at bounding box center [1522, 241] width 17 height 17
click at [1454, 300] on div "Top Level Roles" at bounding box center [1468, 307] width 80 height 14
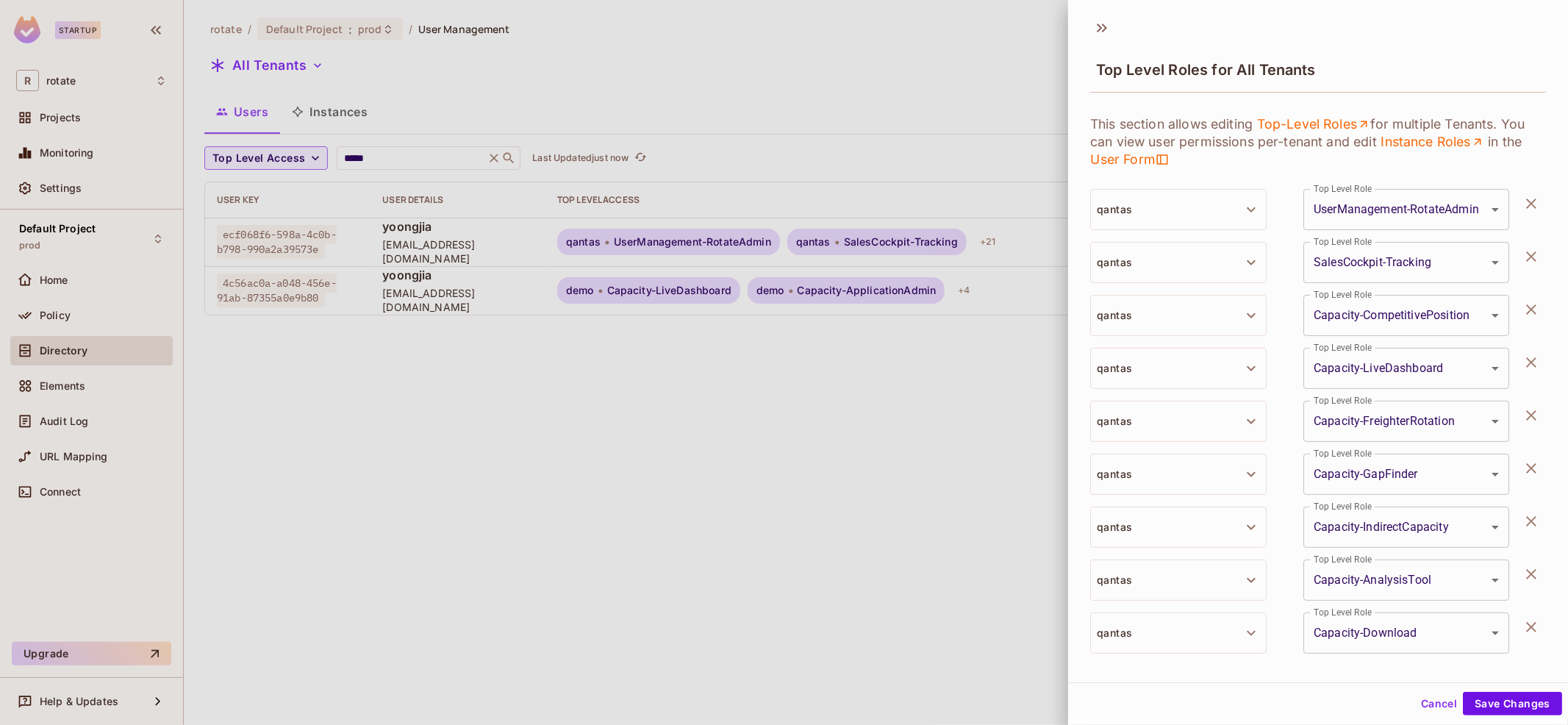
click at [1525, 207] on icon "button" at bounding box center [1530, 203] width 17 height 17
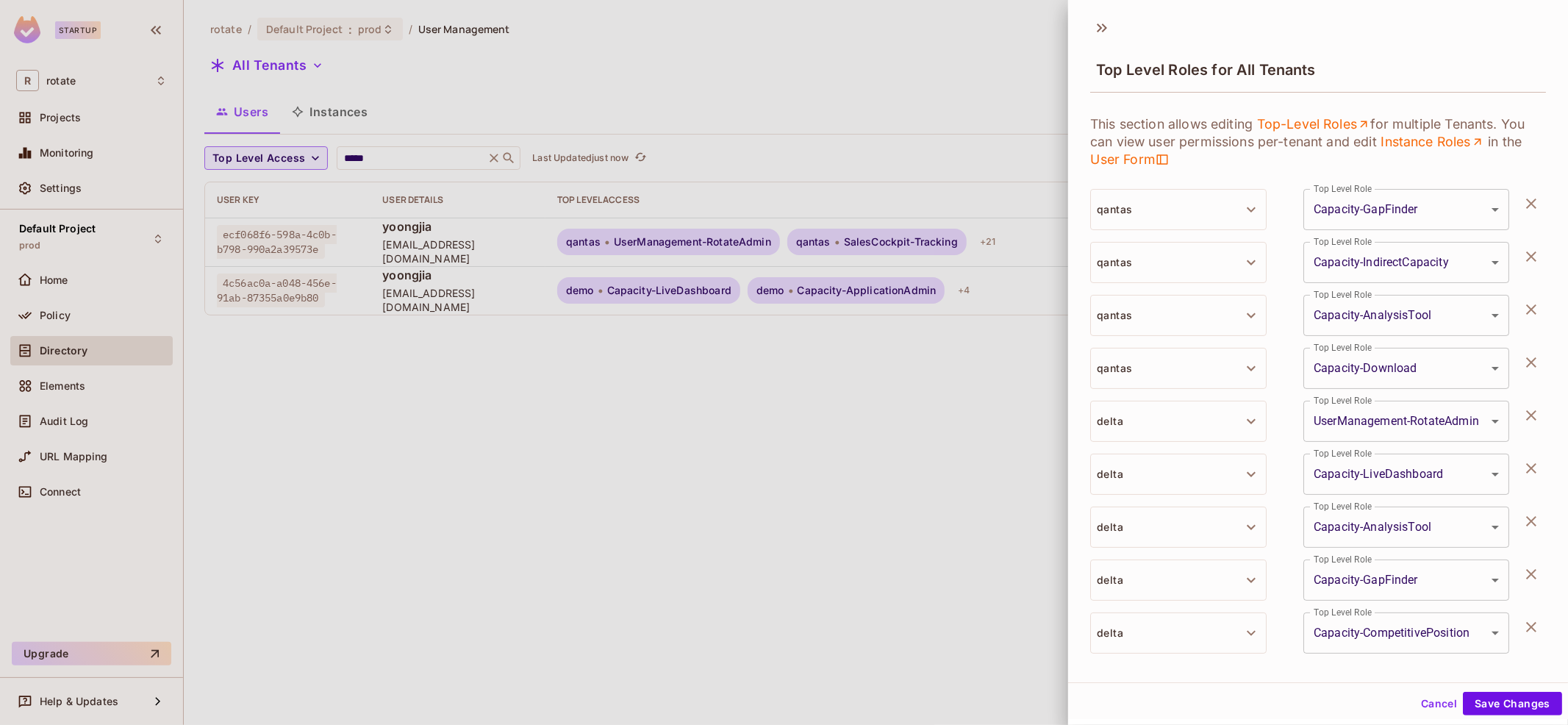
click at [1525, 207] on icon "button" at bounding box center [1530, 203] width 17 height 17
click at [1482, 699] on button "Save Changes" at bounding box center [1512, 703] width 100 height 24
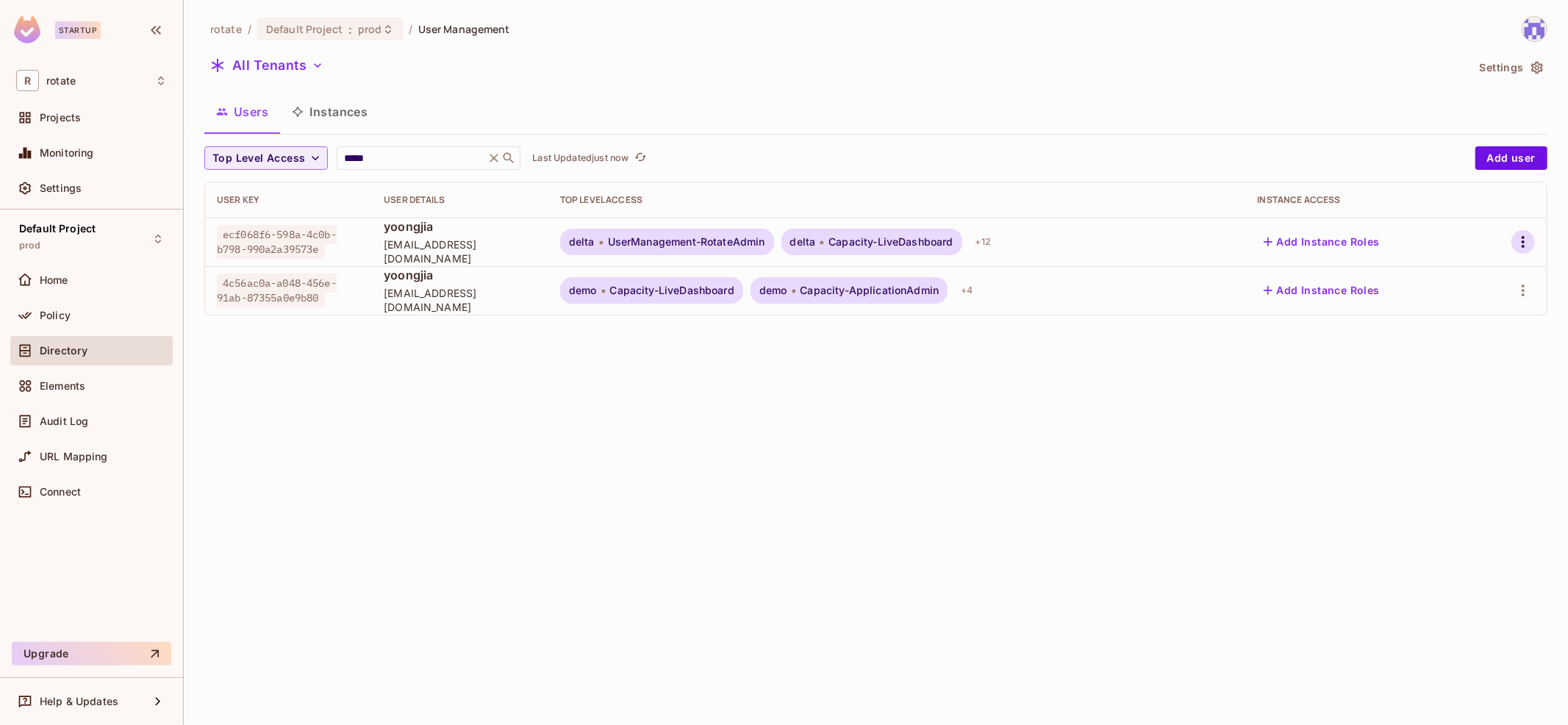
click at [1532, 240] on icon "button" at bounding box center [1522, 241] width 17 height 17
click at [1487, 316] on span "Top Level Roles" at bounding box center [1468, 308] width 88 height 24
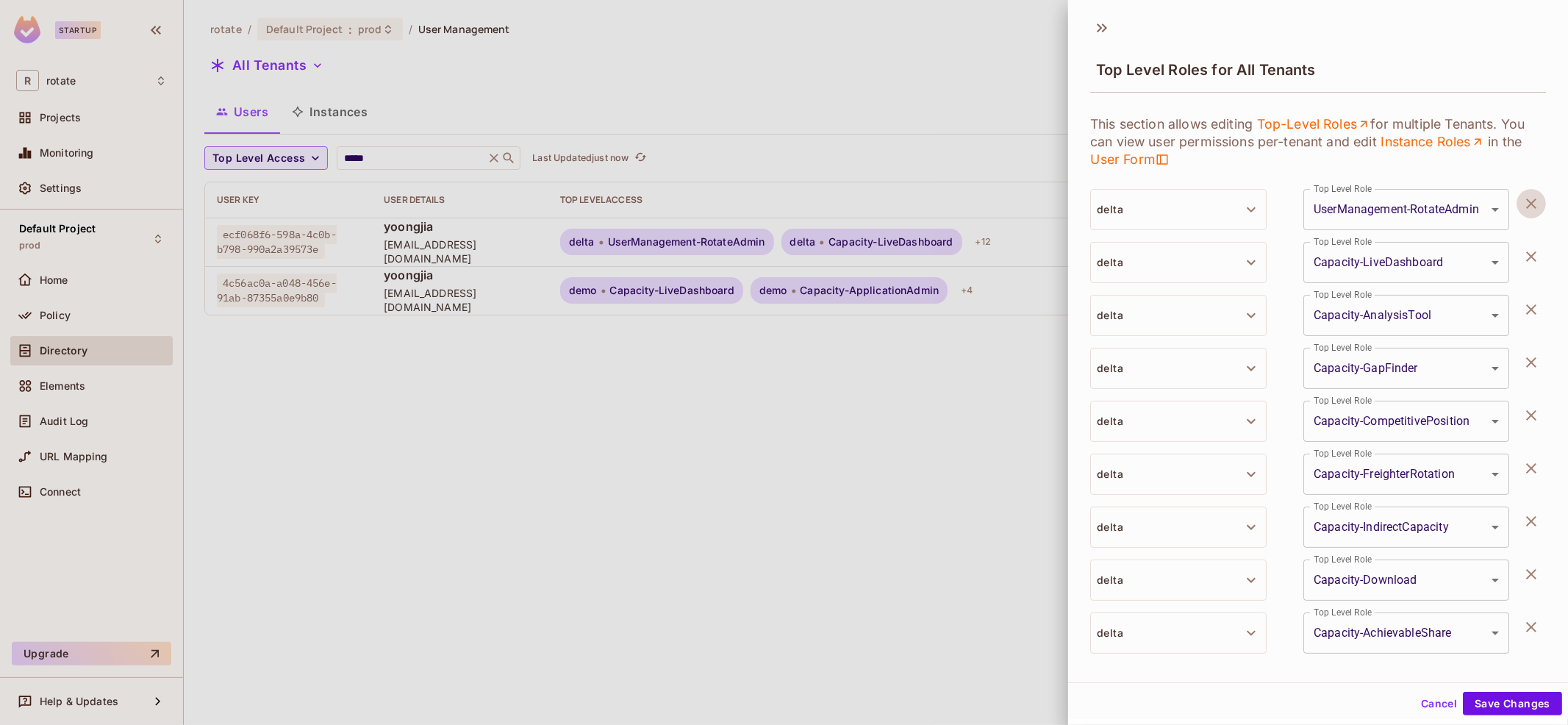
click at [1536, 205] on icon "button" at bounding box center [1530, 203] width 17 height 17
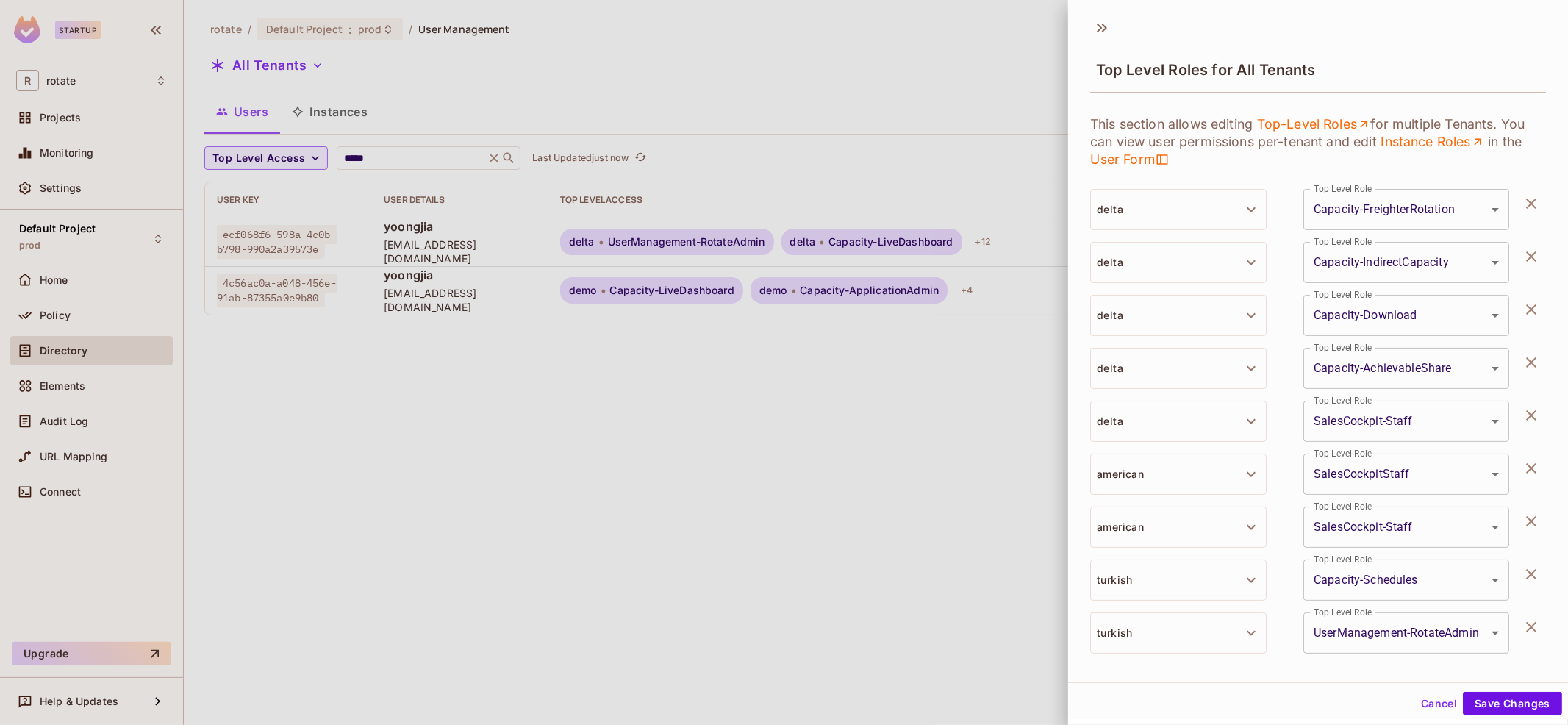
click at [1536, 205] on icon "button" at bounding box center [1530, 203] width 17 height 17
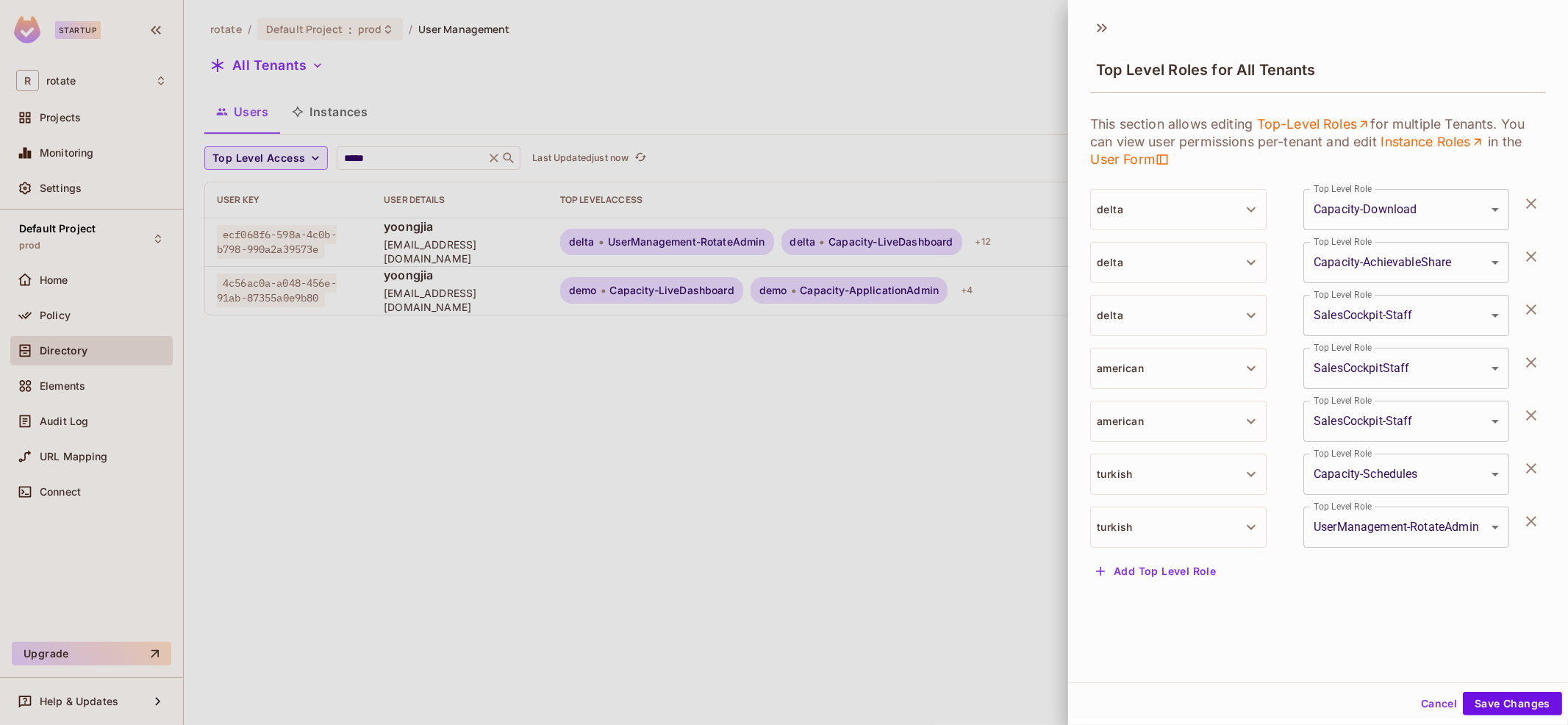
click at [1536, 205] on icon "button" at bounding box center [1530, 203] width 17 height 17
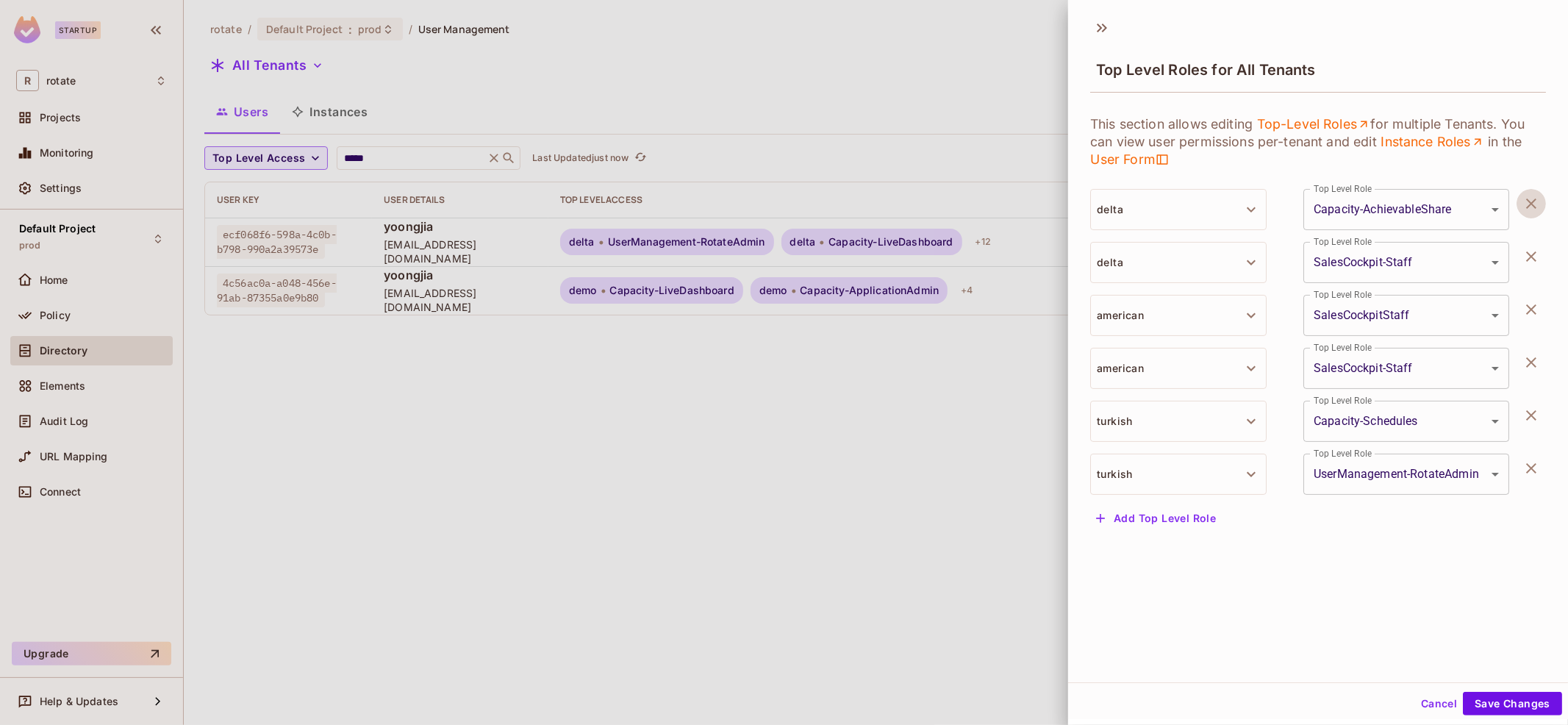
click at [1536, 205] on icon "button" at bounding box center [1530, 203] width 17 height 17
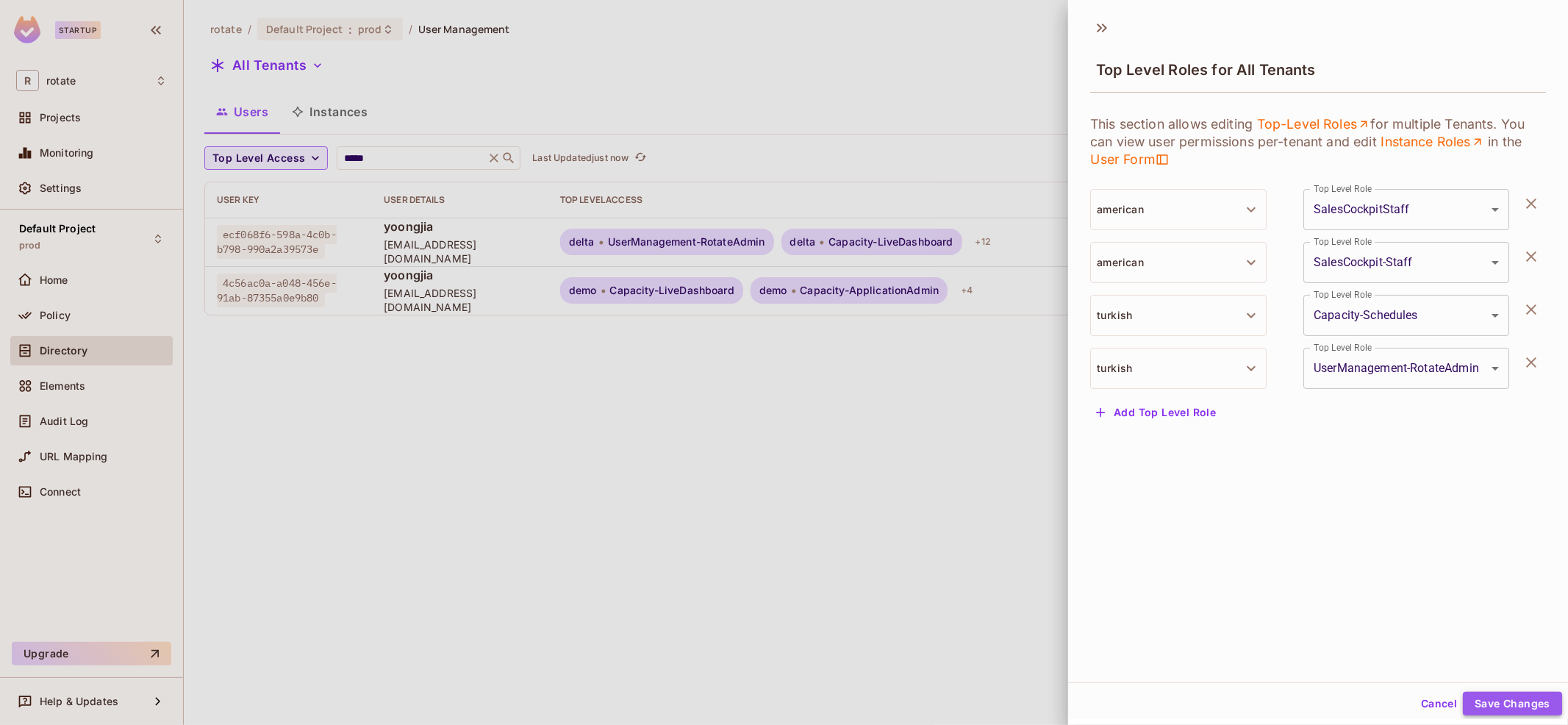
click at [1501, 702] on button "Save Changes" at bounding box center [1512, 703] width 100 height 24
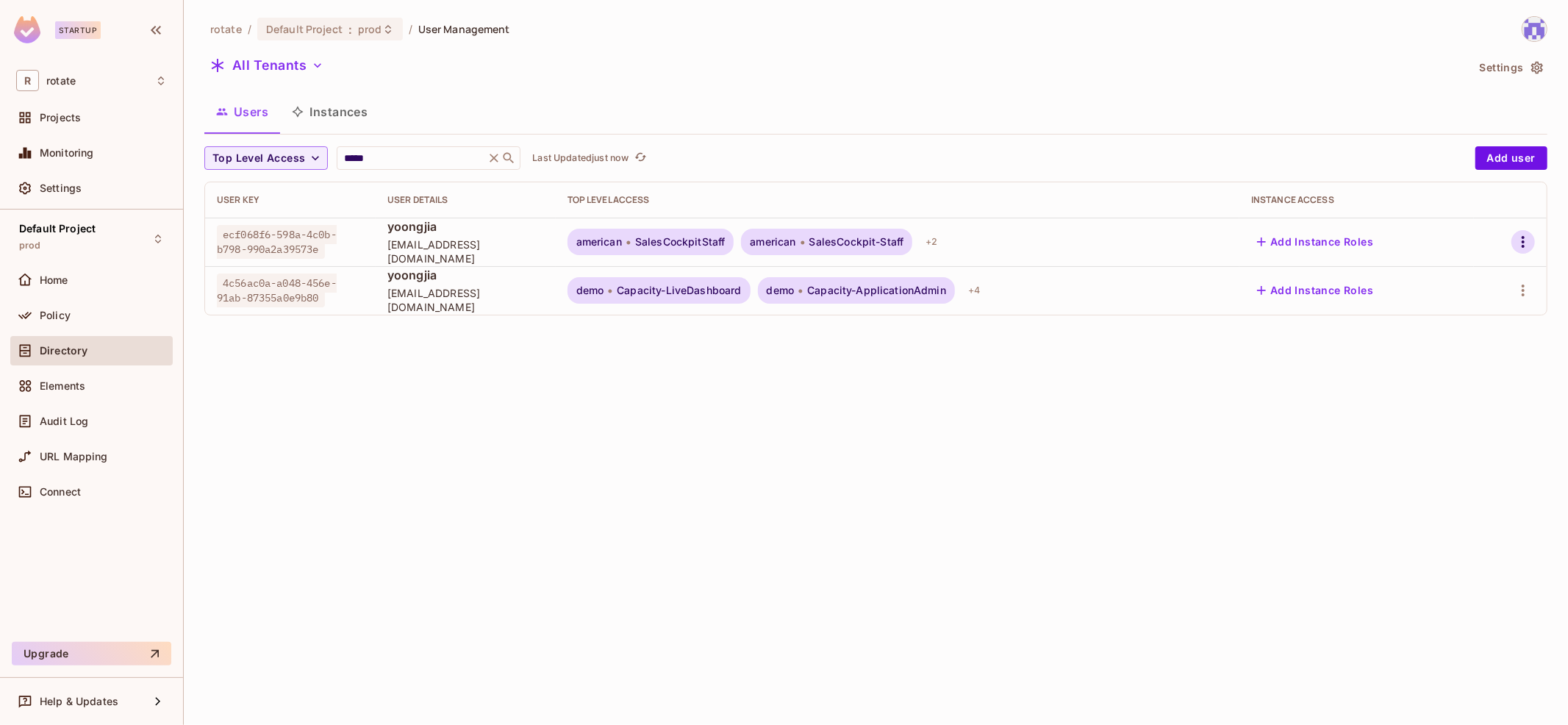
click at [1521, 239] on icon "button" at bounding box center [1522, 241] width 17 height 17
click at [1462, 311] on div "Top Level Roles" at bounding box center [1468, 307] width 80 height 14
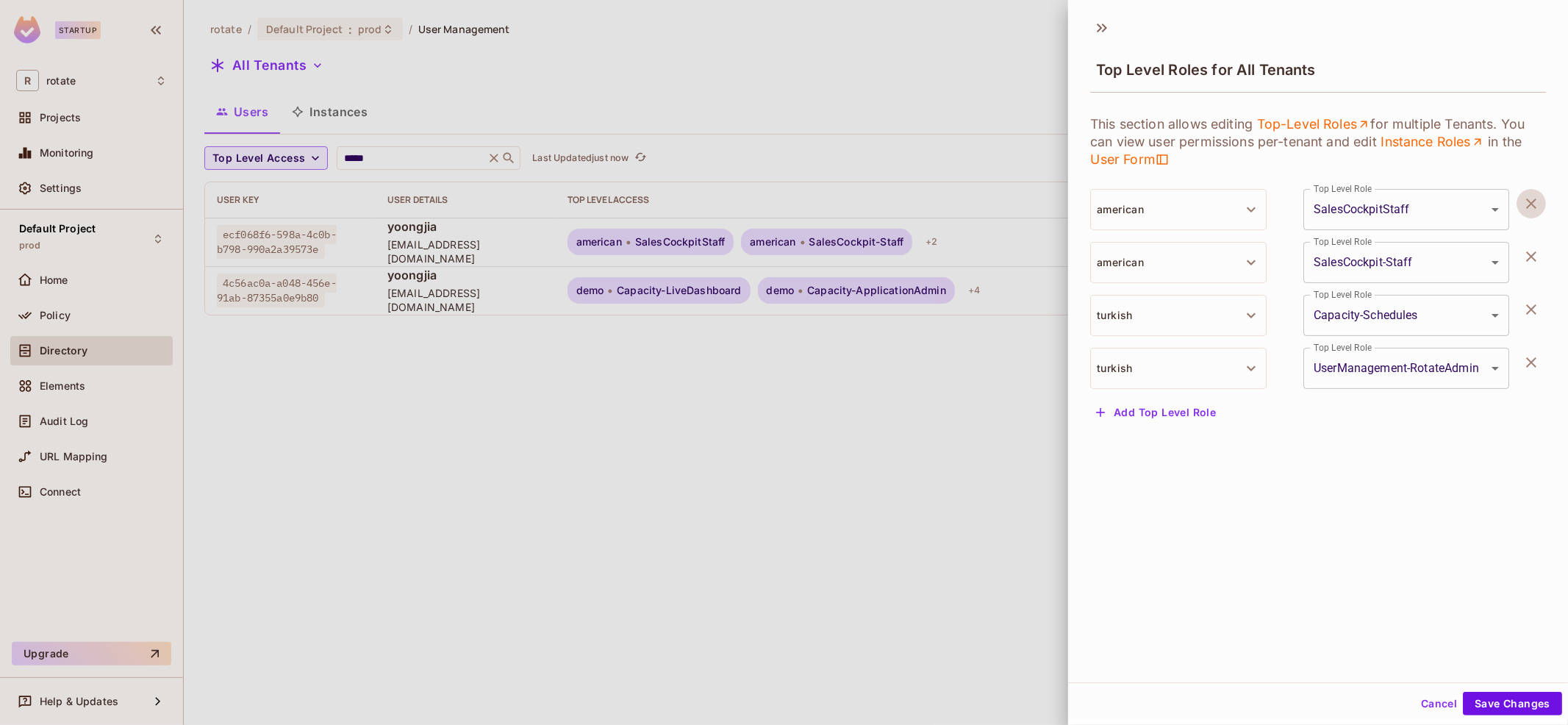
click at [1529, 204] on icon "button" at bounding box center [1530, 203] width 10 height 10
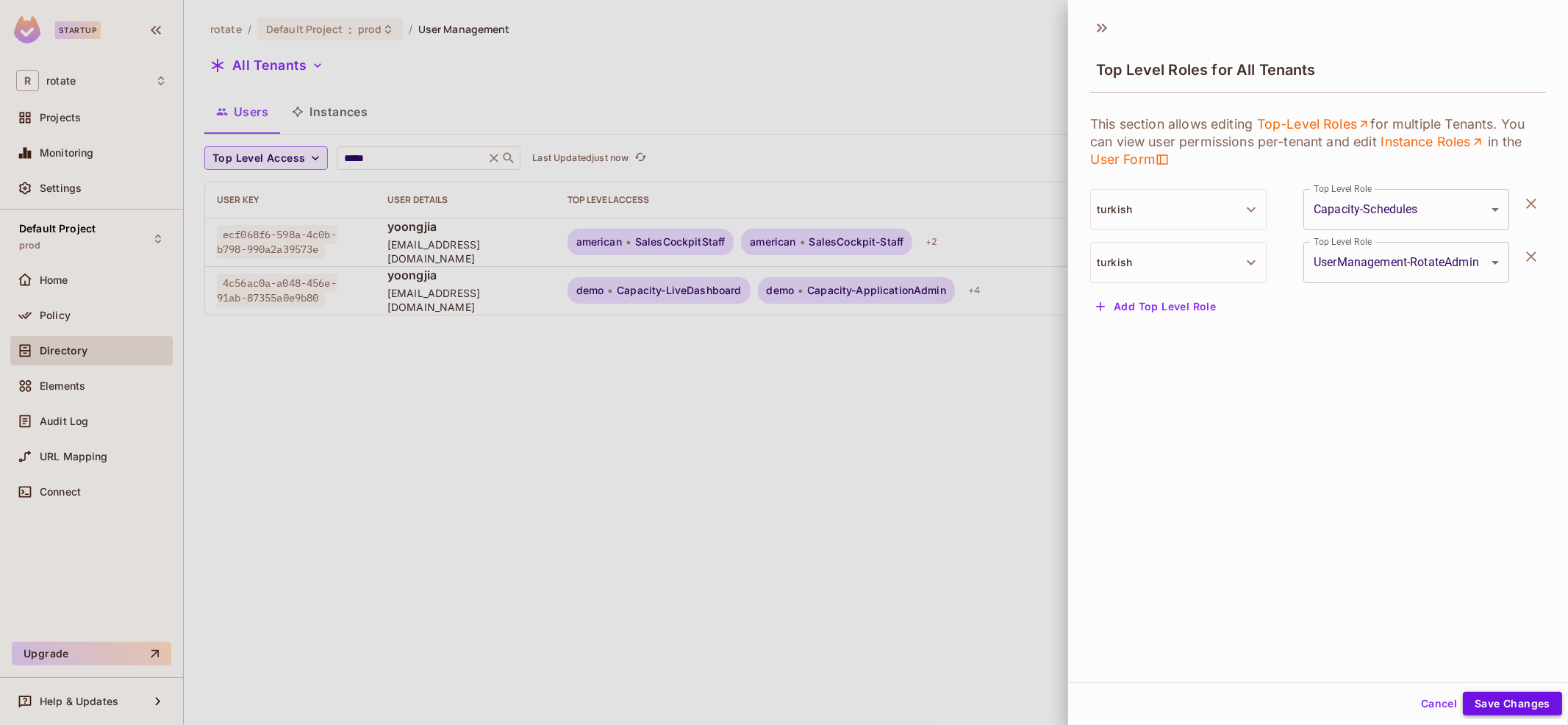
click at [1497, 713] on button "Save Changes" at bounding box center [1512, 703] width 100 height 24
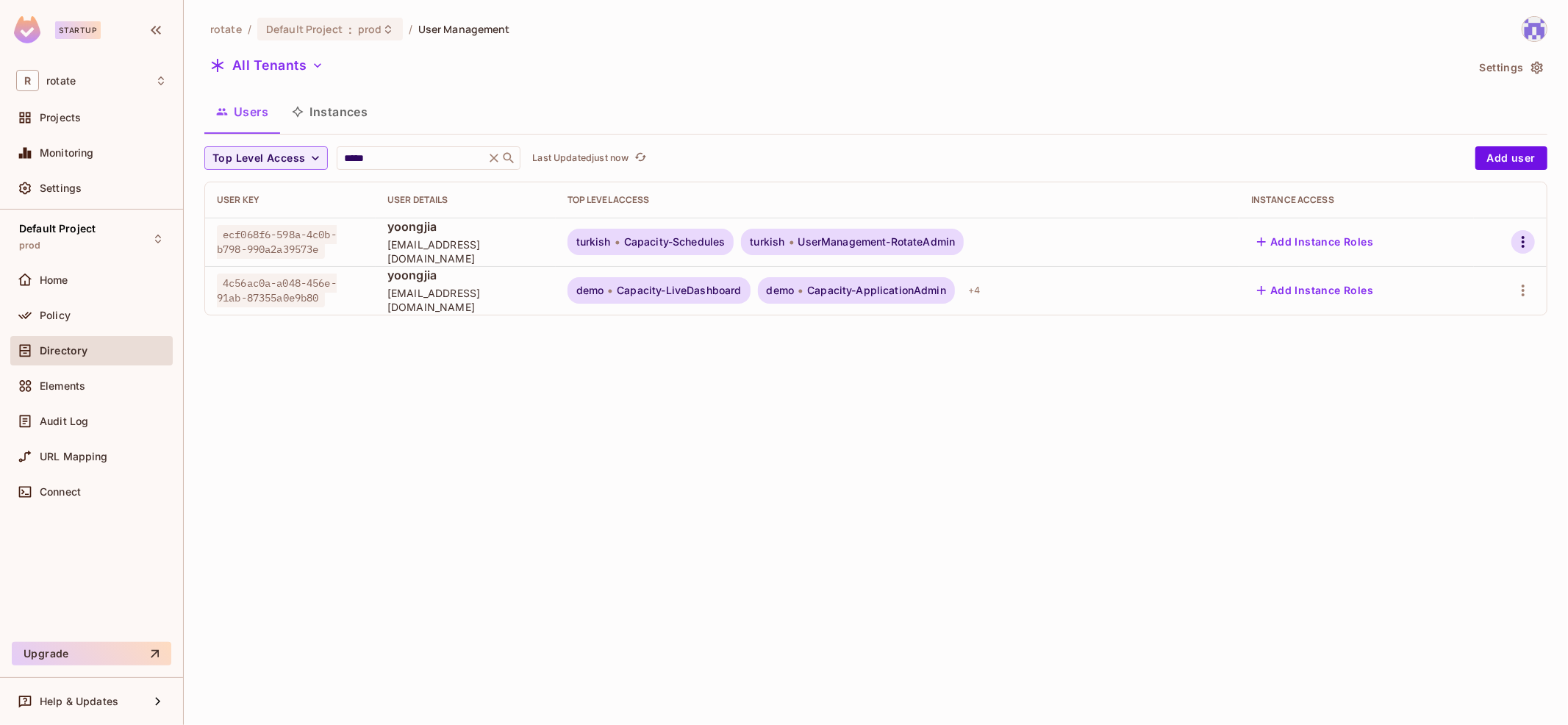
click at [1517, 241] on icon "button" at bounding box center [1522, 241] width 17 height 17
click at [1459, 308] on div "Top Level Roles" at bounding box center [1468, 307] width 80 height 14
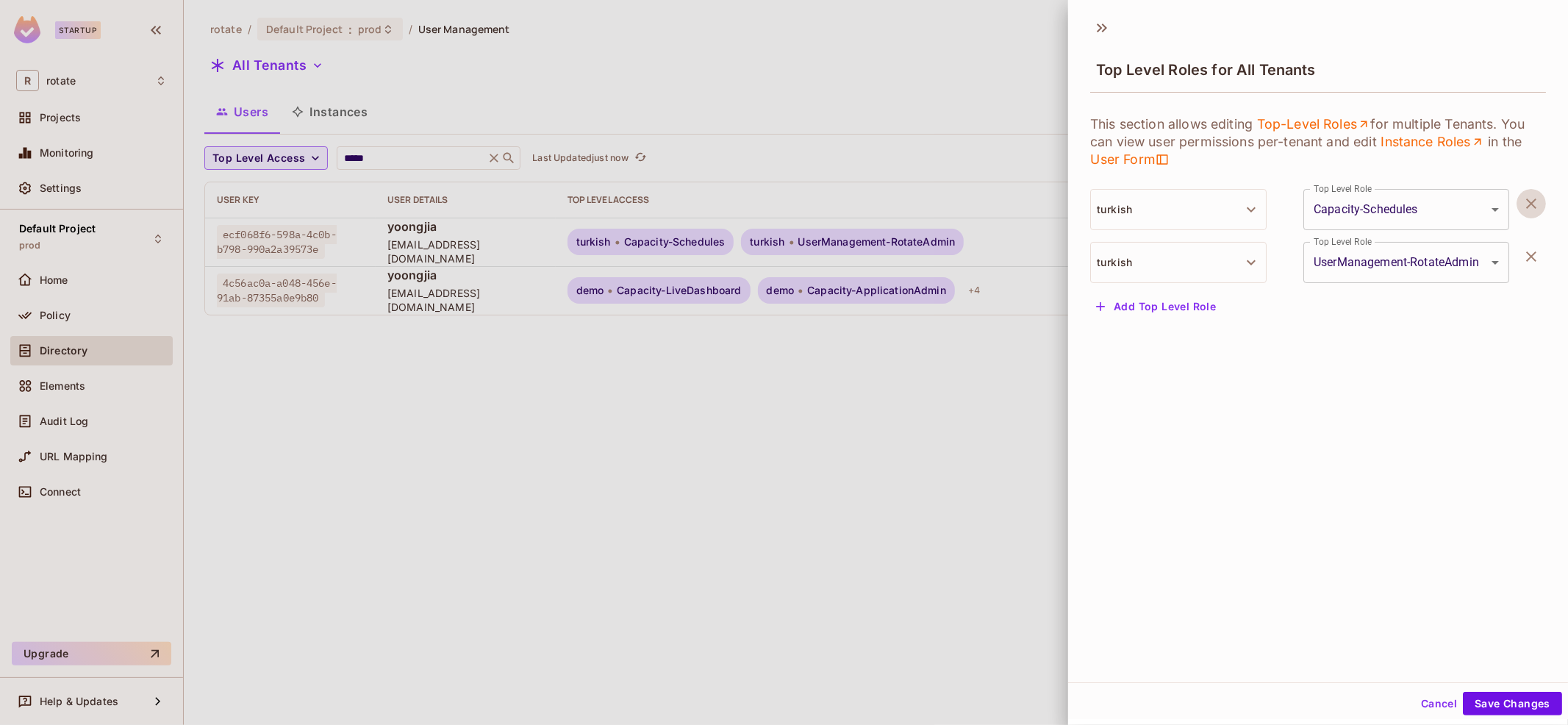
click at [1533, 209] on icon "button" at bounding box center [1530, 203] width 17 height 17
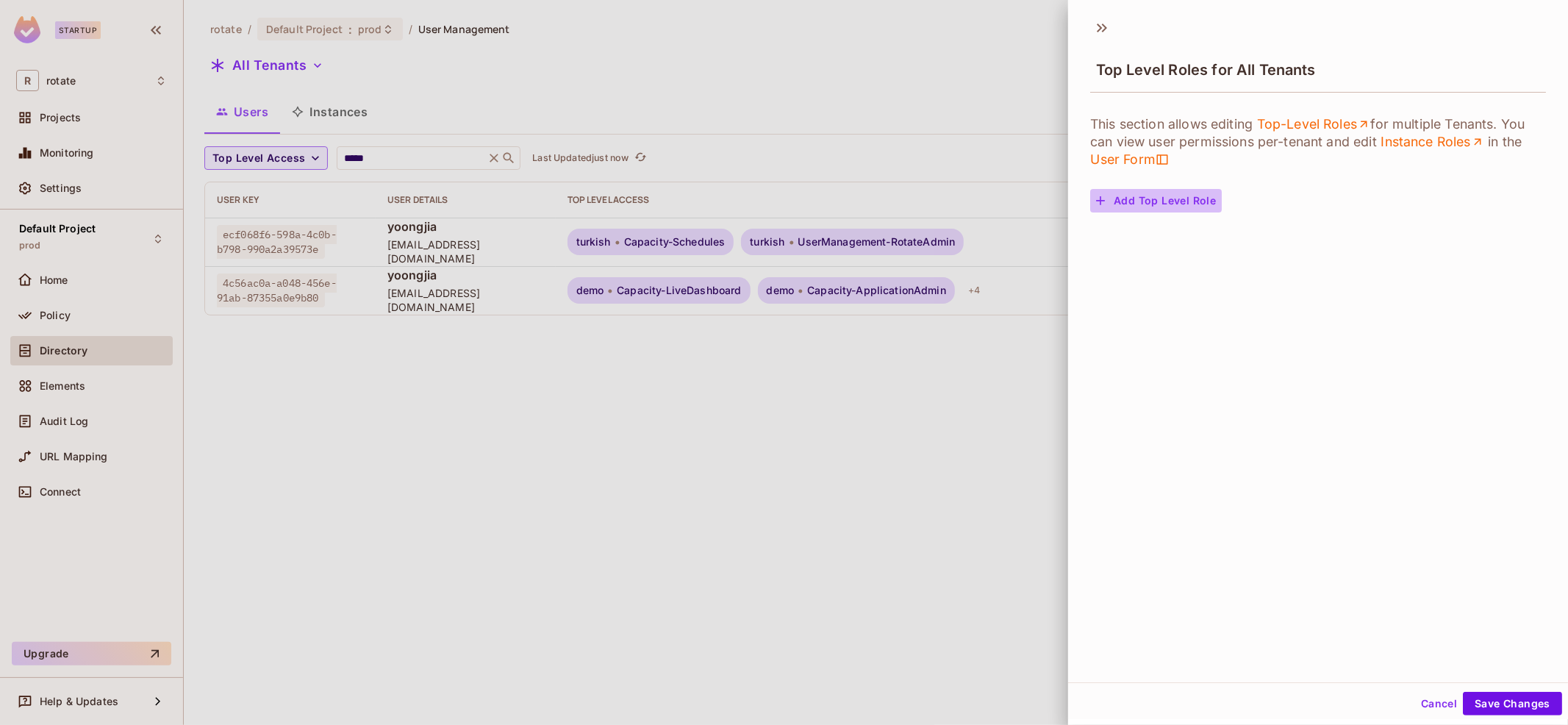
click at [1161, 198] on button "Add Top Level Role" at bounding box center [1155, 201] width 131 height 24
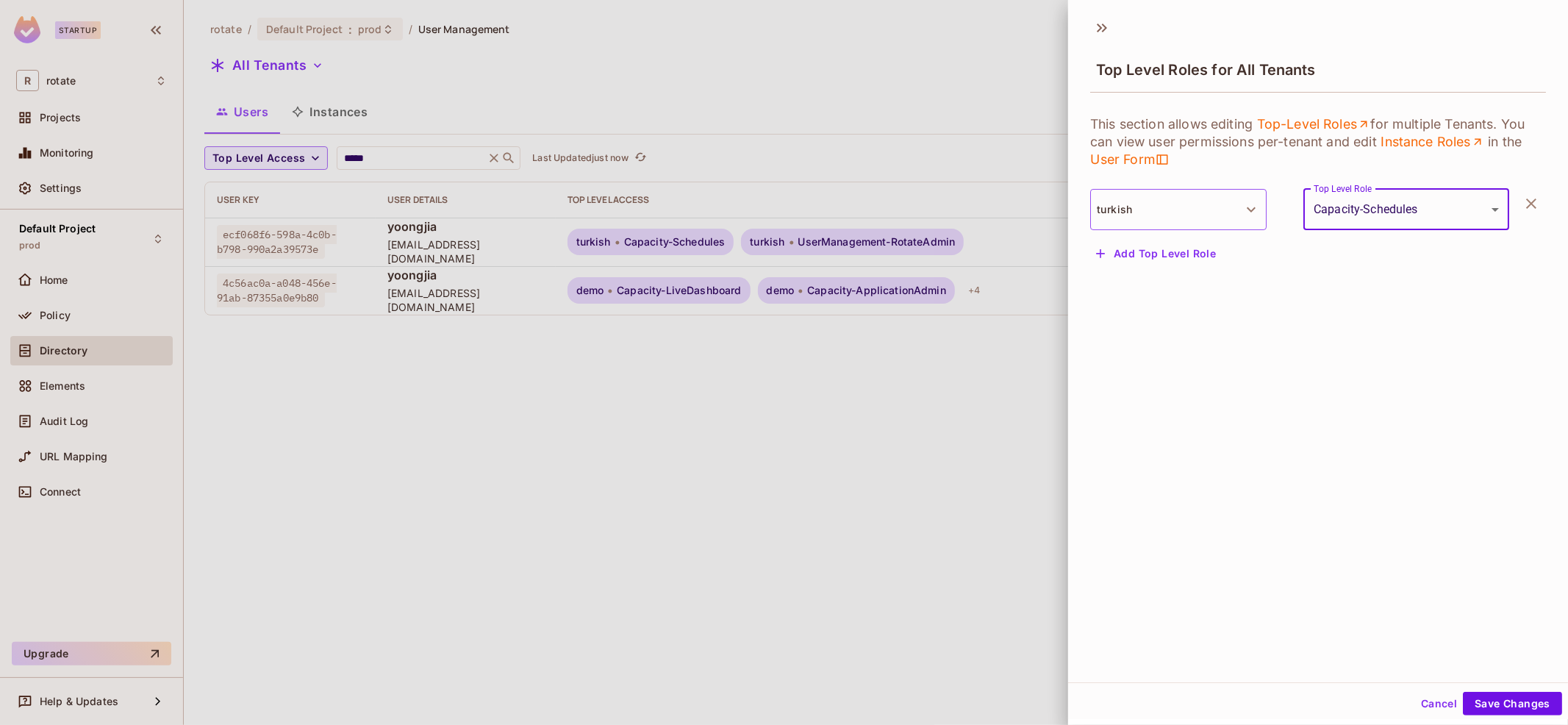
click at [1212, 213] on button "turkish" at bounding box center [1178, 209] width 176 height 41
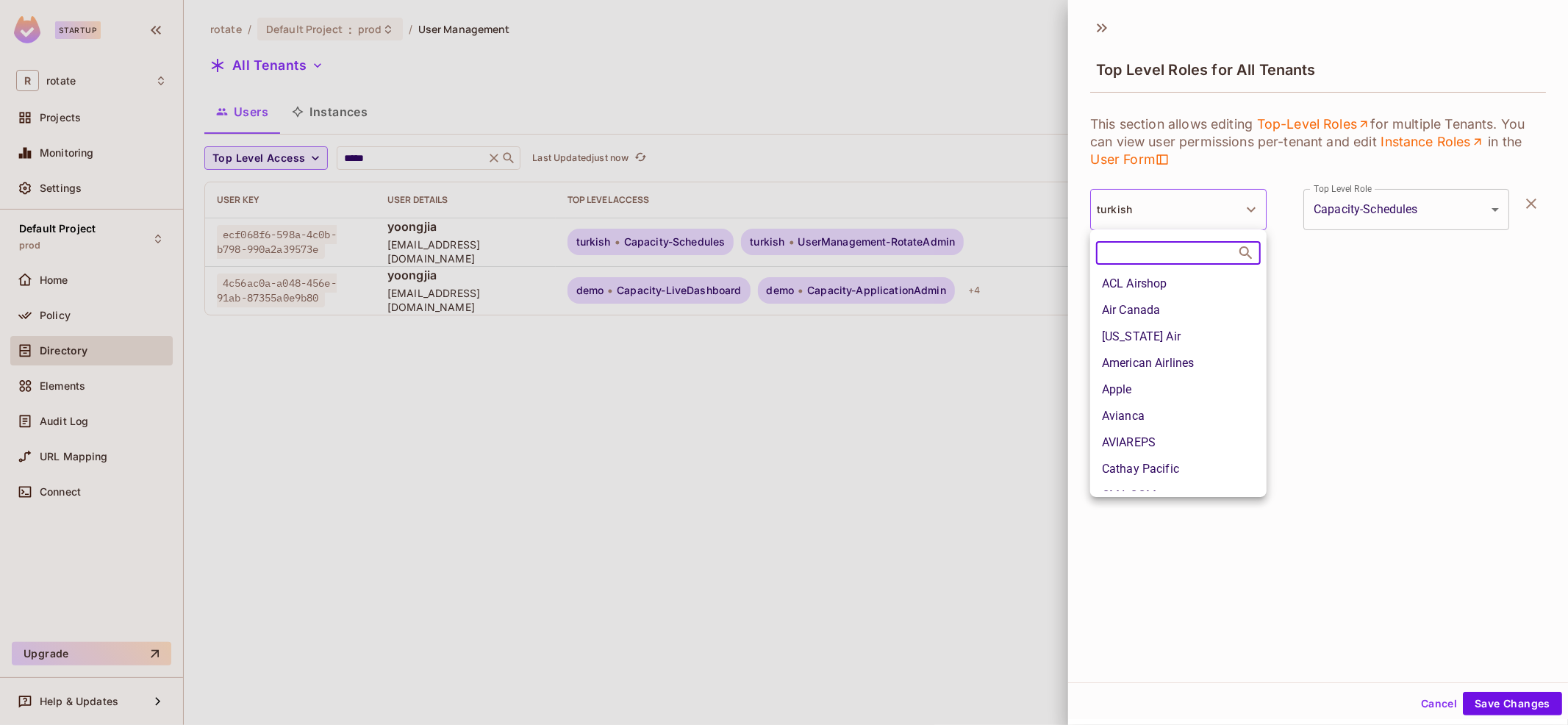
click at [1187, 308] on li "Air Canada" at bounding box center [1178, 310] width 176 height 26
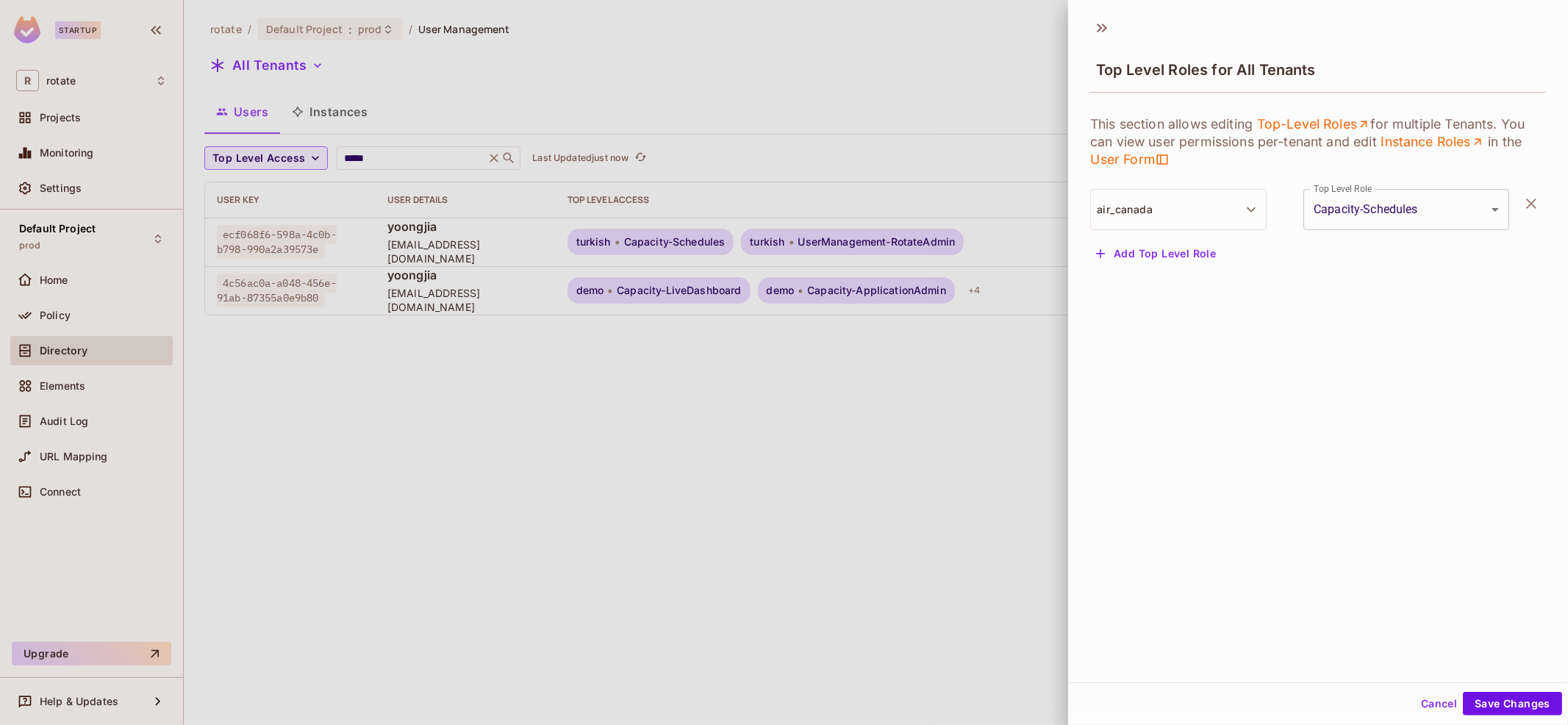
click at [1405, 219] on body "**********" at bounding box center [784, 362] width 1568 height 725
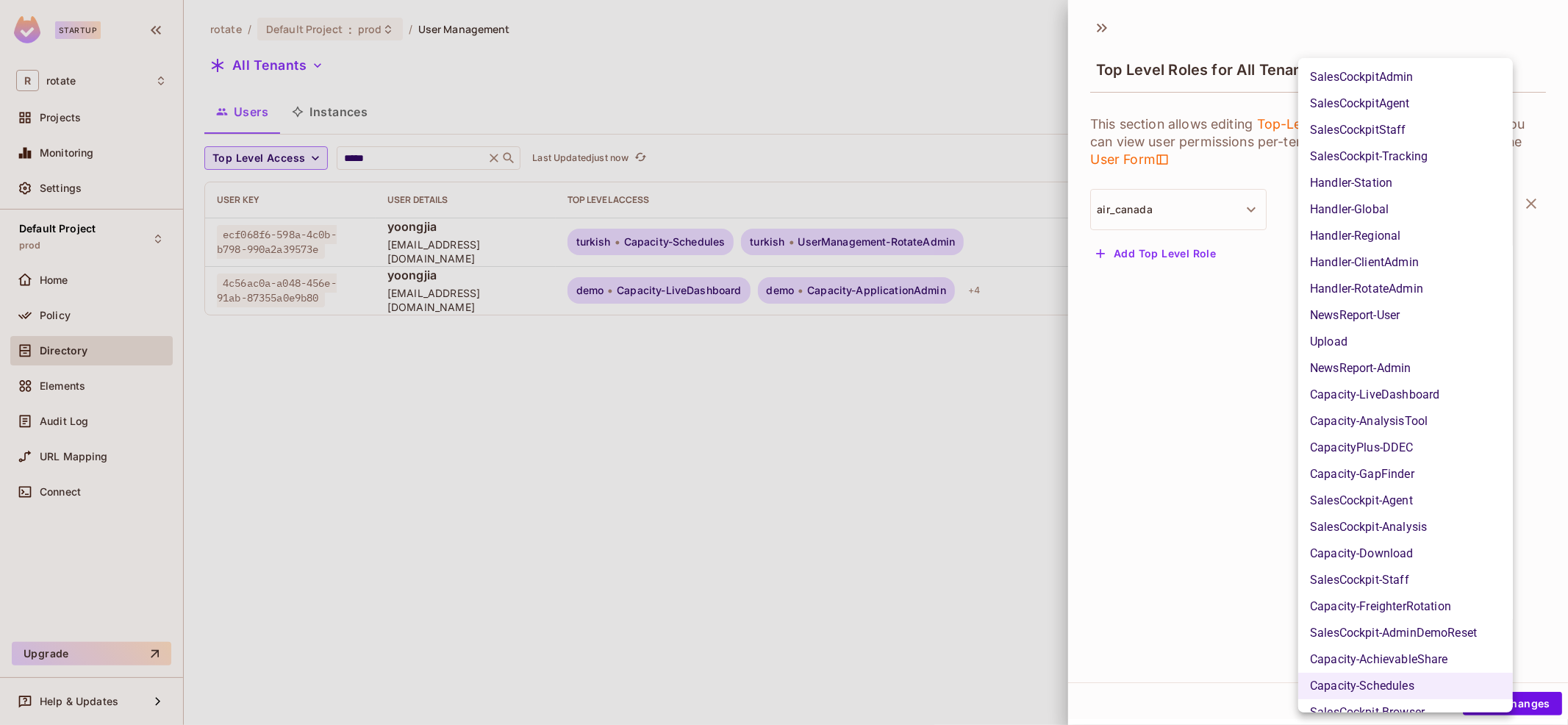
click at [1396, 317] on li "NewsReport-User" at bounding box center [1404, 315] width 214 height 26
type input "**********"
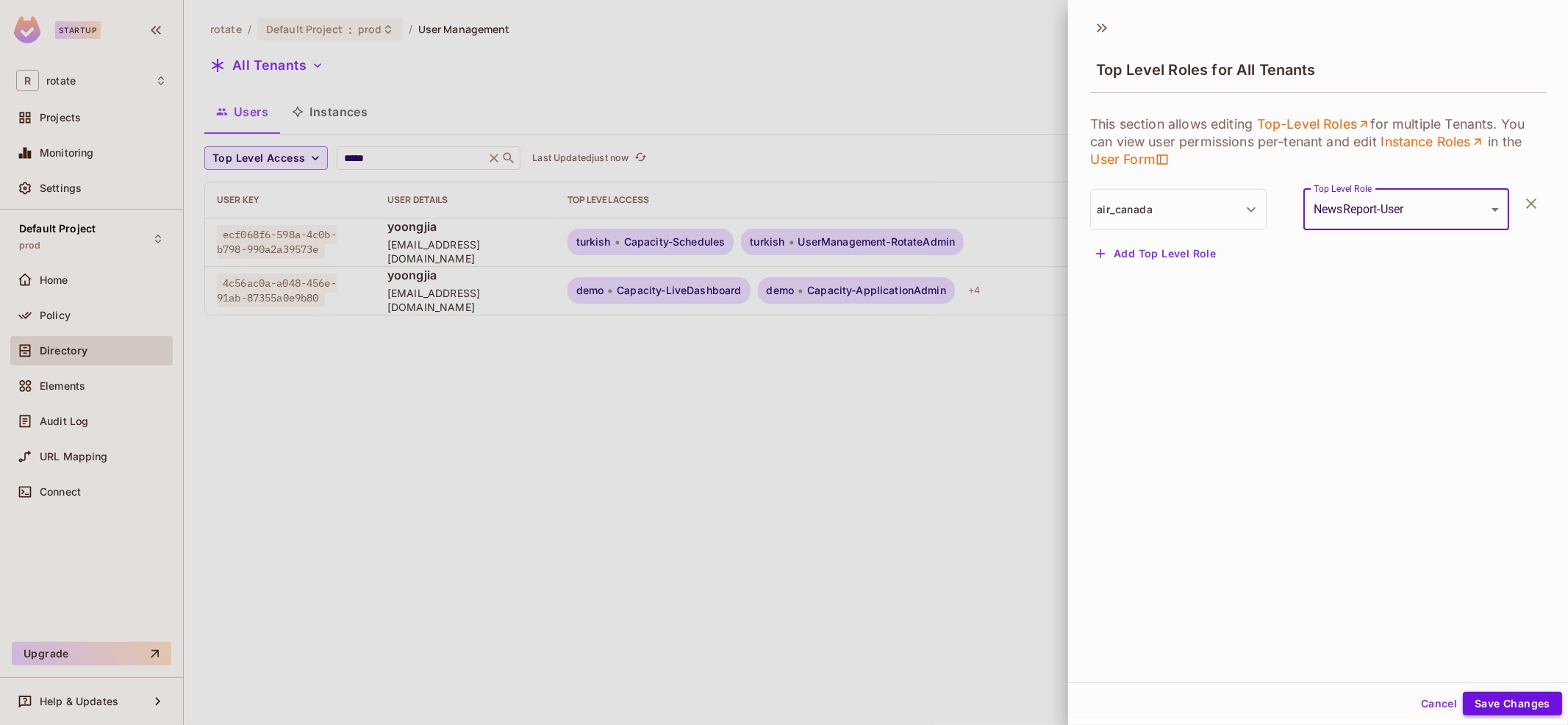
click at [1500, 702] on button "Save Changes" at bounding box center [1512, 703] width 100 height 24
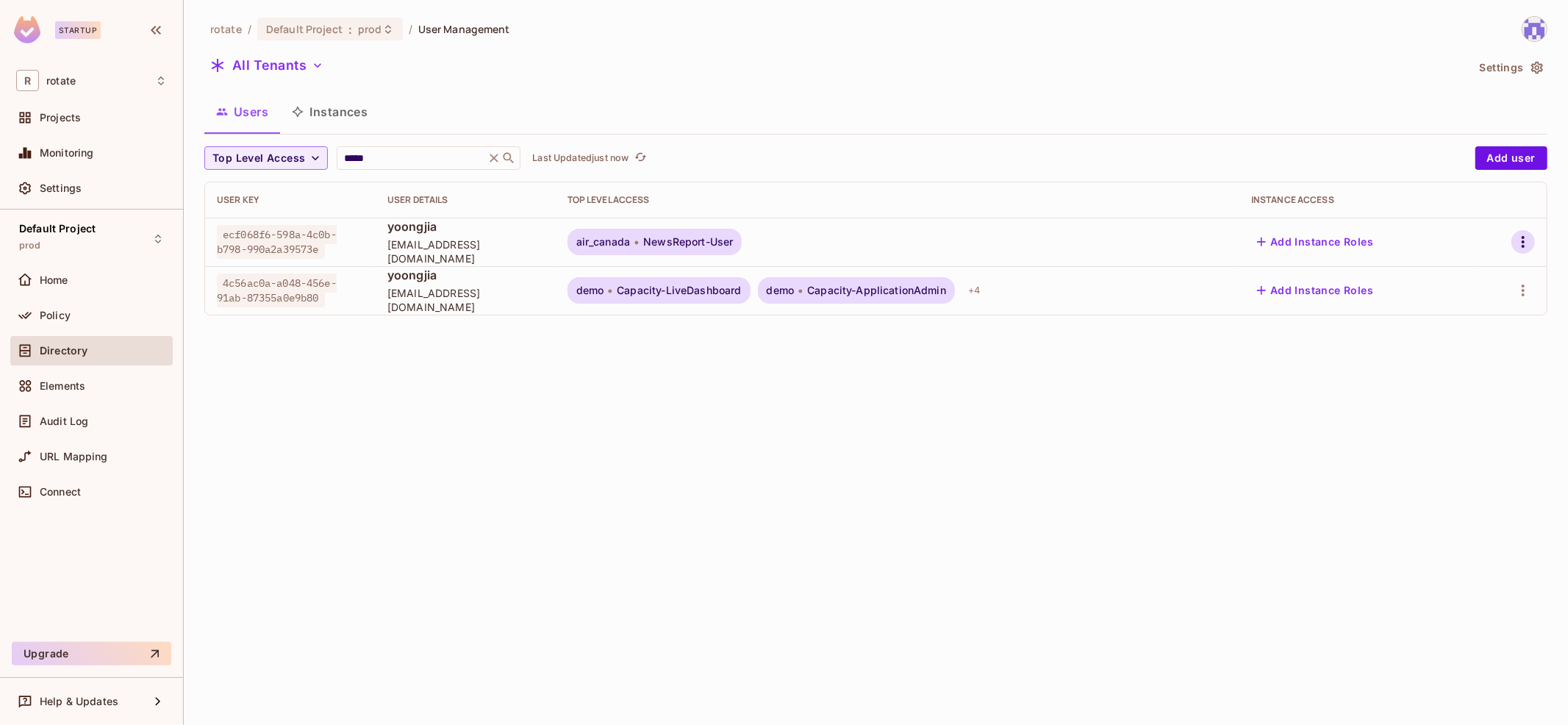
click at [1531, 240] on icon "button" at bounding box center [1522, 241] width 17 height 17
click at [1434, 313] on div "Top Level Roles" at bounding box center [1468, 307] width 80 height 14
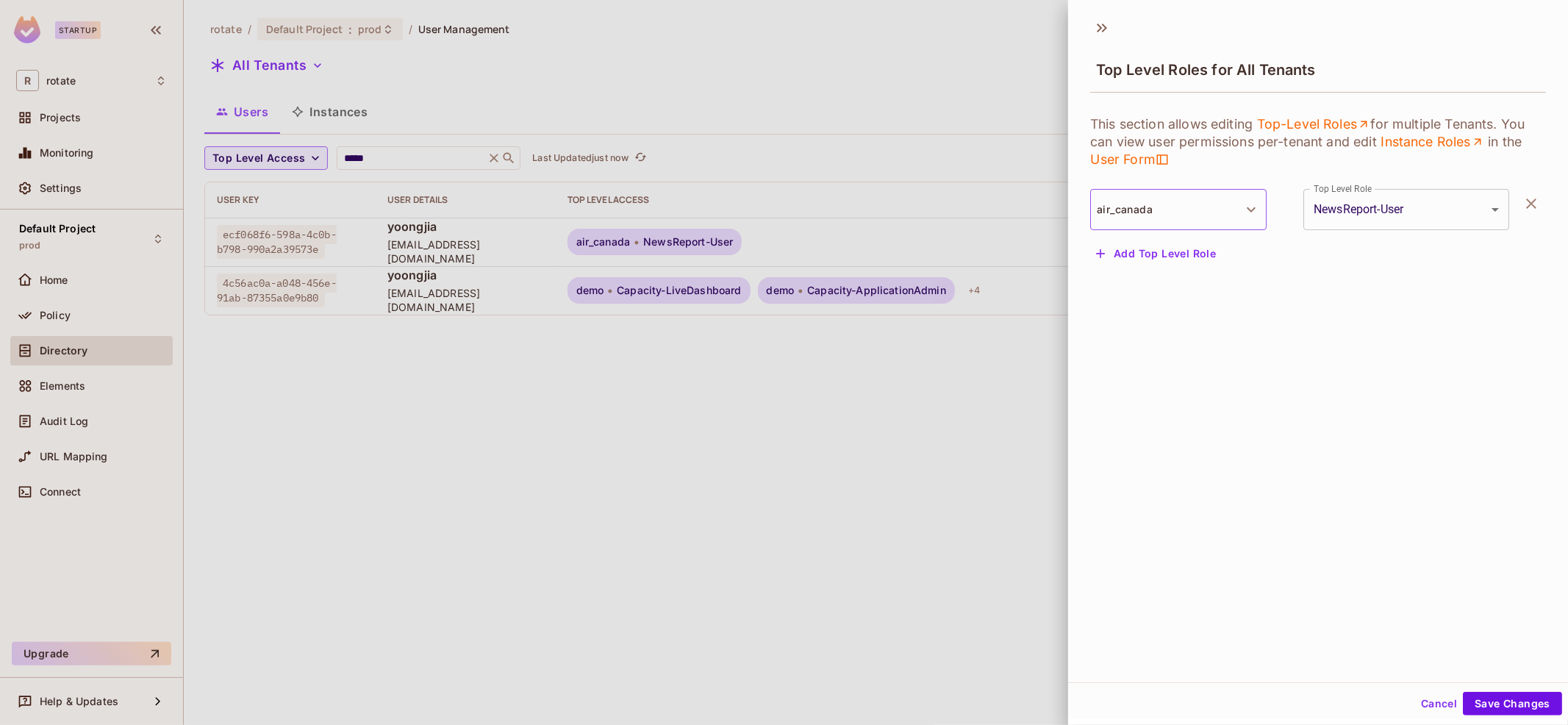
click at [1195, 215] on button "air_canada" at bounding box center [1178, 209] width 176 height 41
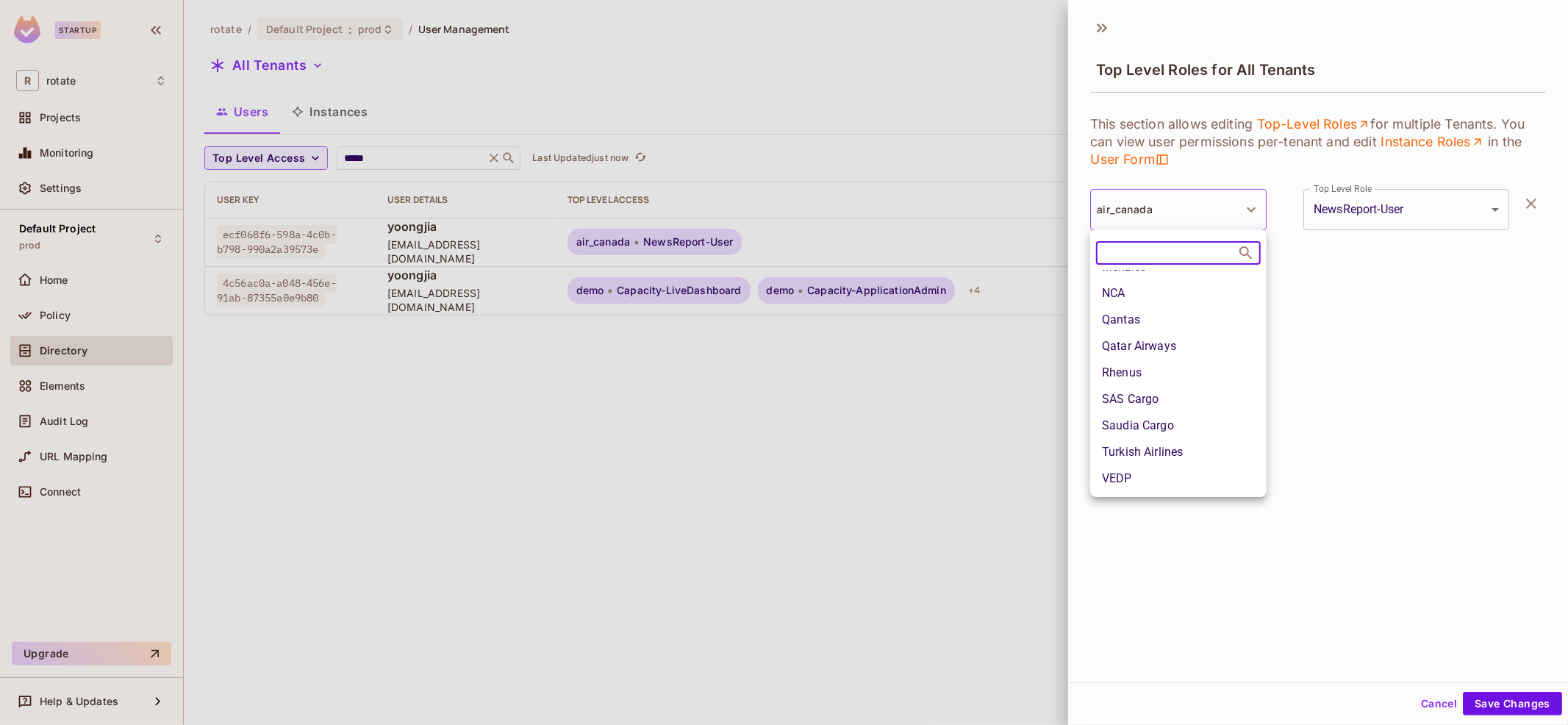
scroll to position [0, 0]
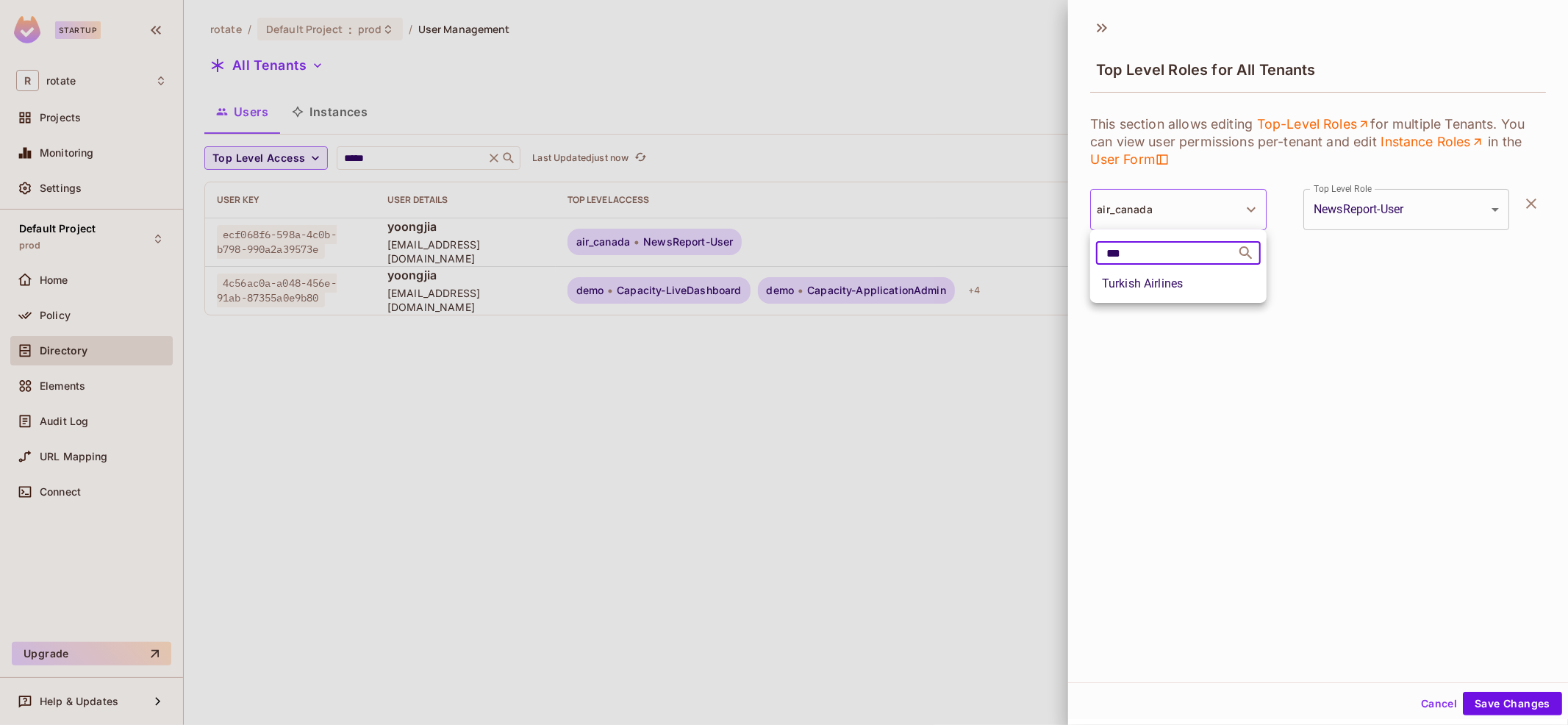
type input "***"
click at [1181, 292] on li "Turkish Airlines" at bounding box center [1178, 283] width 176 height 26
click at [1502, 711] on button "Save Changes" at bounding box center [1512, 703] width 100 height 24
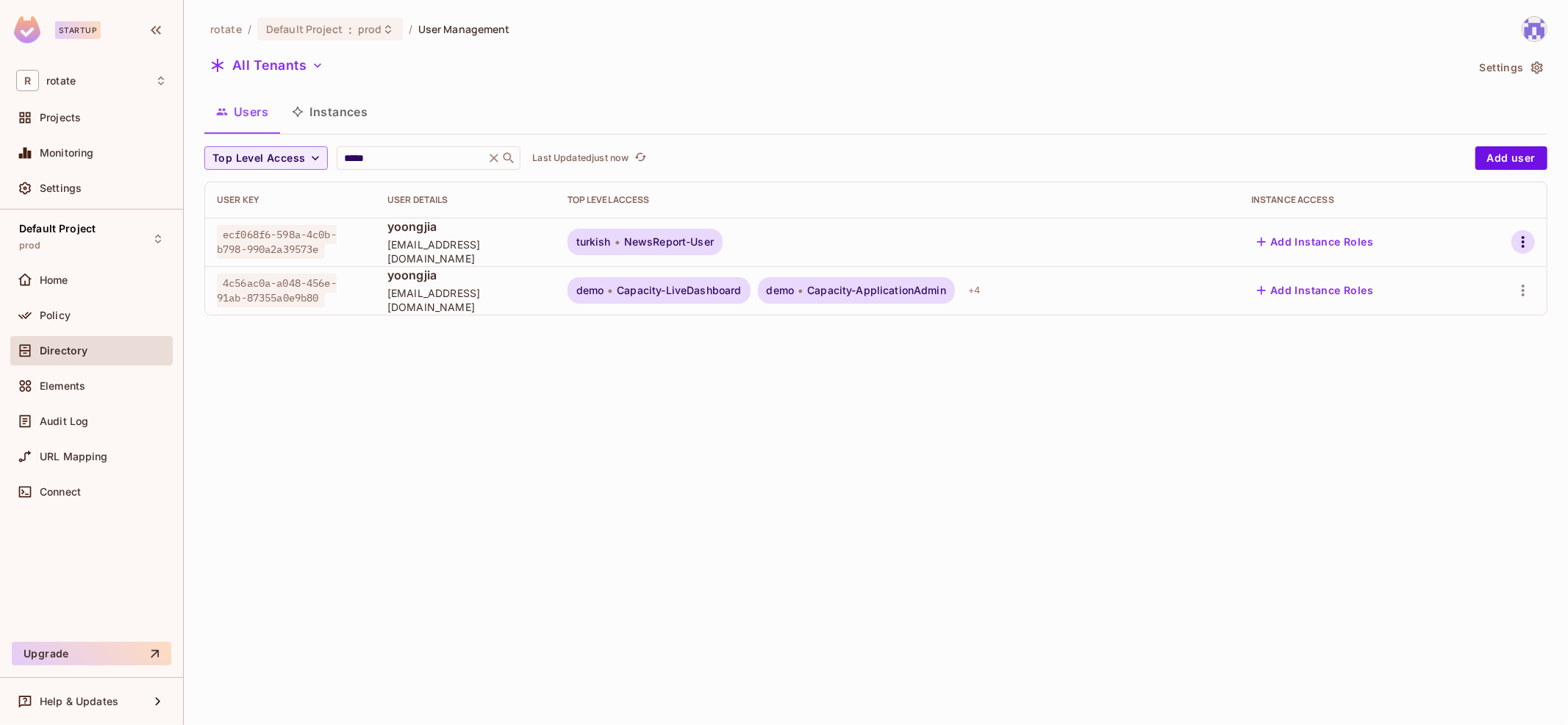
click at [1525, 245] on icon "button" at bounding box center [1522, 241] width 17 height 17
click at [1461, 317] on span "Top Level Roles" at bounding box center [1468, 308] width 88 height 24
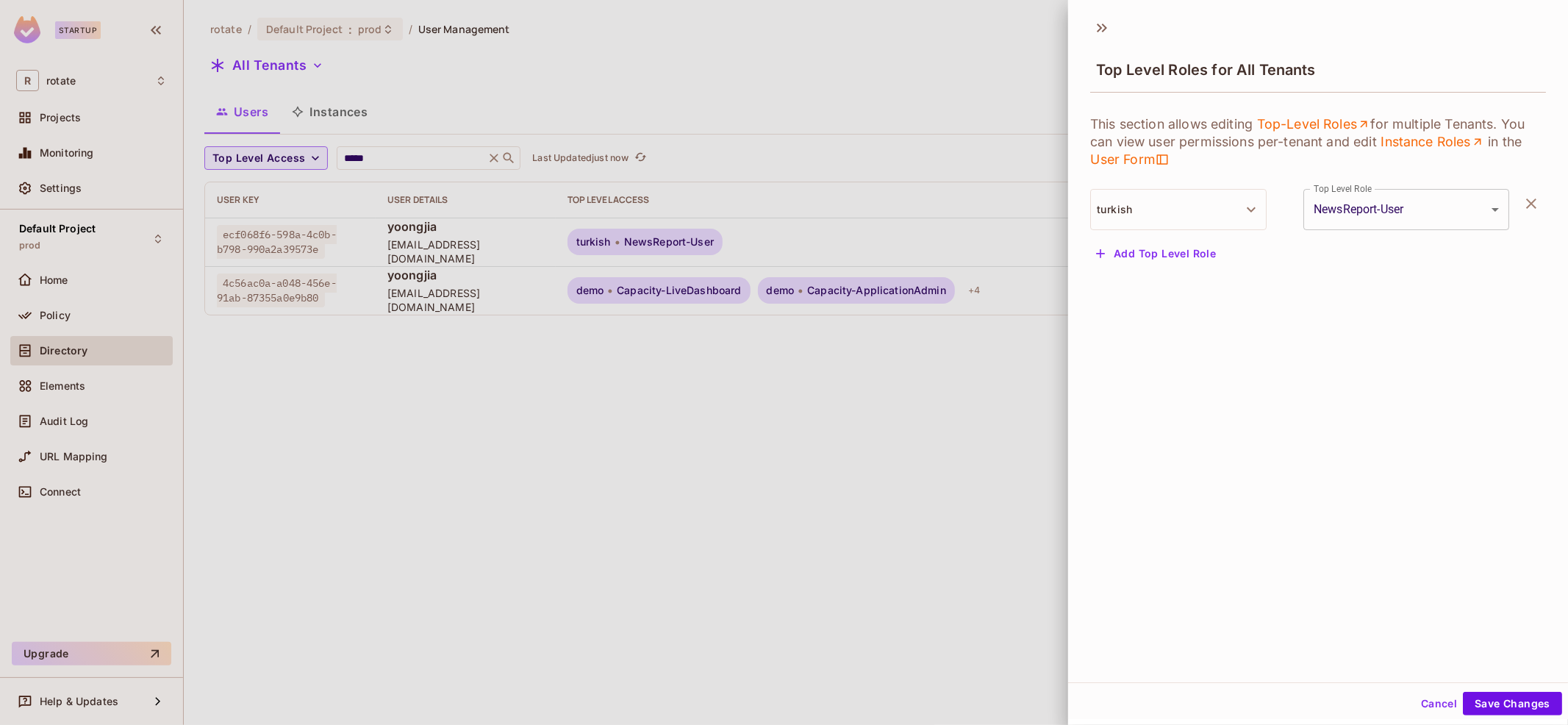
click at [1415, 220] on body "**********" at bounding box center [784, 362] width 1568 height 725
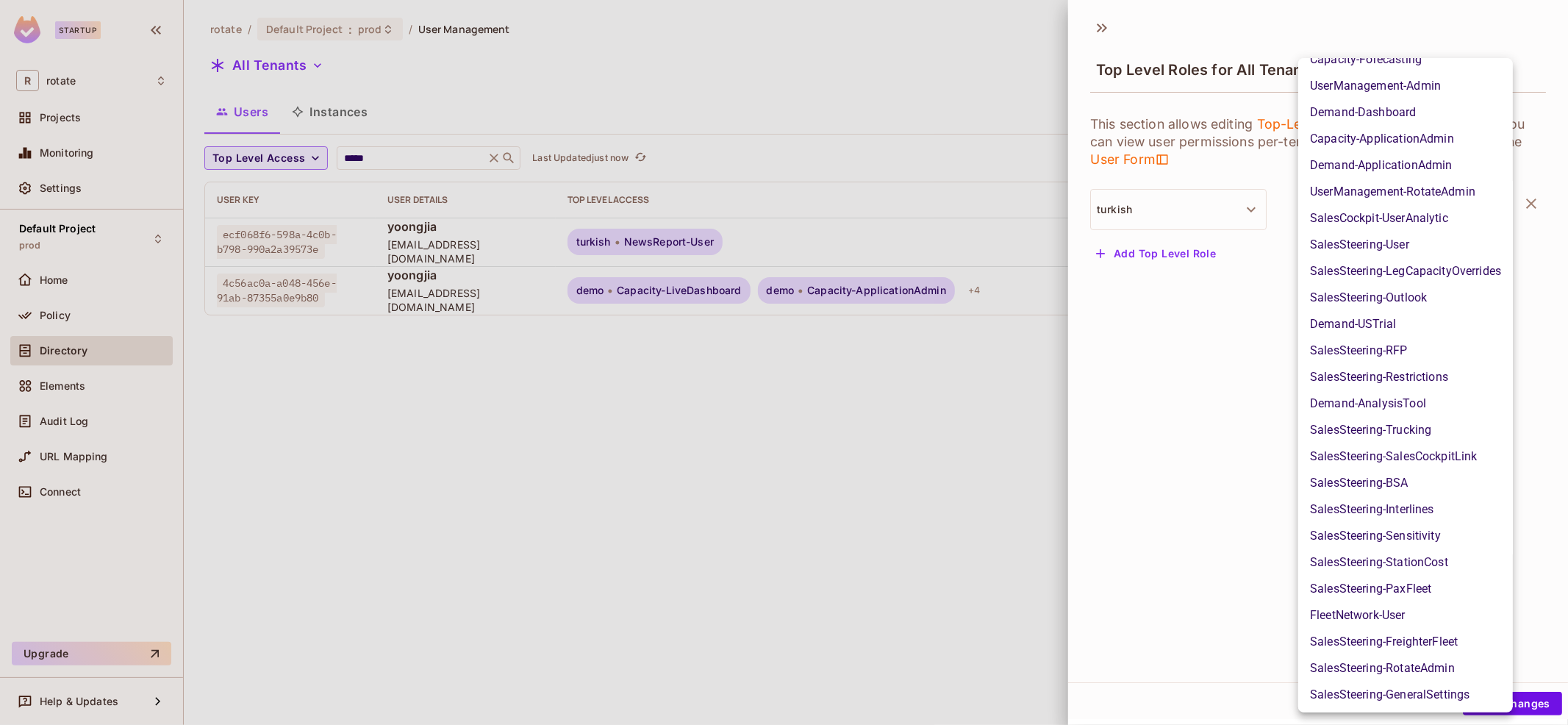
scroll to position [813, 0]
click at [1441, 187] on li "UserManagement-RotateAdmin" at bounding box center [1404, 191] width 214 height 26
type input "**********"
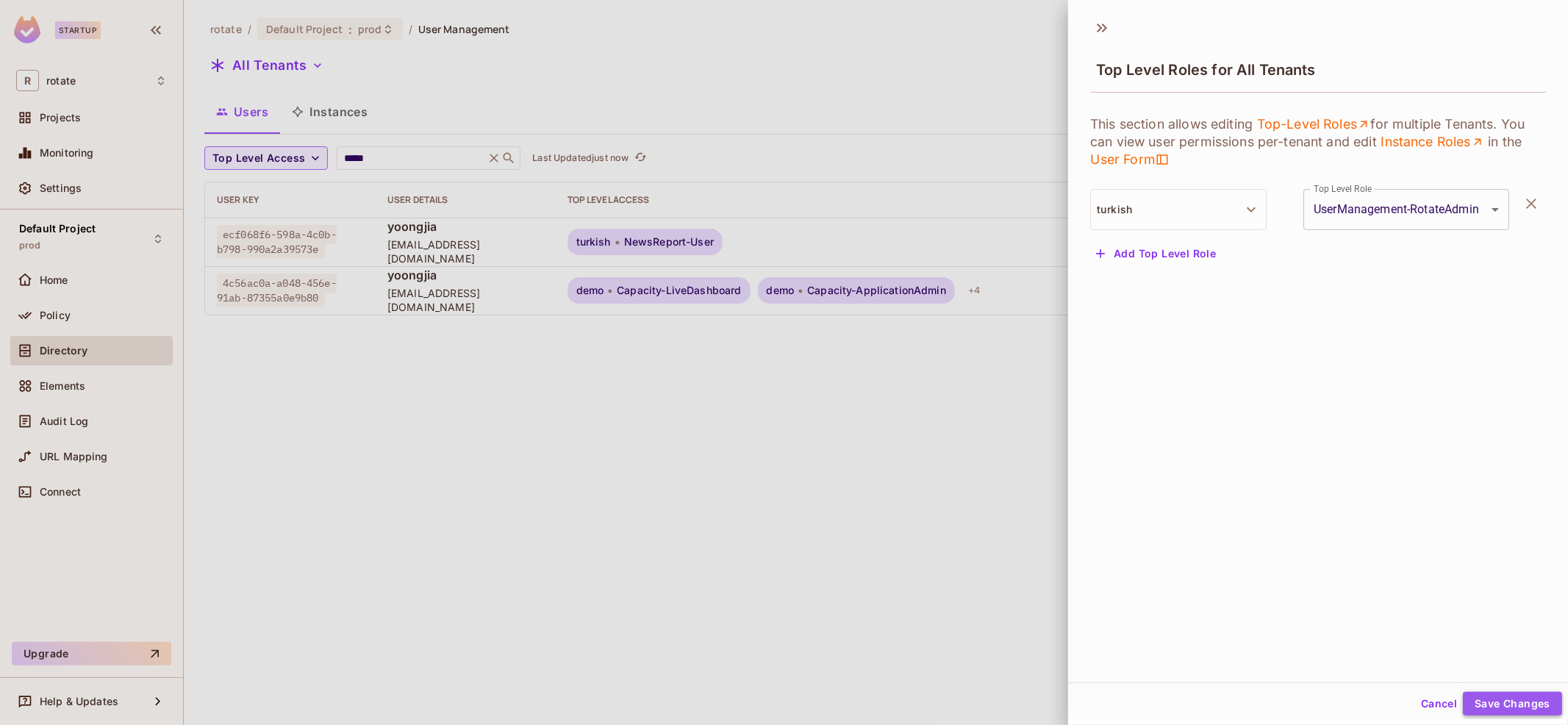
click at [1525, 703] on button "Save Changes" at bounding box center [1512, 703] width 100 height 24
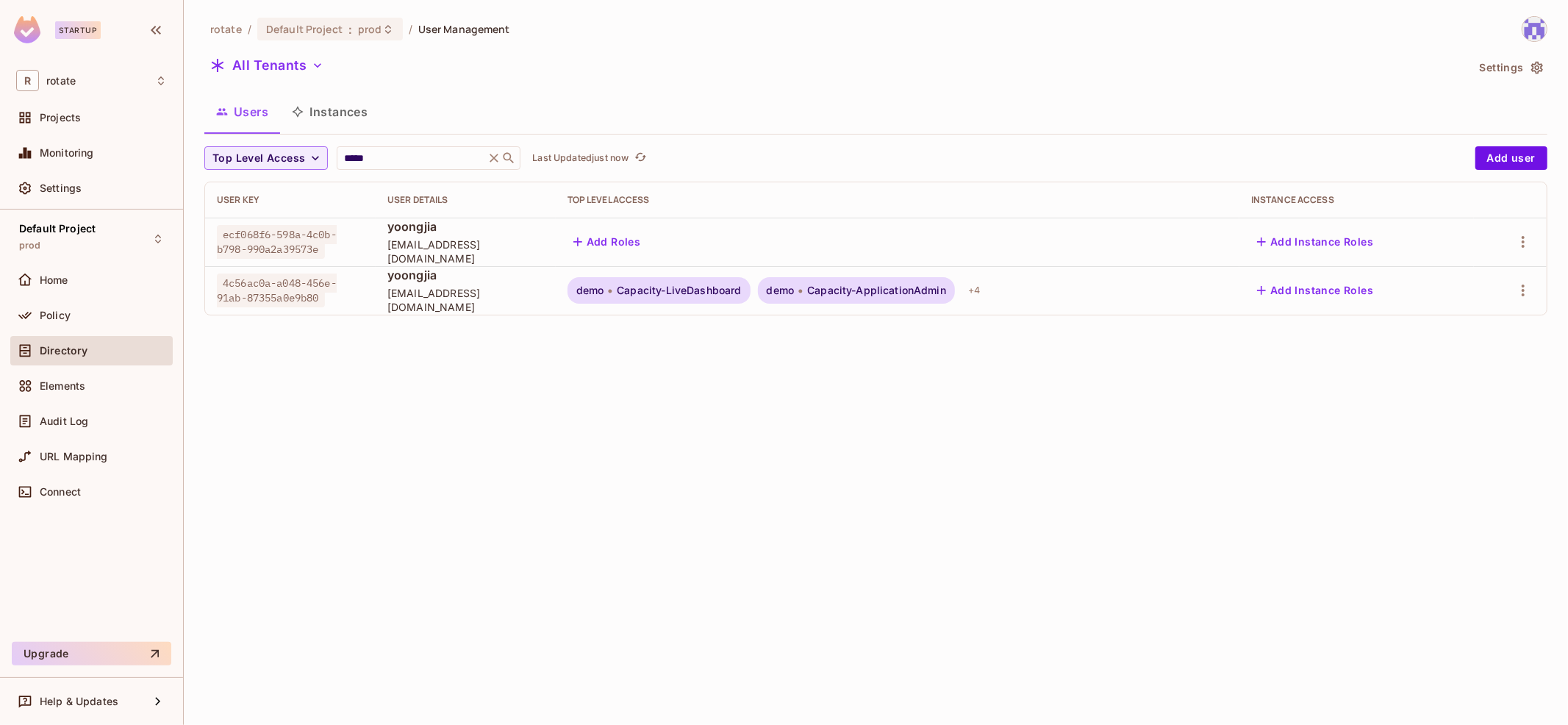
click at [1172, 511] on div "rotate / Default Project : prod / User Management All Tenants Settings Users In…" at bounding box center [876, 362] width 1384 height 725
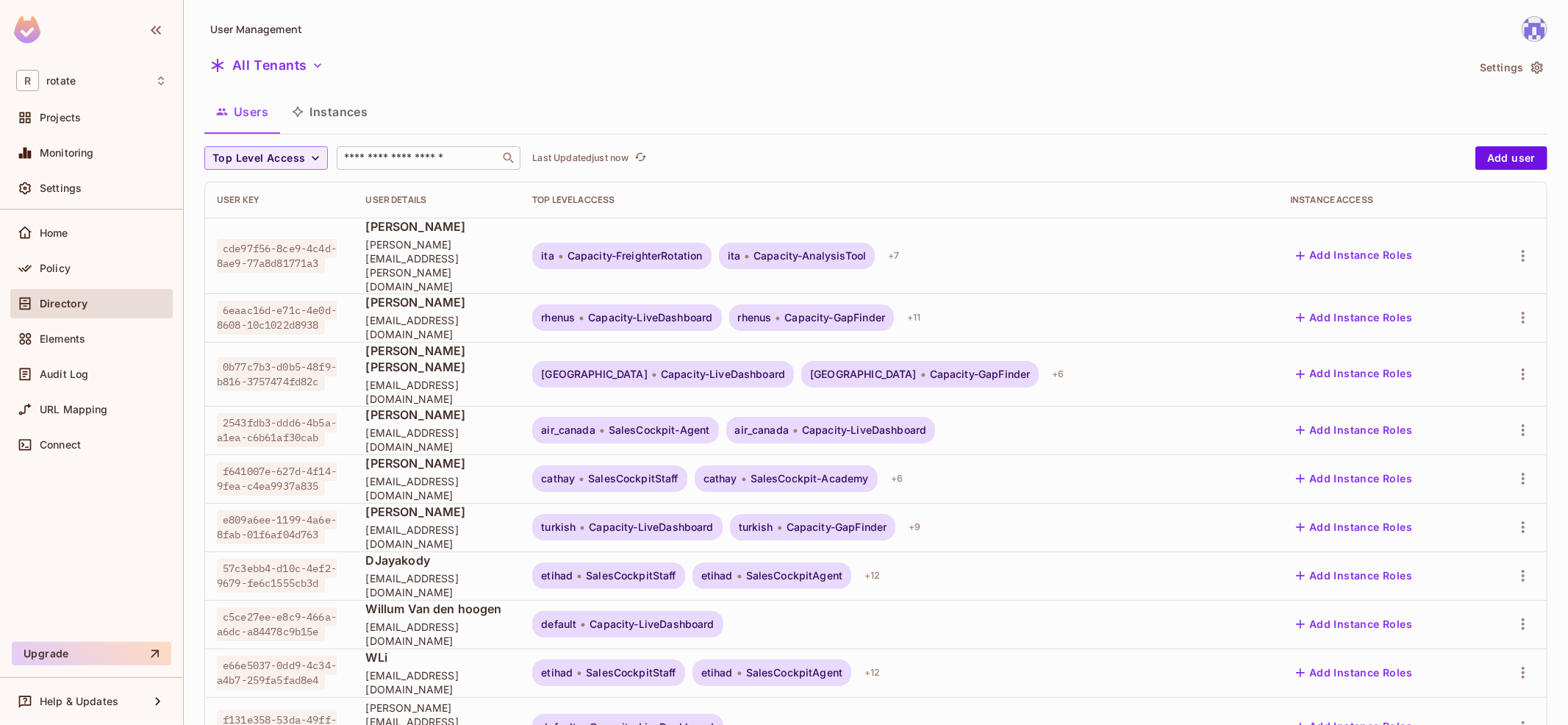
click at [378, 154] on input "text" at bounding box center [418, 158] width 155 height 14
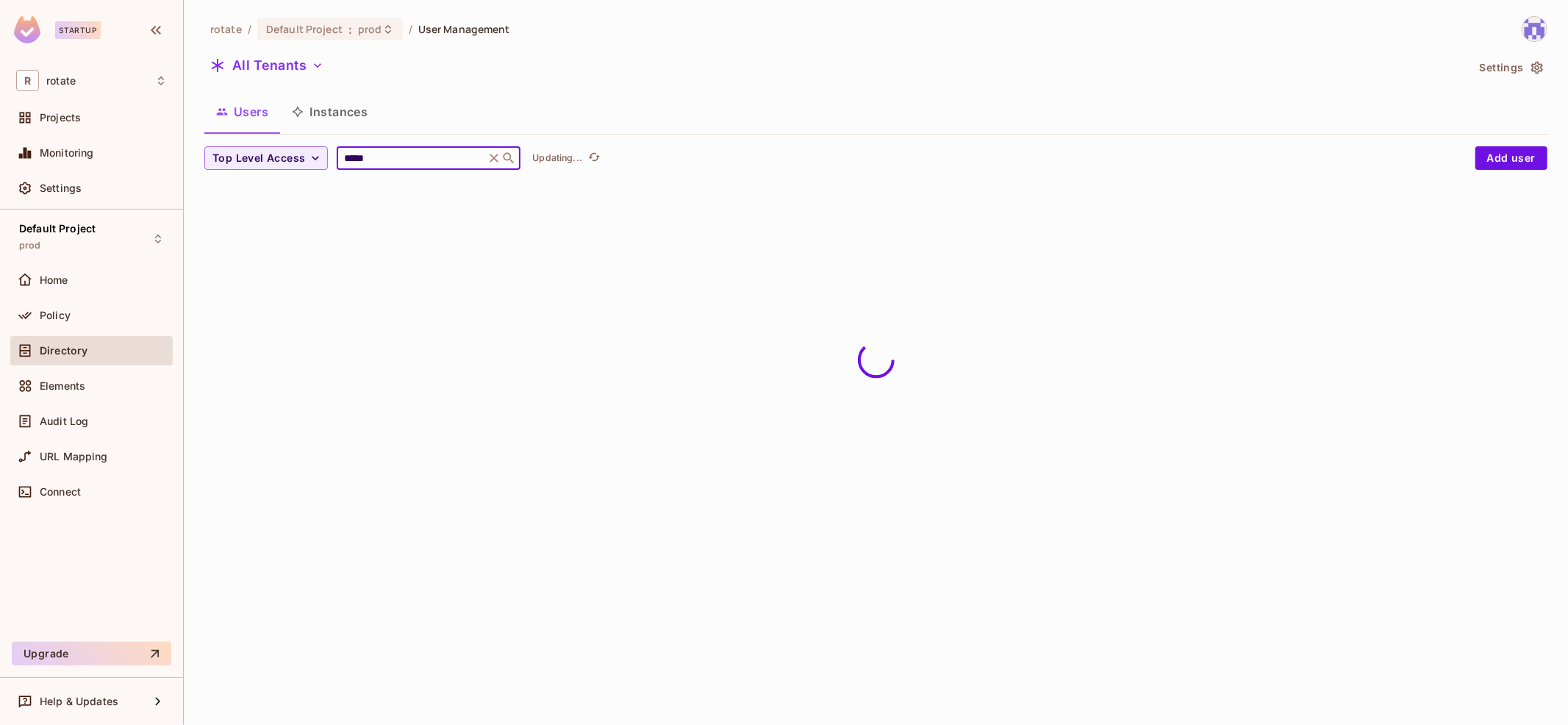
type input "*****"
click at [929, 145] on div "rotate / Default Project : prod / User Management All Tenants Settings Users In…" at bounding box center [876, 105] width 1343 height 177
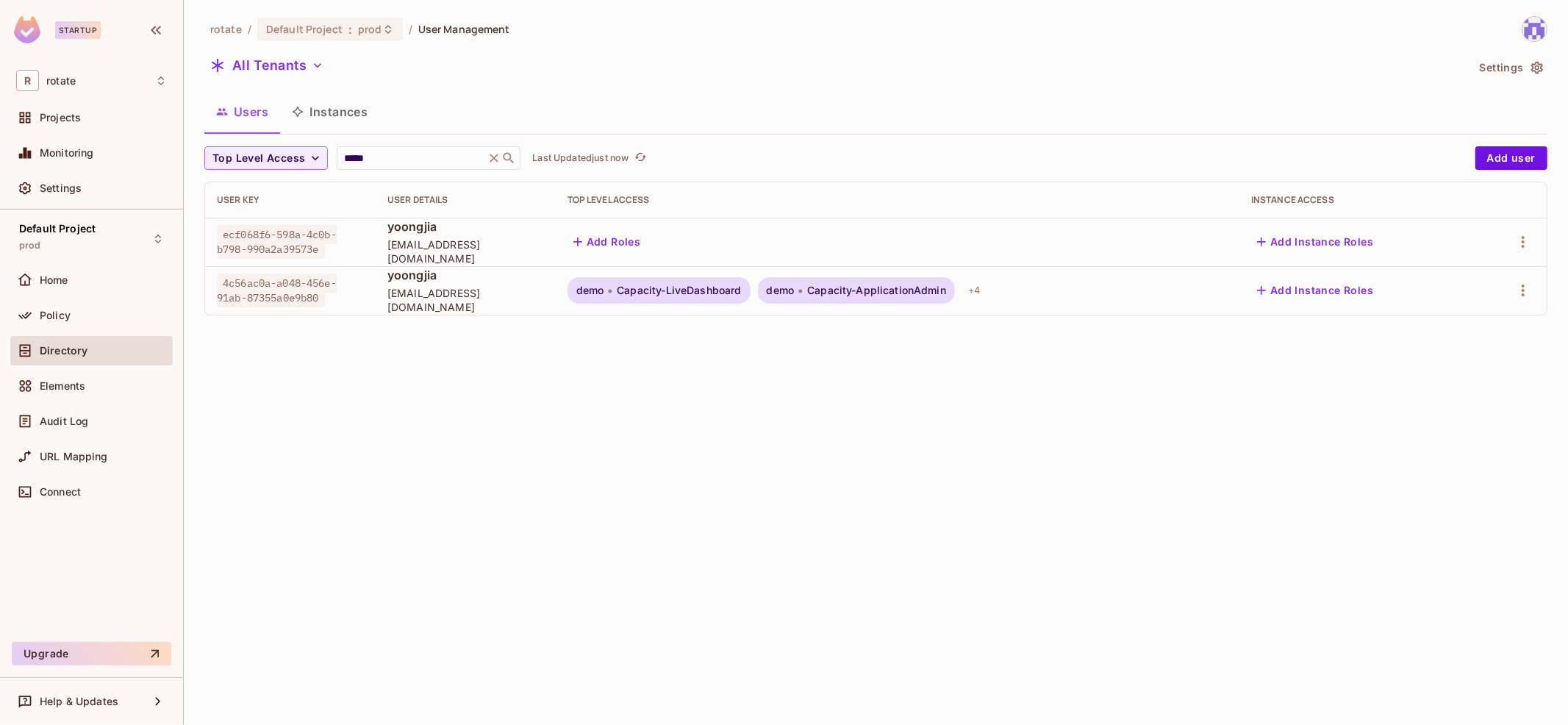
click at [647, 235] on button "Add Roles" at bounding box center [607, 242] width 80 height 24
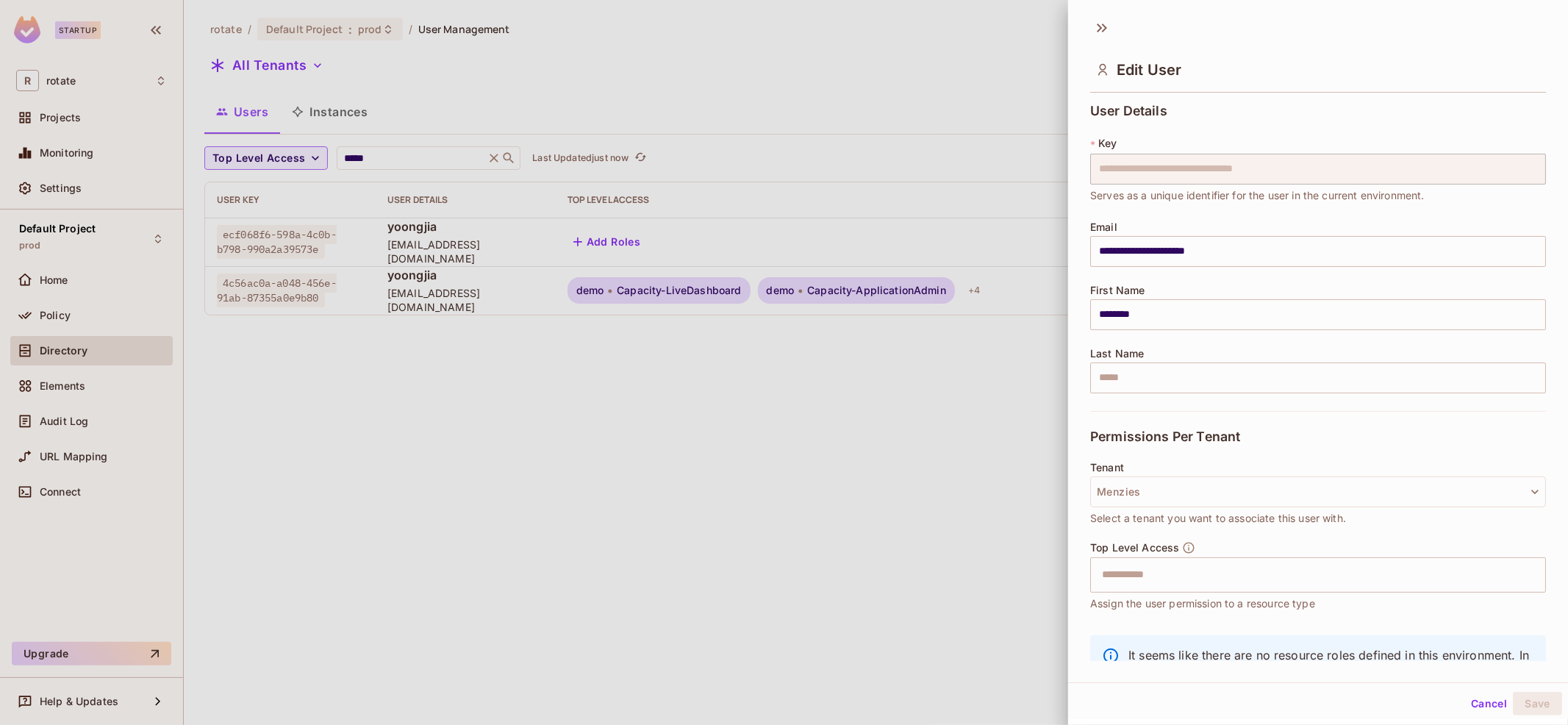
click at [832, 445] on div at bounding box center [784, 362] width 1568 height 725
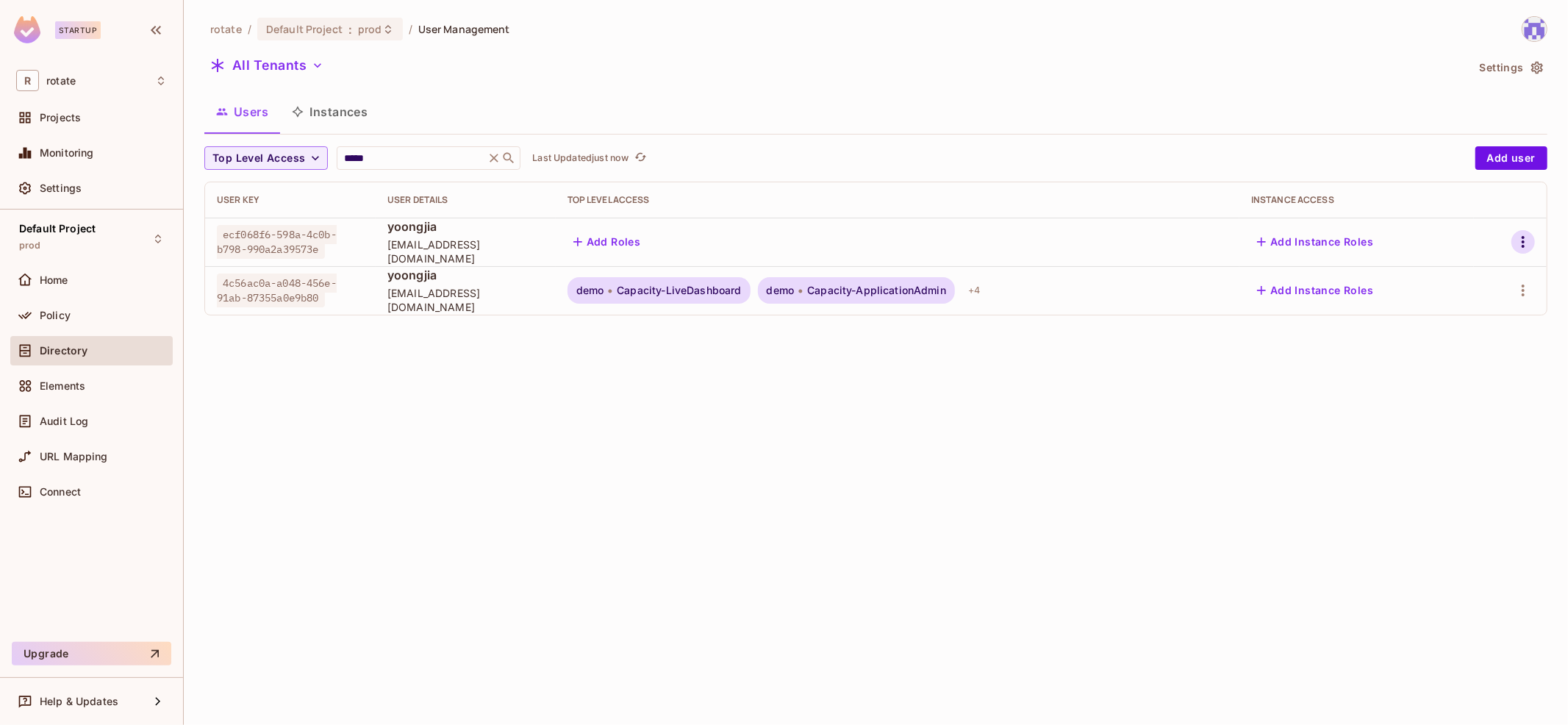
click at [1521, 253] on button "button" at bounding box center [1523, 242] width 24 height 24
click at [1438, 308] on div "Top Level Roles" at bounding box center [1468, 307] width 80 height 14
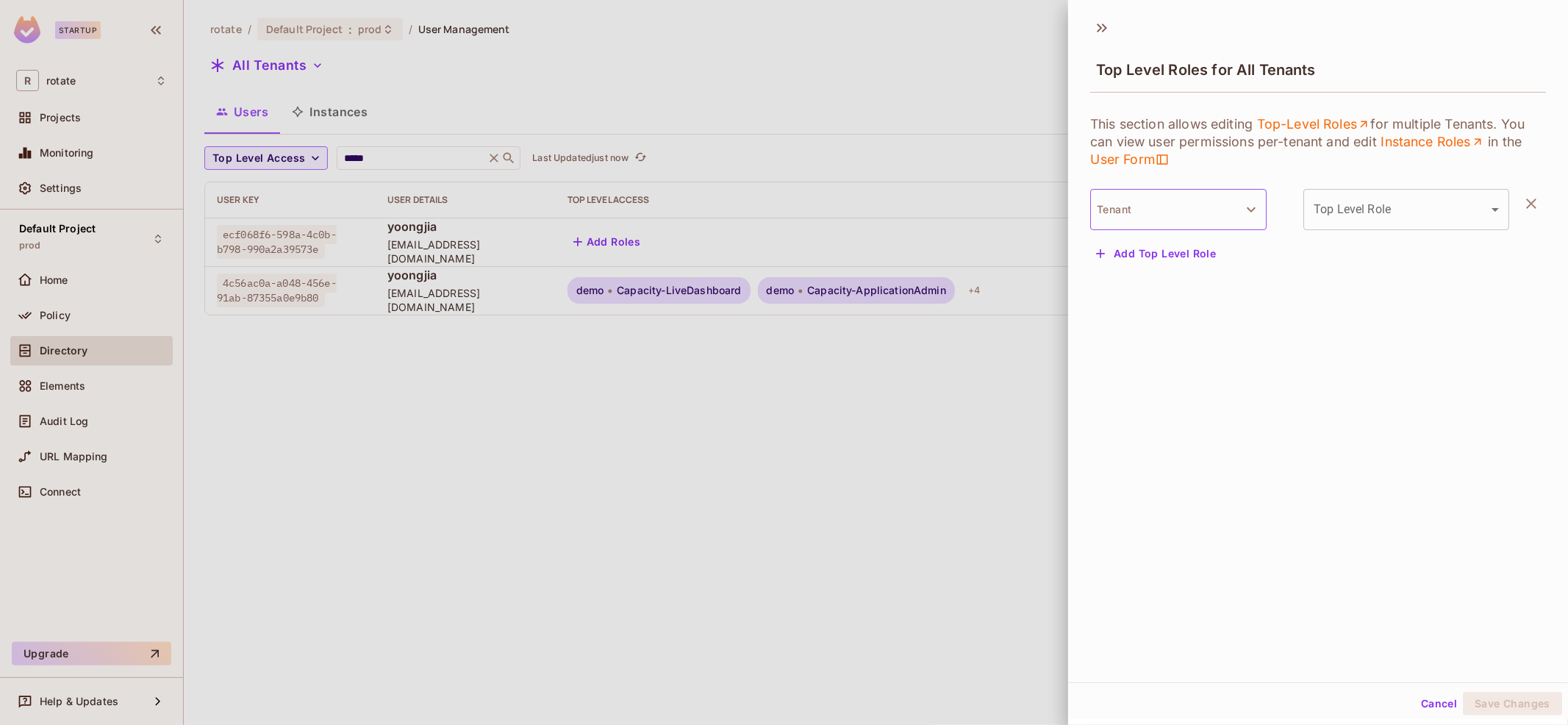
click at [1152, 209] on button "Tenant" at bounding box center [1178, 209] width 176 height 41
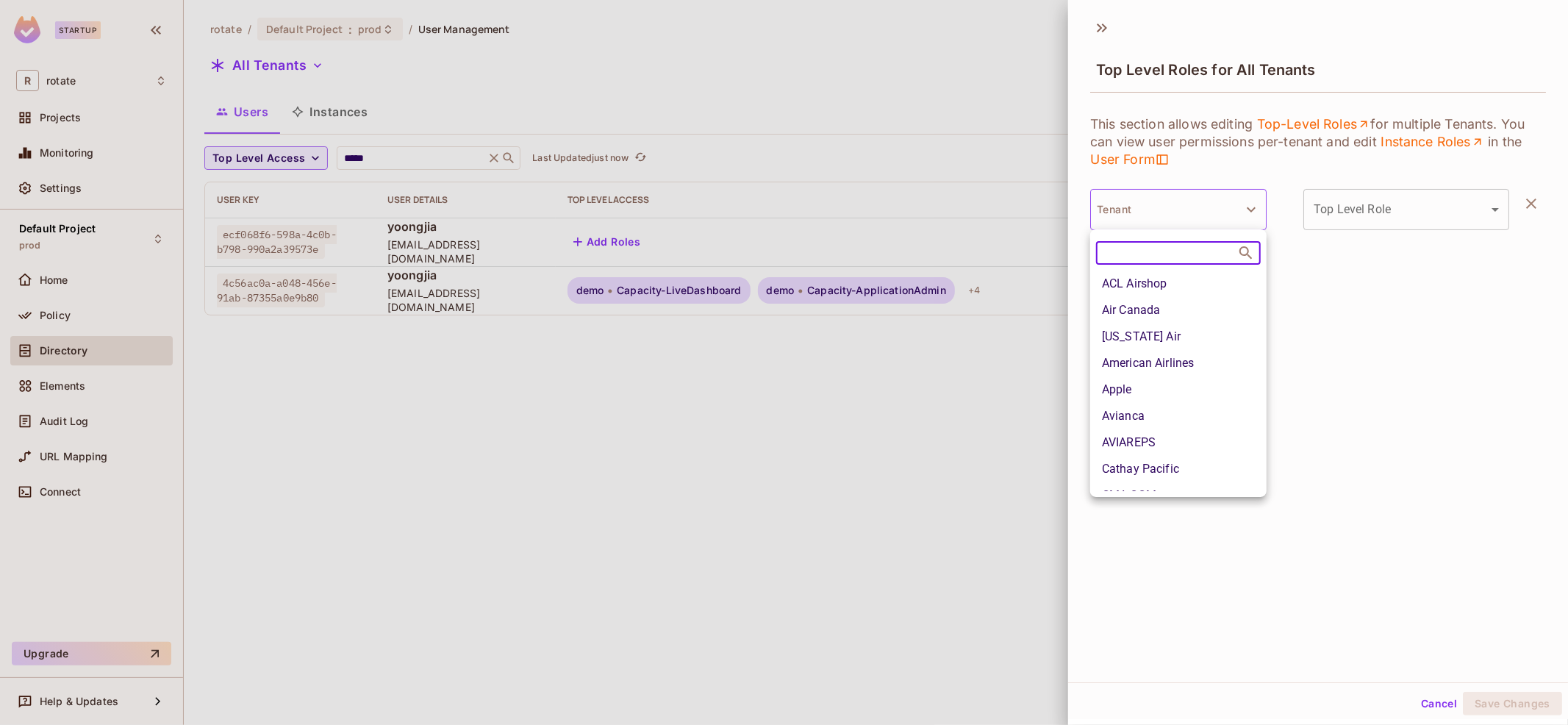
scroll to position [679, 0]
click at [1177, 453] on li "Turkish Airlines" at bounding box center [1178, 452] width 176 height 26
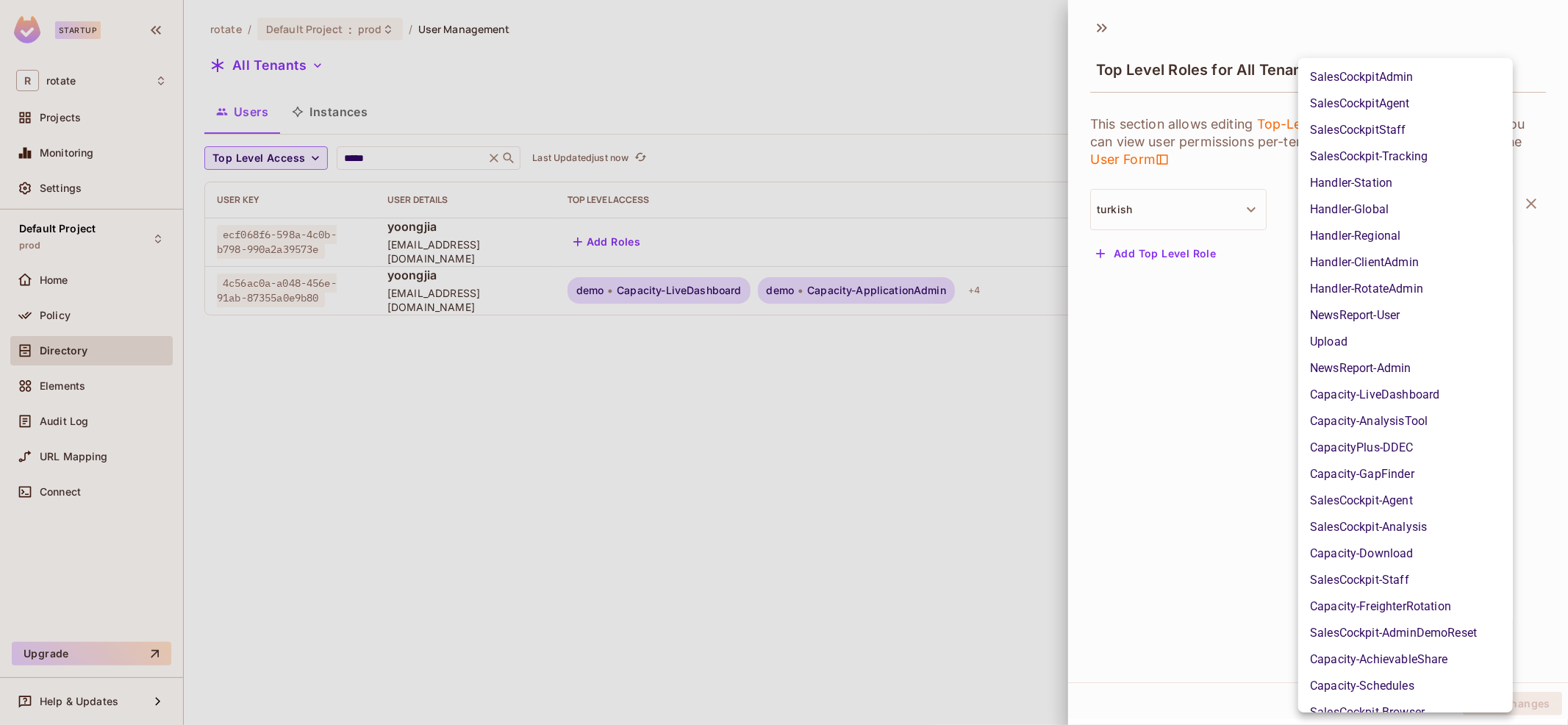
click at [1406, 213] on body "Startup R rotate Projects Monitoring Settings Default Project prod Home Policy …" at bounding box center [784, 362] width 1568 height 725
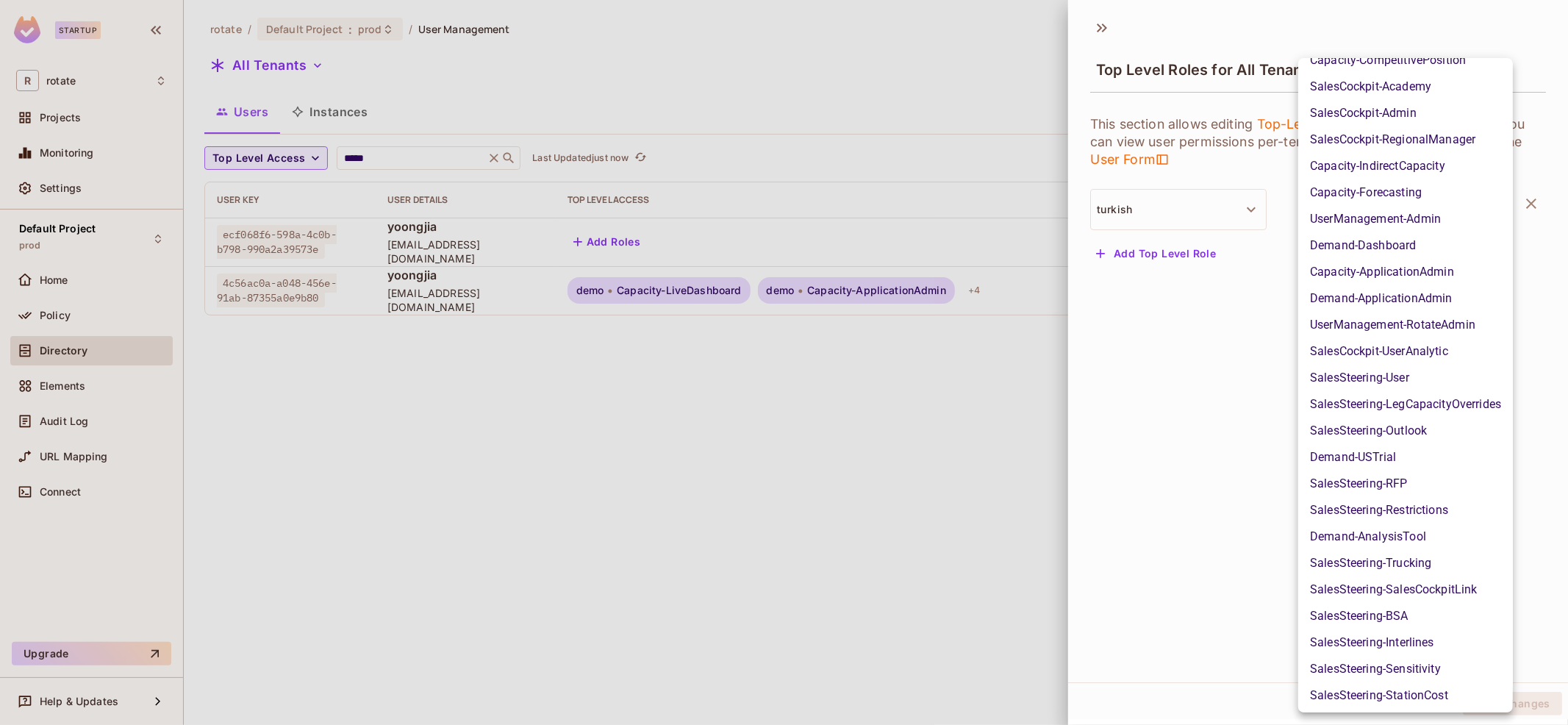
scroll to position [813, 0]
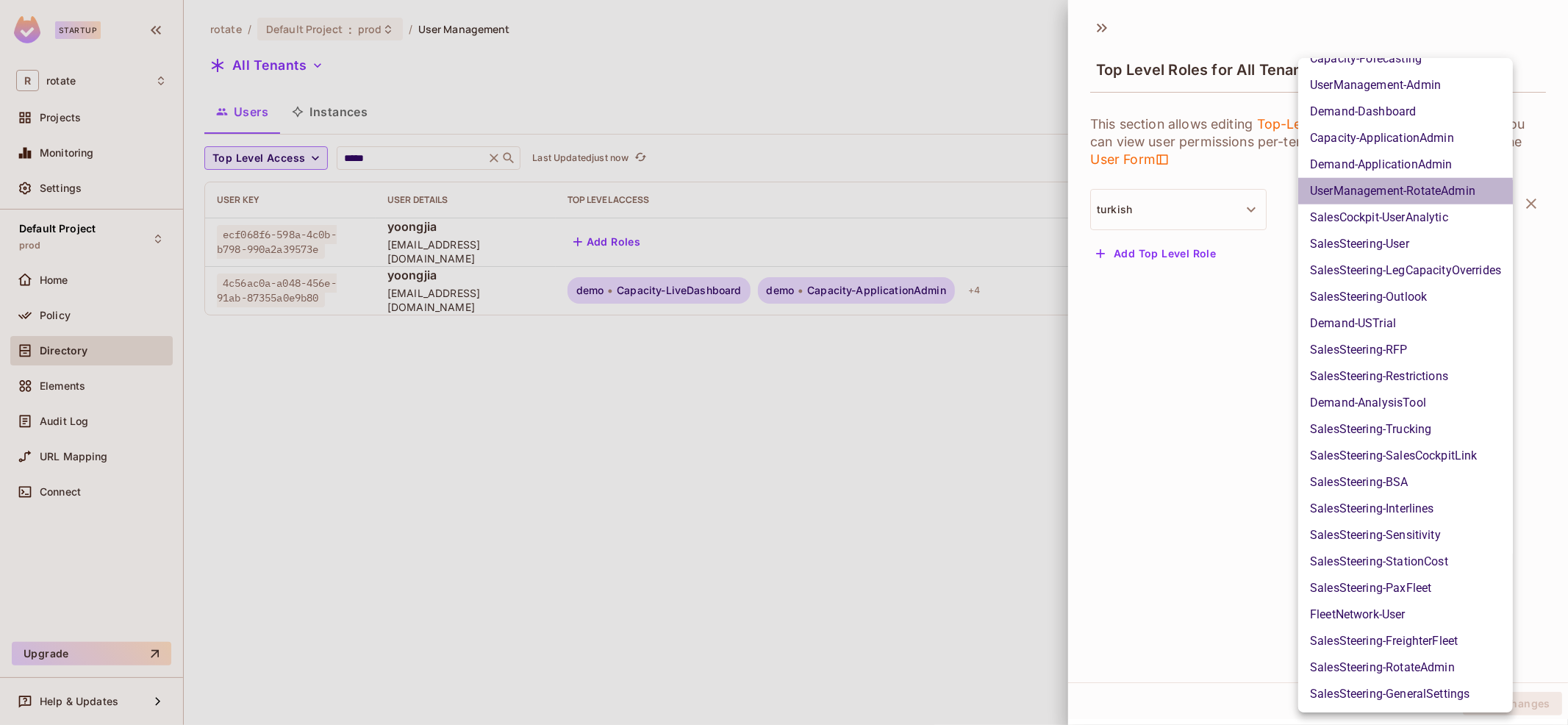
click at [1450, 189] on li "UserManagement-RotateAdmin" at bounding box center [1404, 191] width 214 height 26
type input "**********"
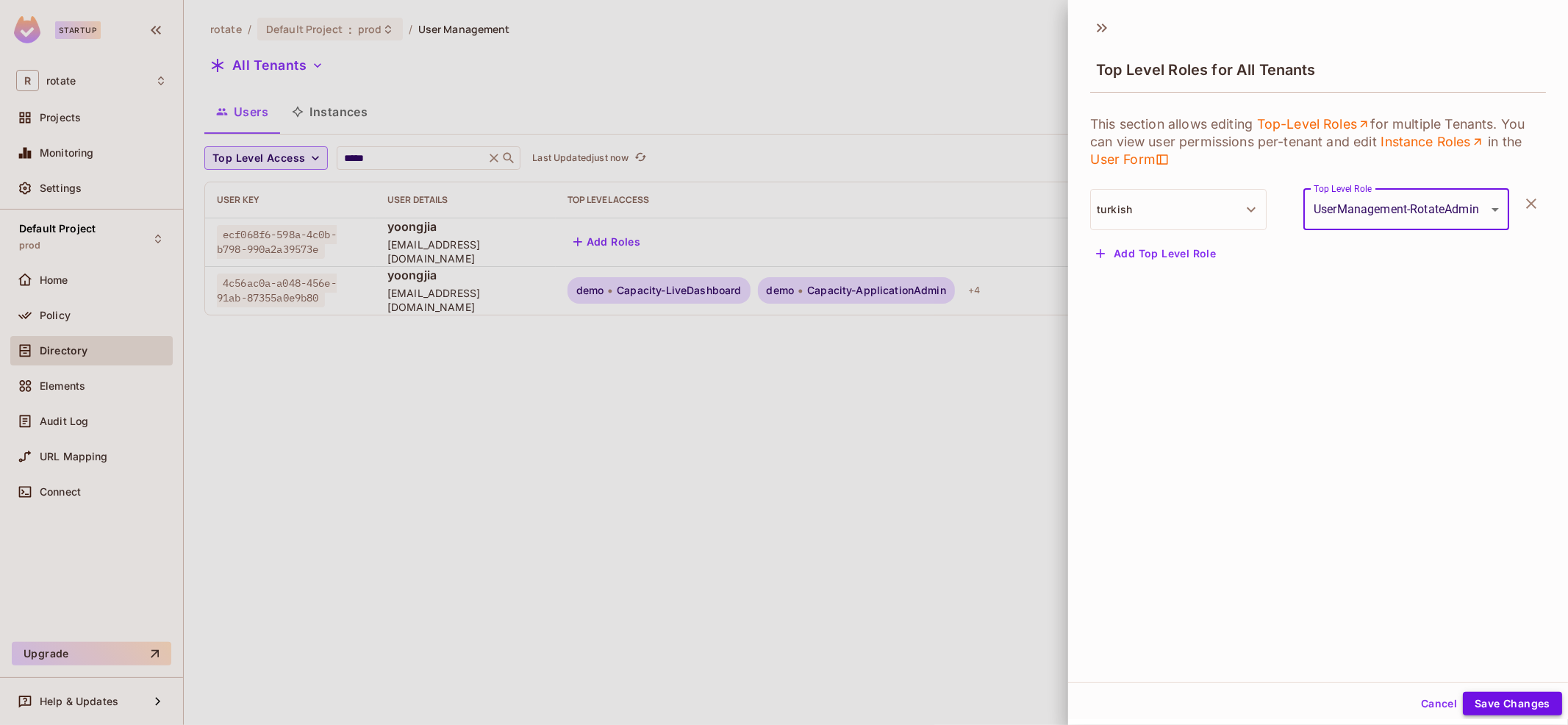
click at [1497, 699] on button "Save Changes" at bounding box center [1512, 703] width 100 height 24
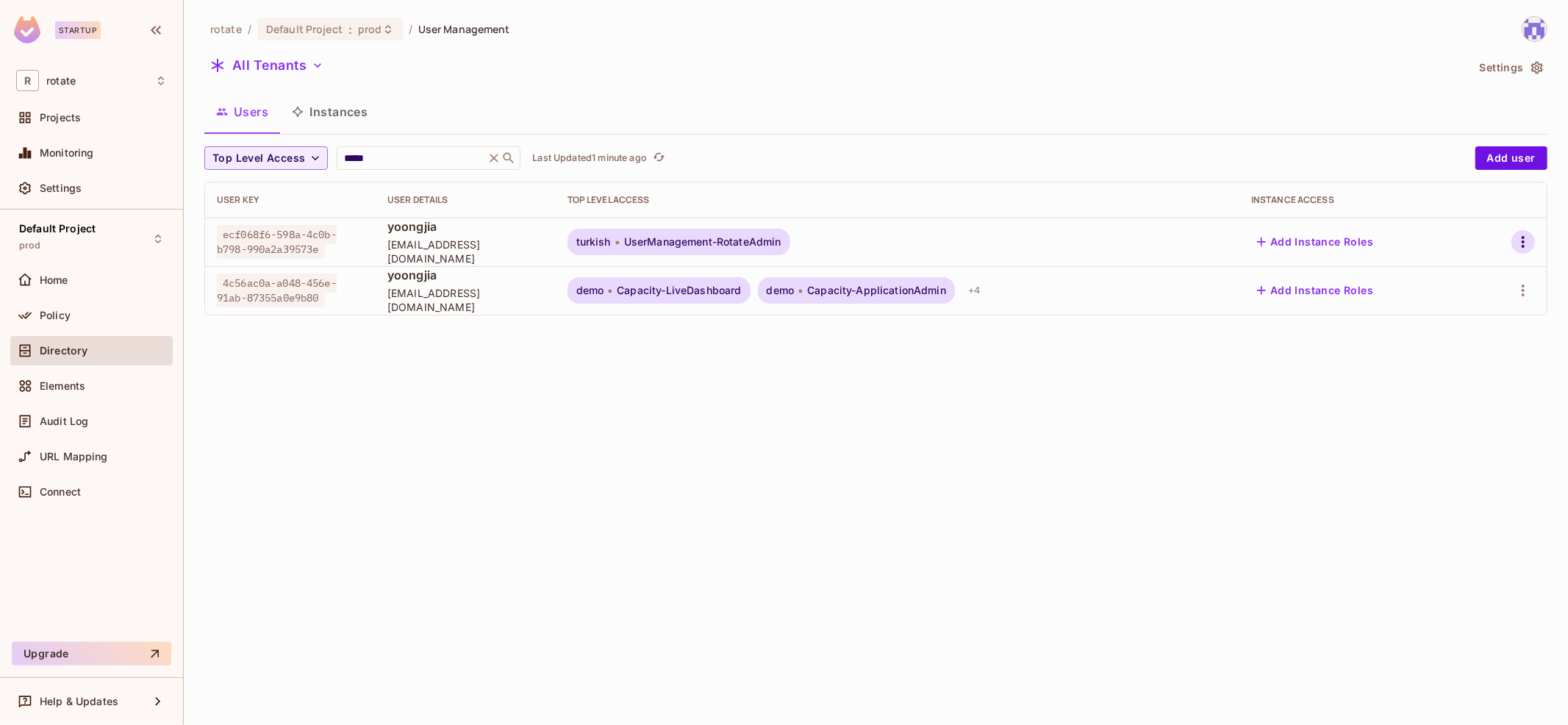
click at [1529, 233] on icon "button" at bounding box center [1522, 241] width 17 height 17
click at [1478, 303] on div "Top Level Roles" at bounding box center [1468, 307] width 80 height 14
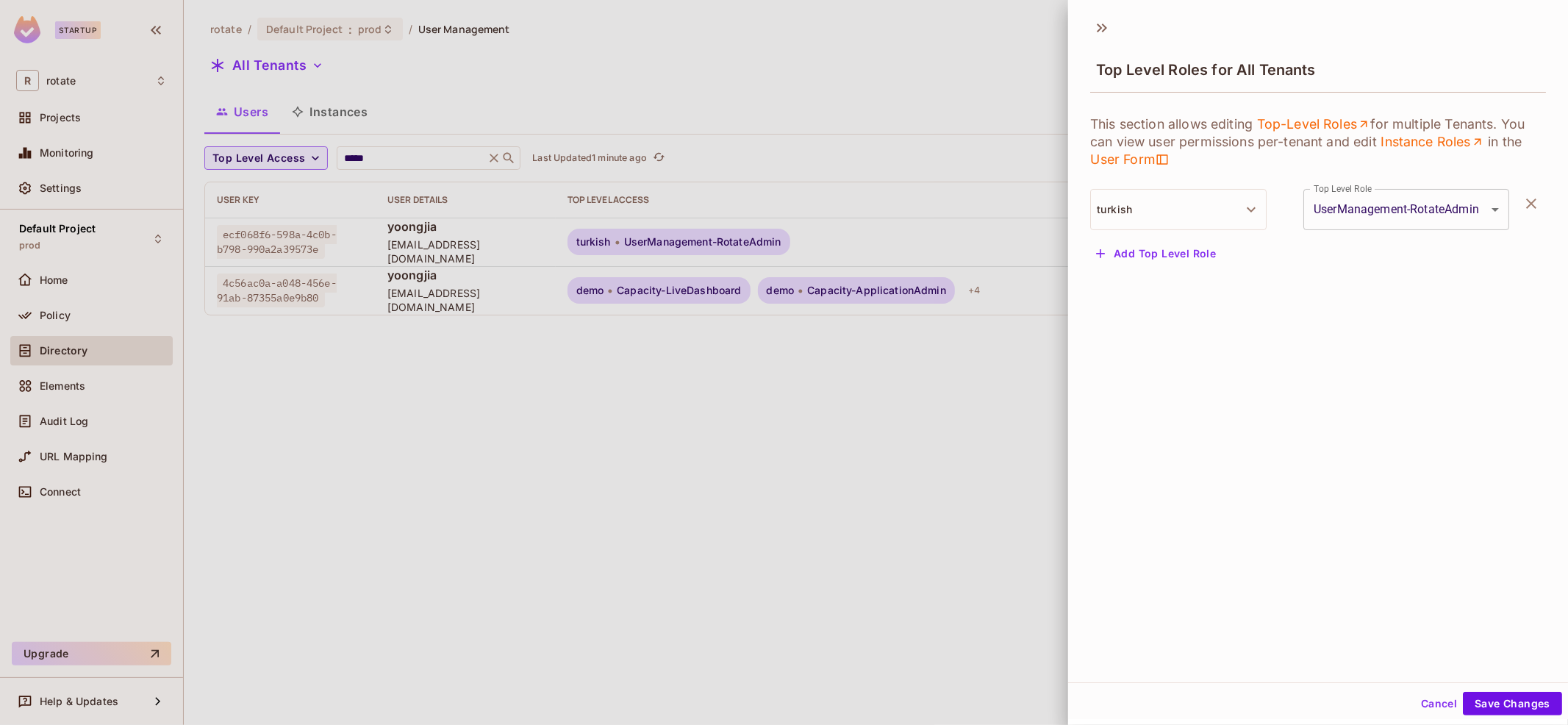
click at [1537, 201] on icon "button" at bounding box center [1530, 203] width 17 height 17
click at [1529, 709] on button "Save Changes" at bounding box center [1512, 703] width 100 height 24
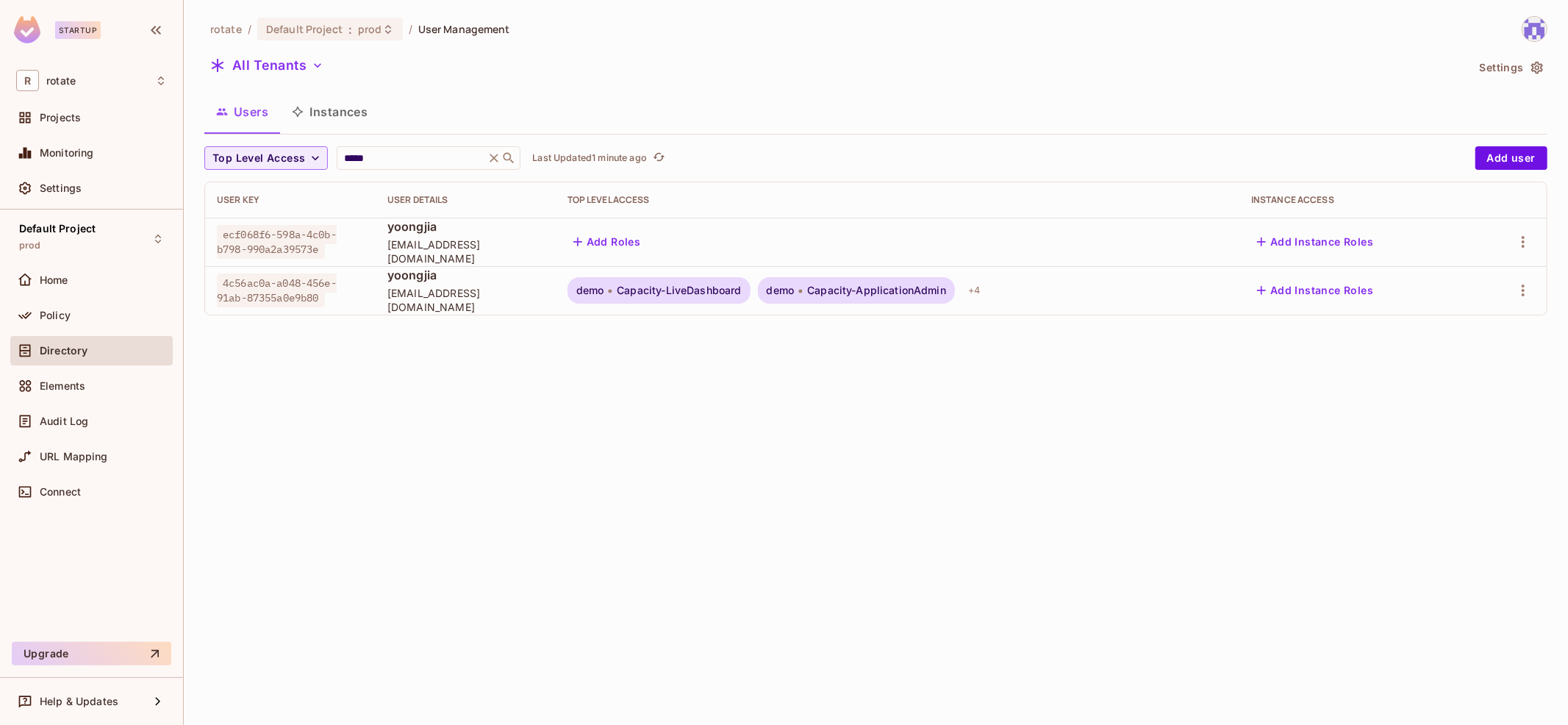
click at [892, 117] on div "Users Instances" at bounding box center [876, 111] width 1343 height 37
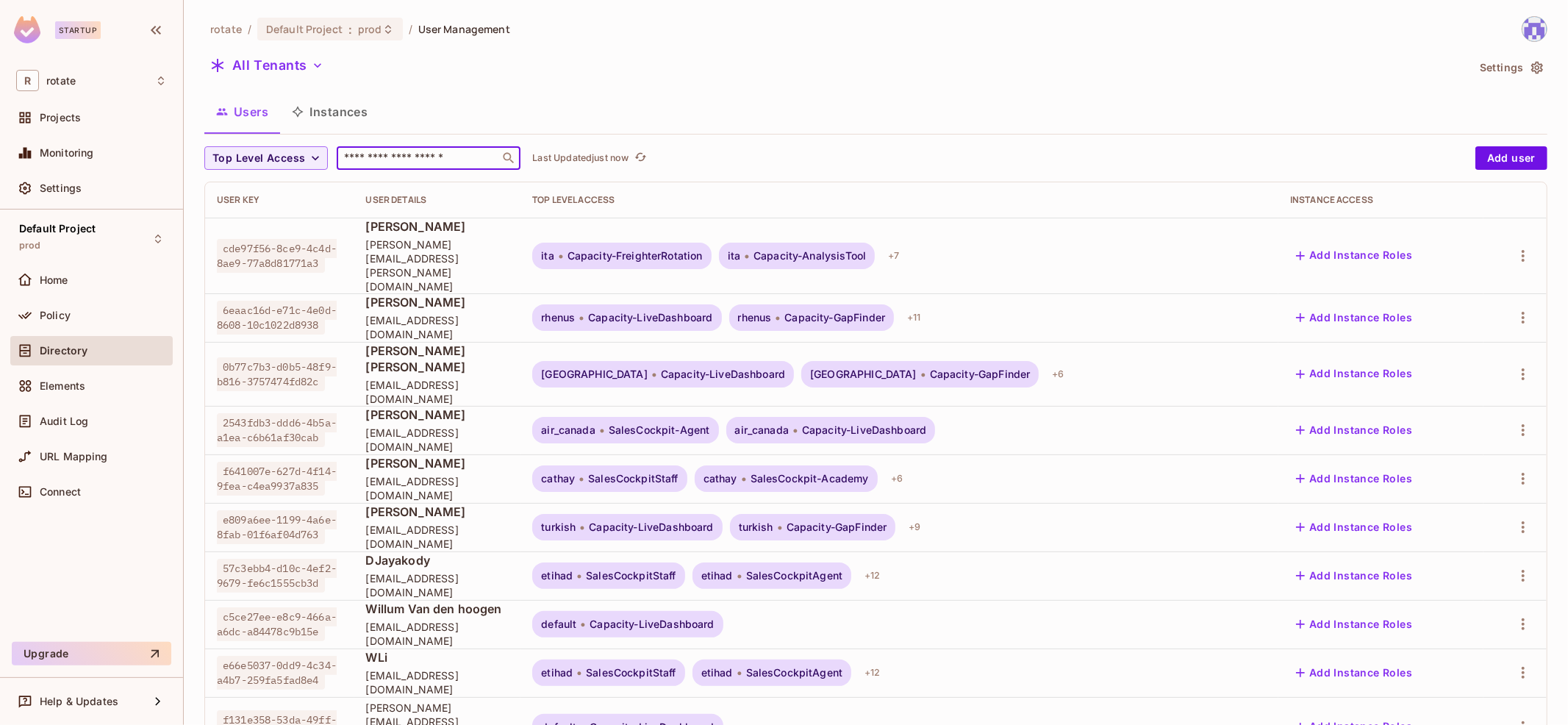
click at [444, 151] on input "text" at bounding box center [418, 158] width 155 height 14
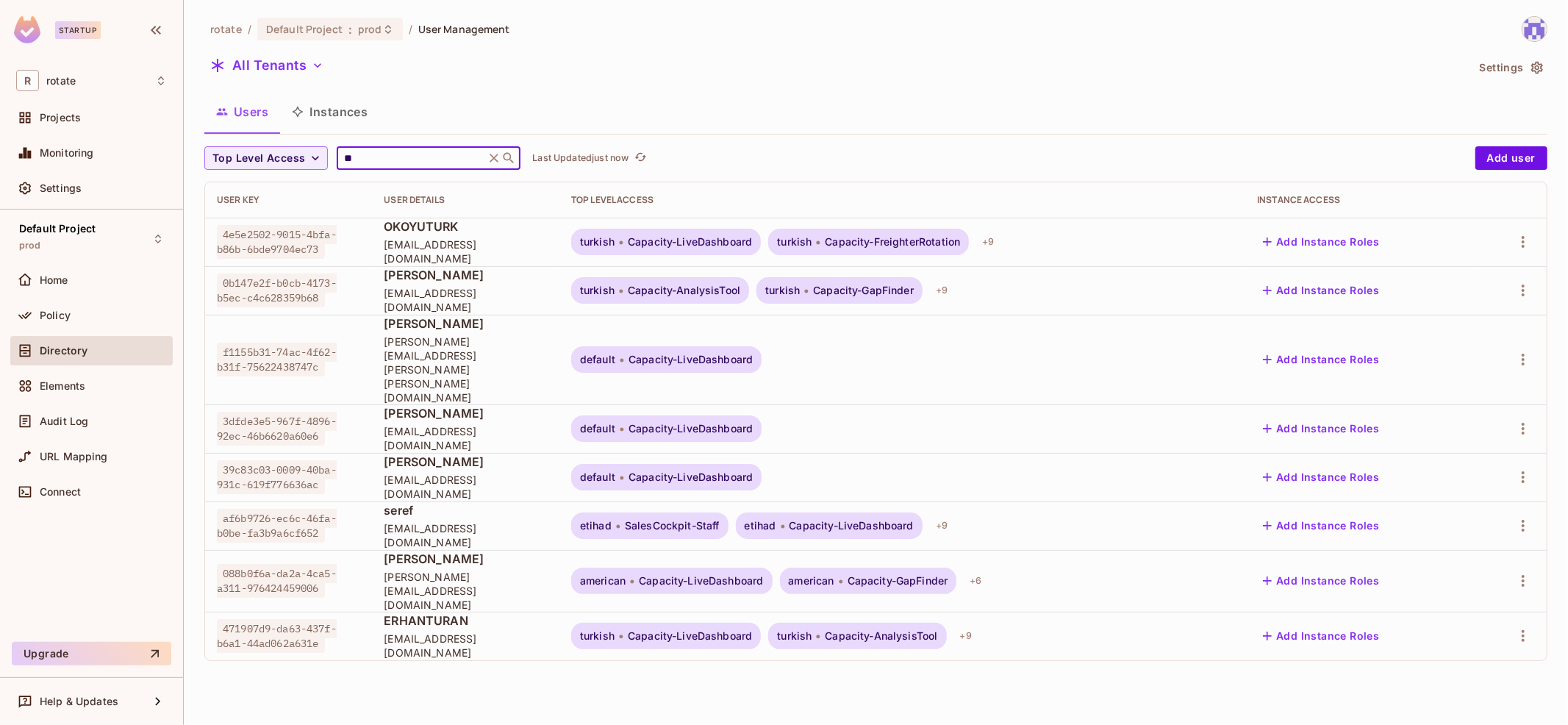
type input "*"
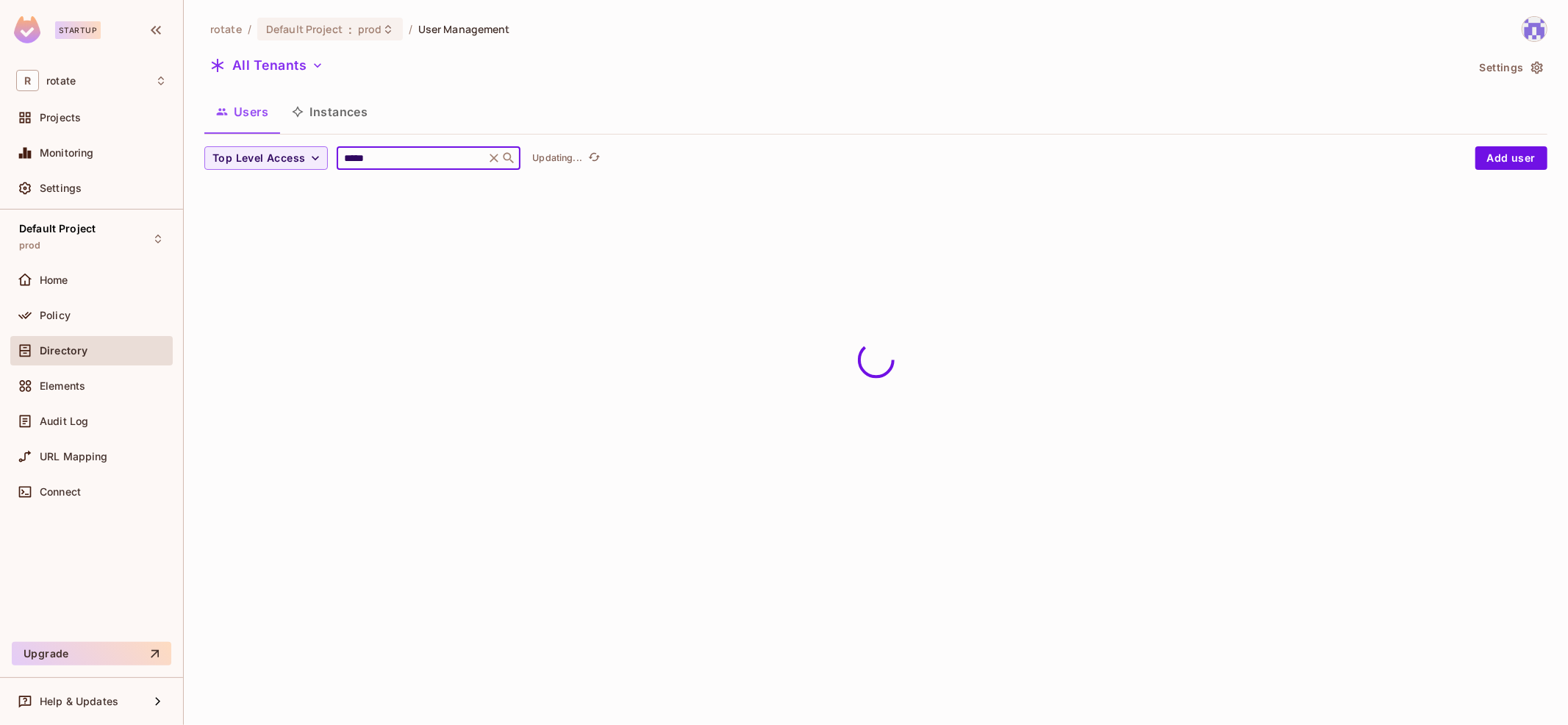
type input "*****"
click at [865, 160] on div "Top Level Access ***** ​ Updating..." at bounding box center [836, 158] width 1263 height 24
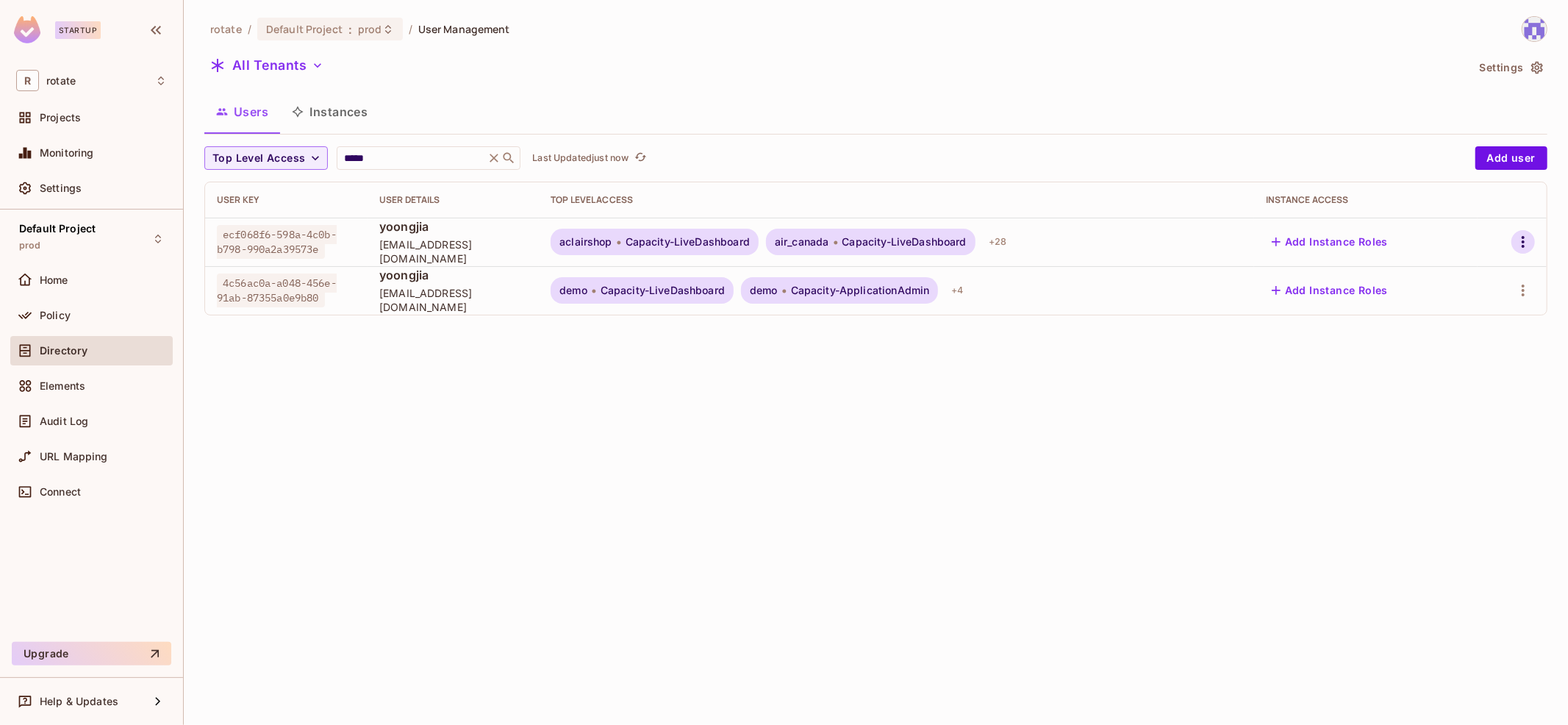
click at [1525, 240] on icon "button" at bounding box center [1522, 241] width 17 height 17
click at [1462, 303] on div "Top Level Roles" at bounding box center [1468, 307] width 80 height 14
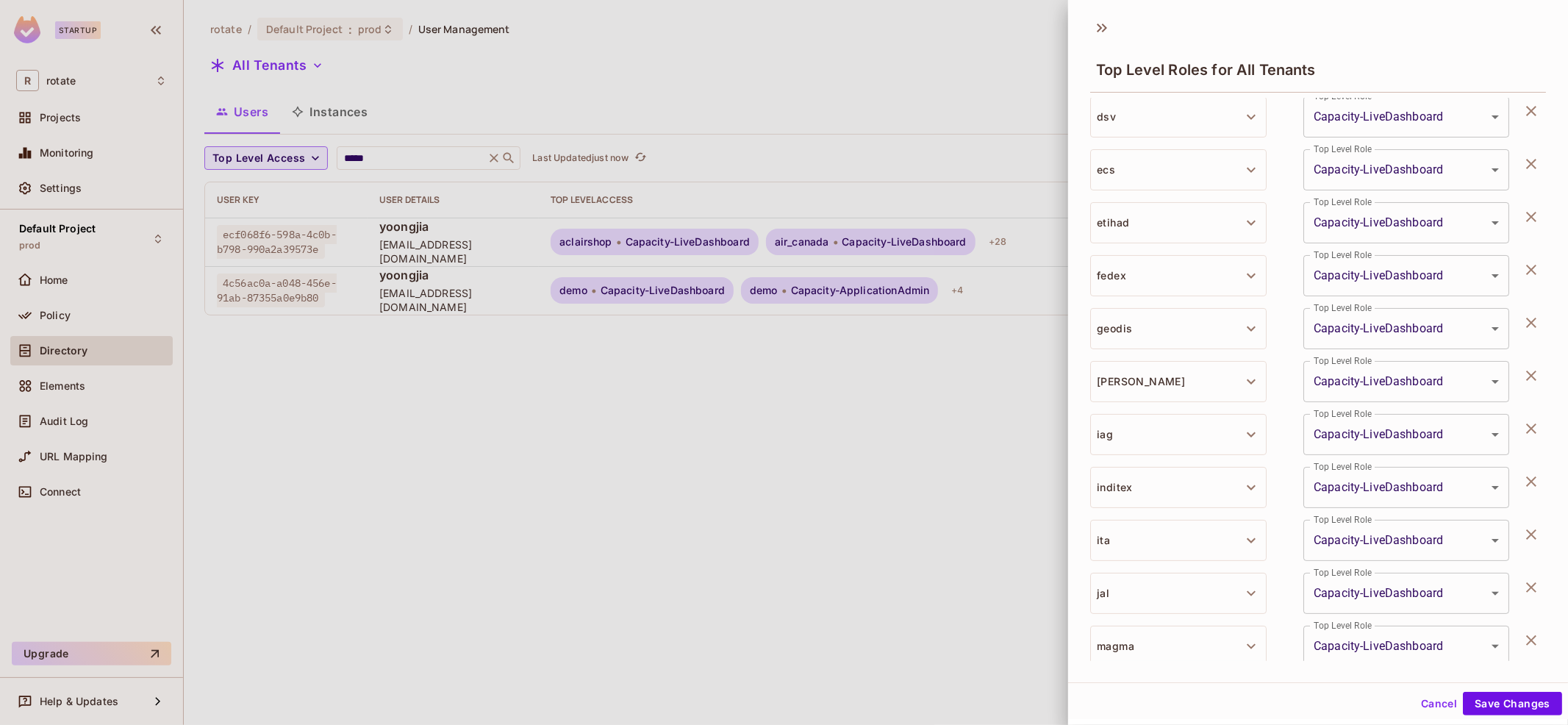
scroll to position [883, 0]
click at [855, 605] on div at bounding box center [784, 362] width 1568 height 725
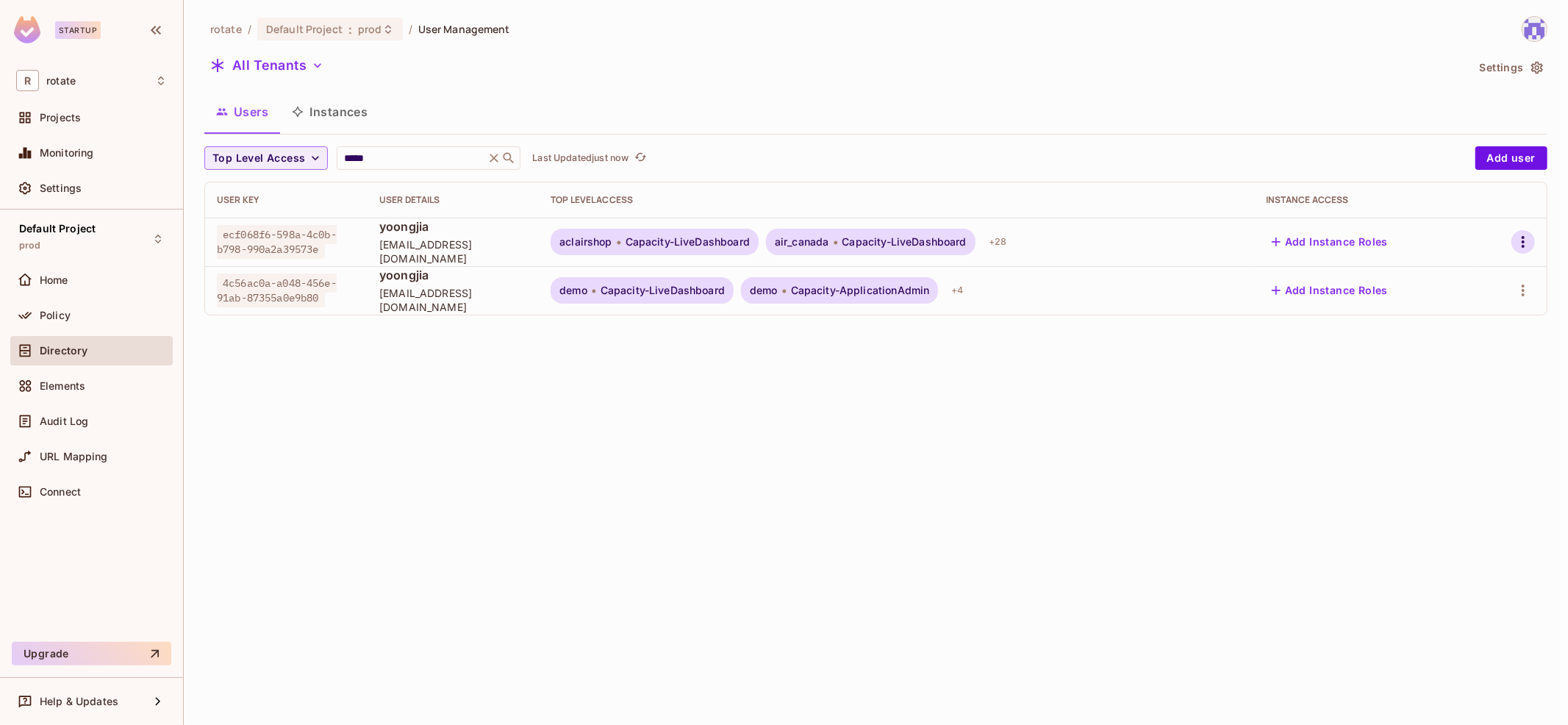
click at [1533, 235] on button "button" at bounding box center [1523, 242] width 24 height 24
click at [1461, 313] on div "Top Level Roles" at bounding box center [1468, 307] width 80 height 14
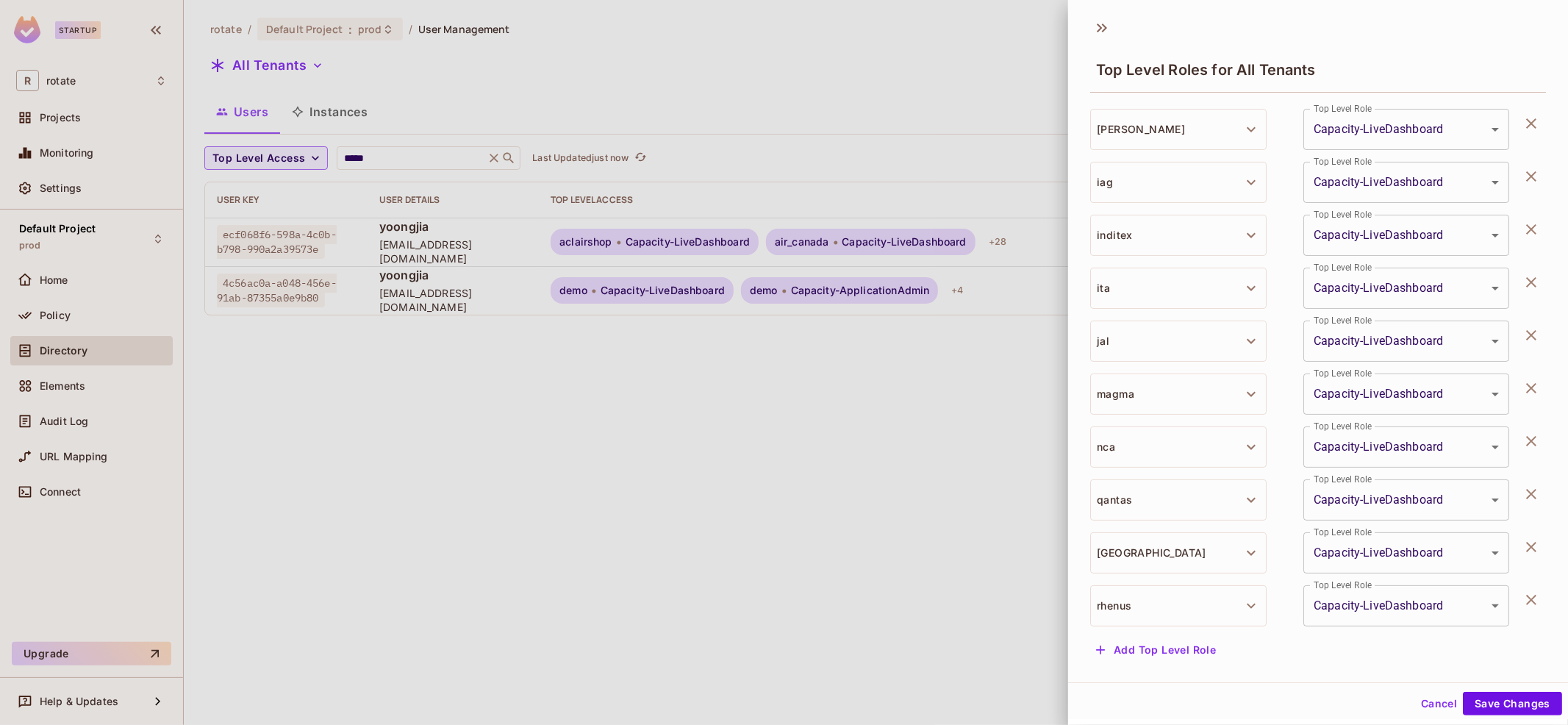
scroll to position [2, 0]
click at [1167, 653] on button "Add Top Level Role" at bounding box center [1155, 648] width 131 height 24
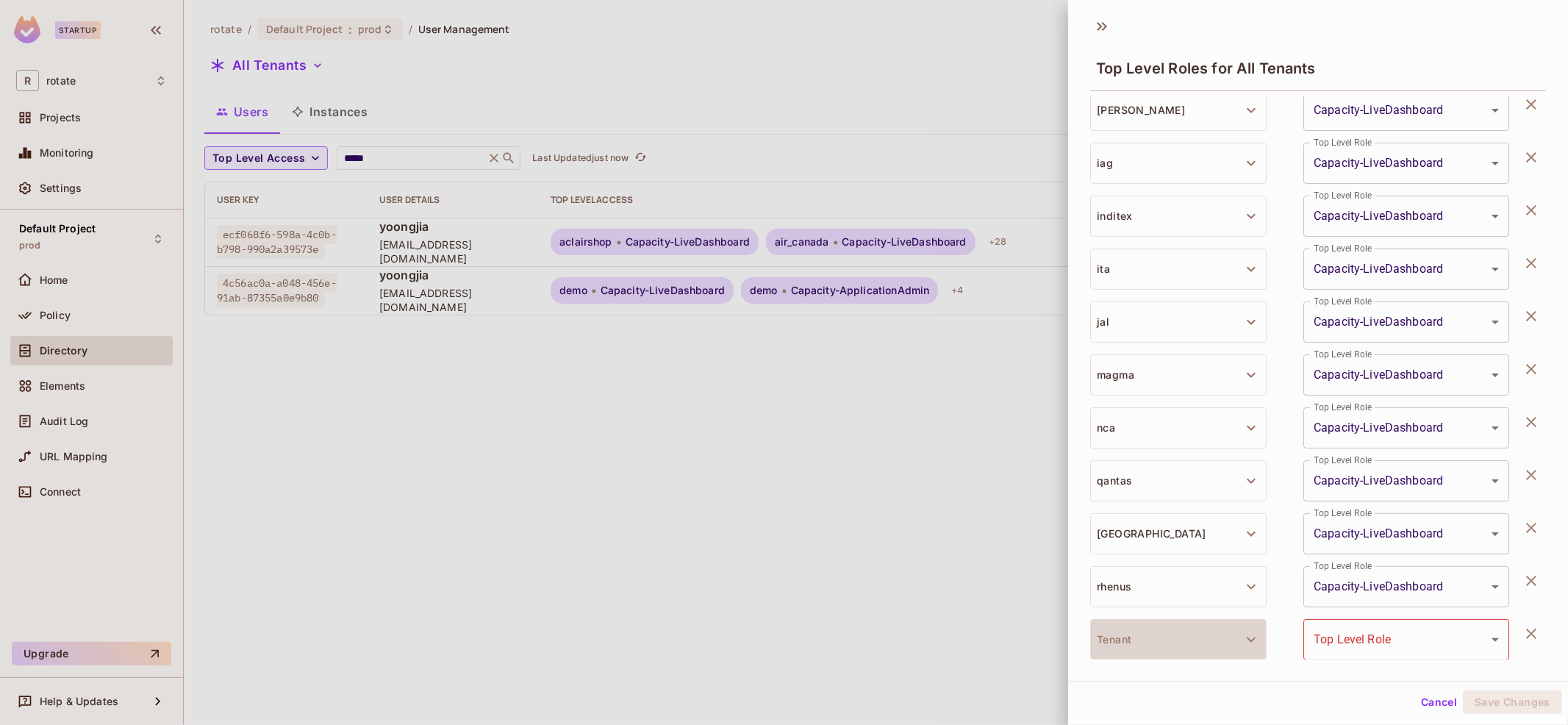
click at [1167, 653] on button "Tenant" at bounding box center [1178, 639] width 176 height 41
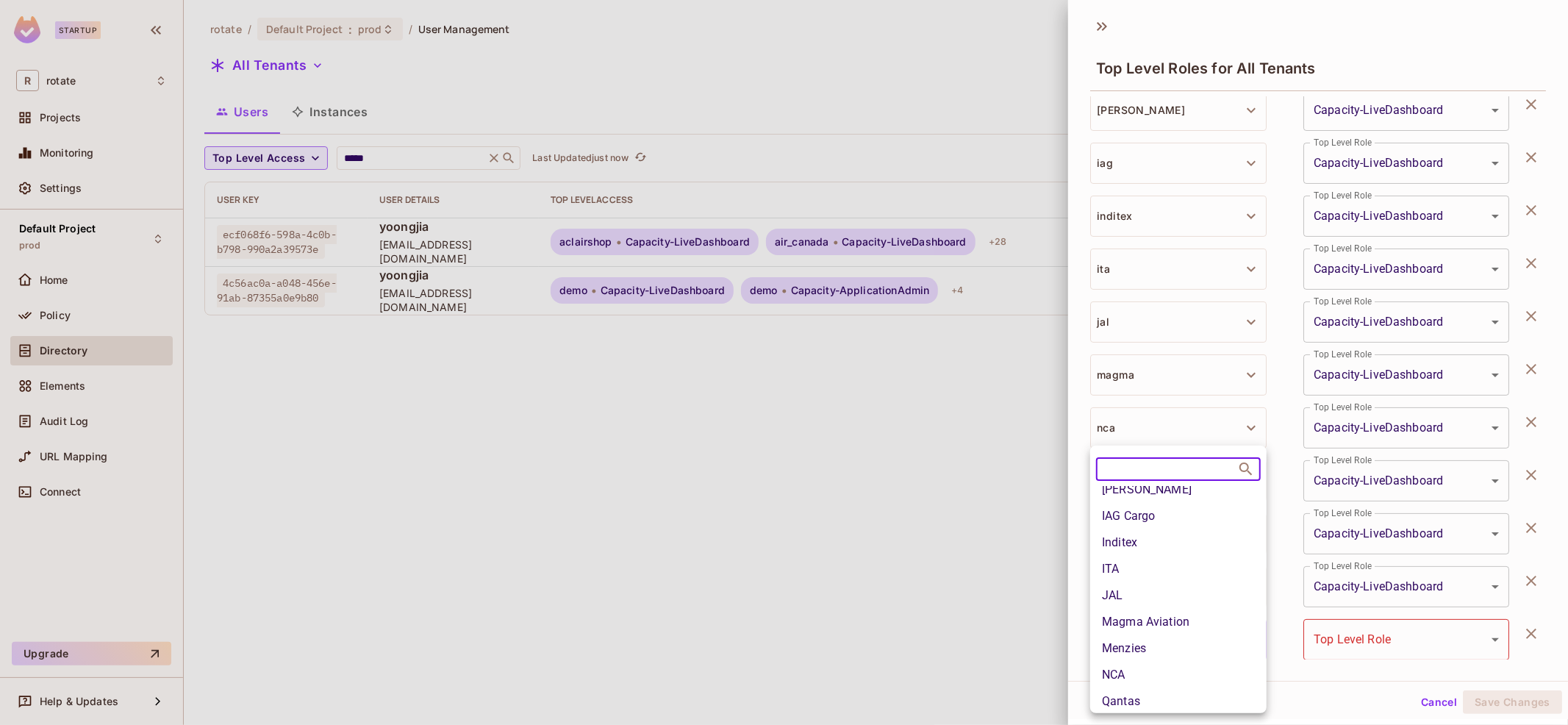
scroll to position [679, 0]
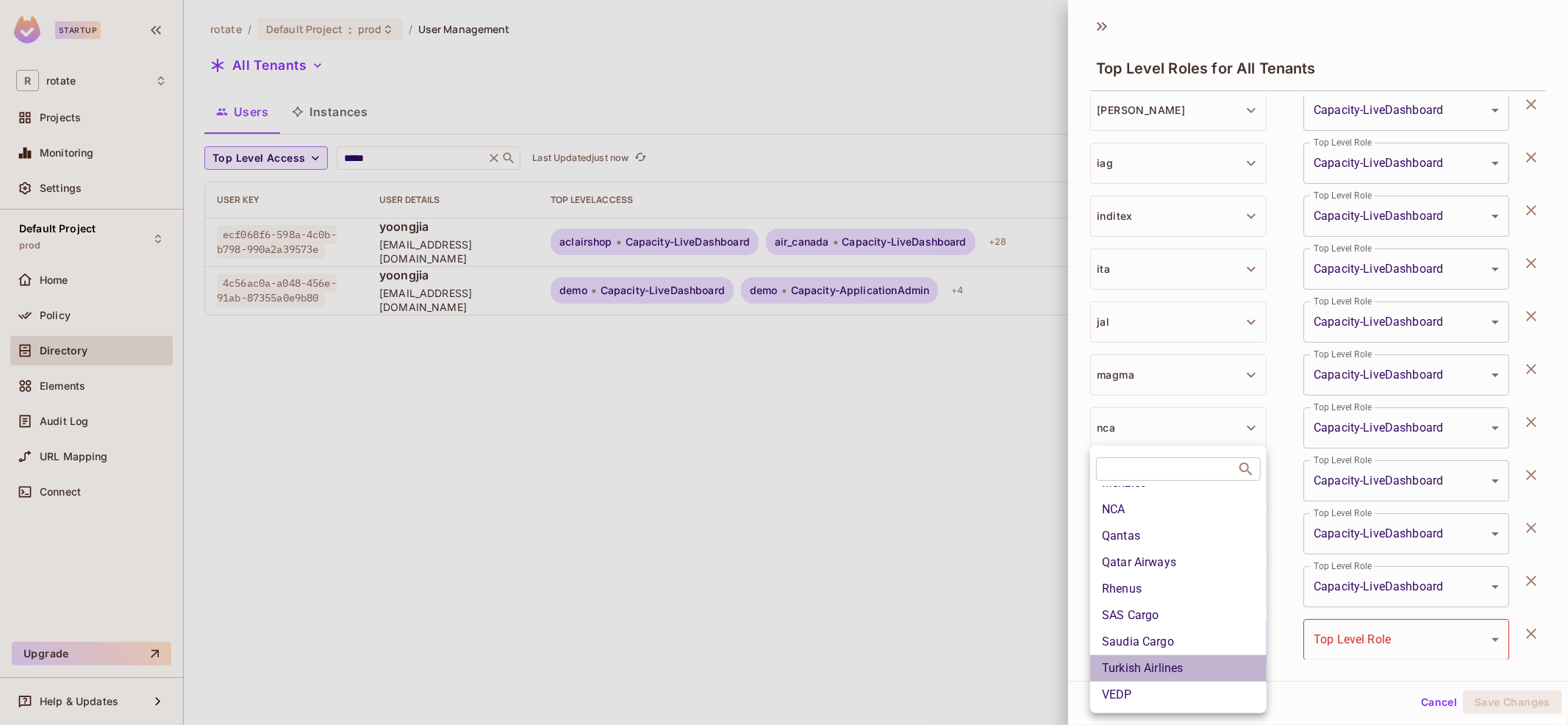
click at [1197, 671] on li "Turkish Airlines" at bounding box center [1178, 668] width 176 height 26
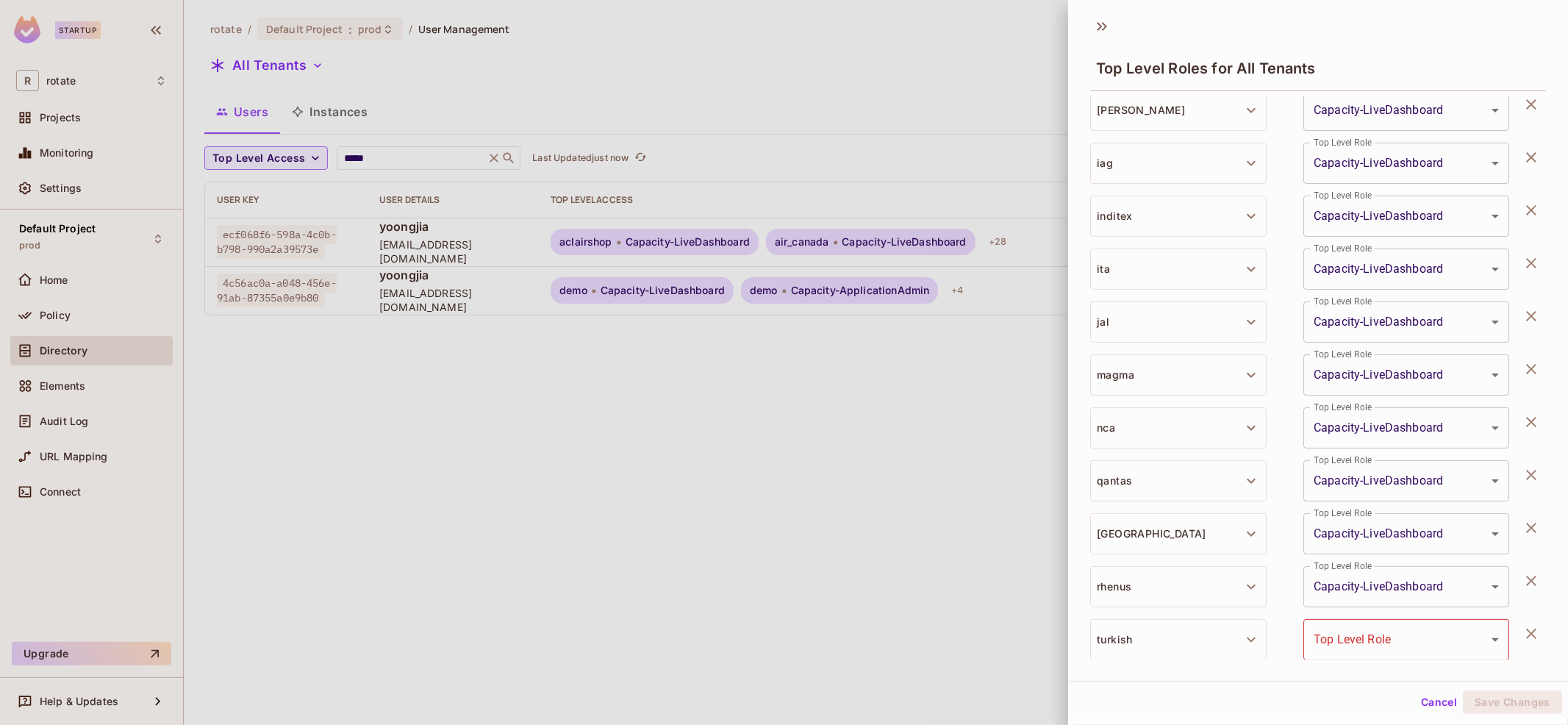
click at [1384, 644] on body "**********" at bounding box center [784, 362] width 1568 height 725
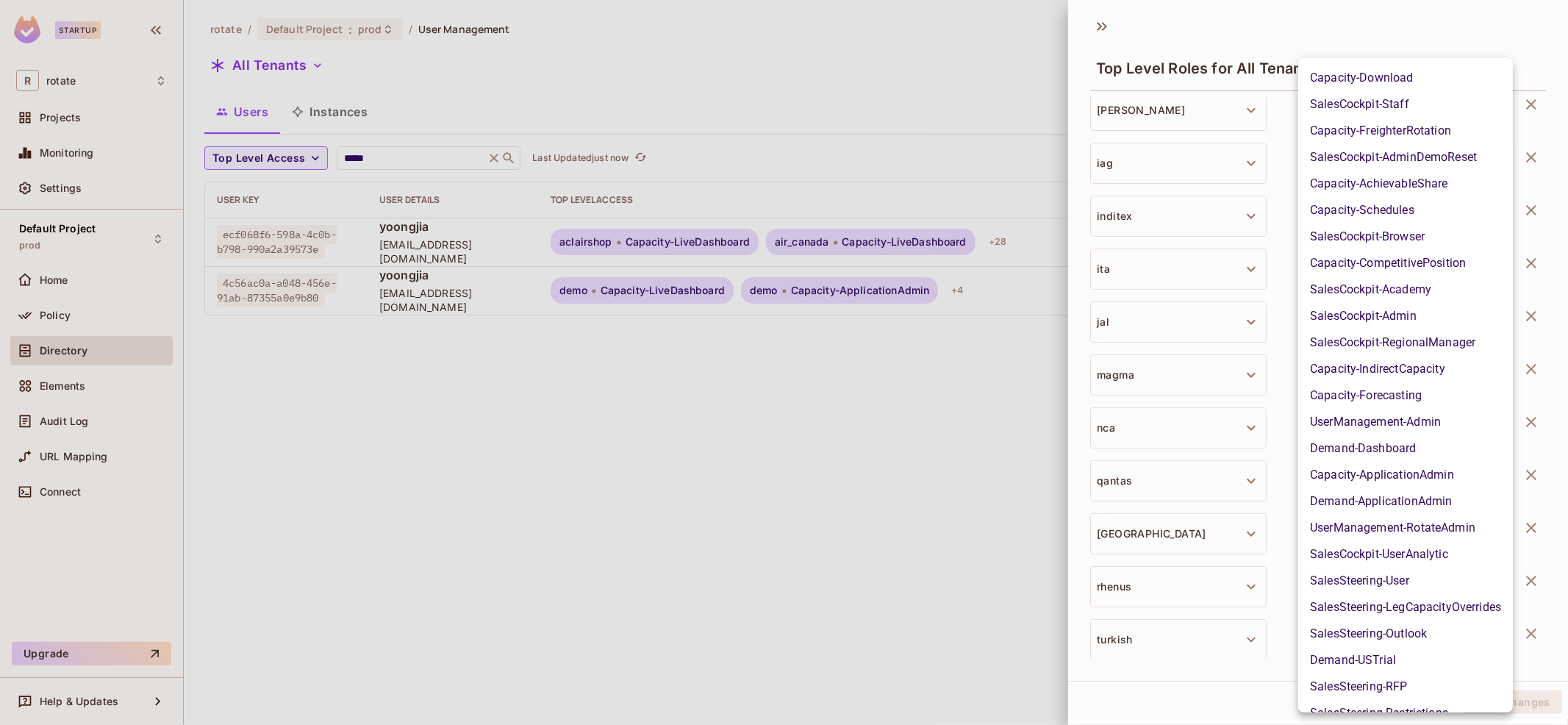
scroll to position [813, 0]
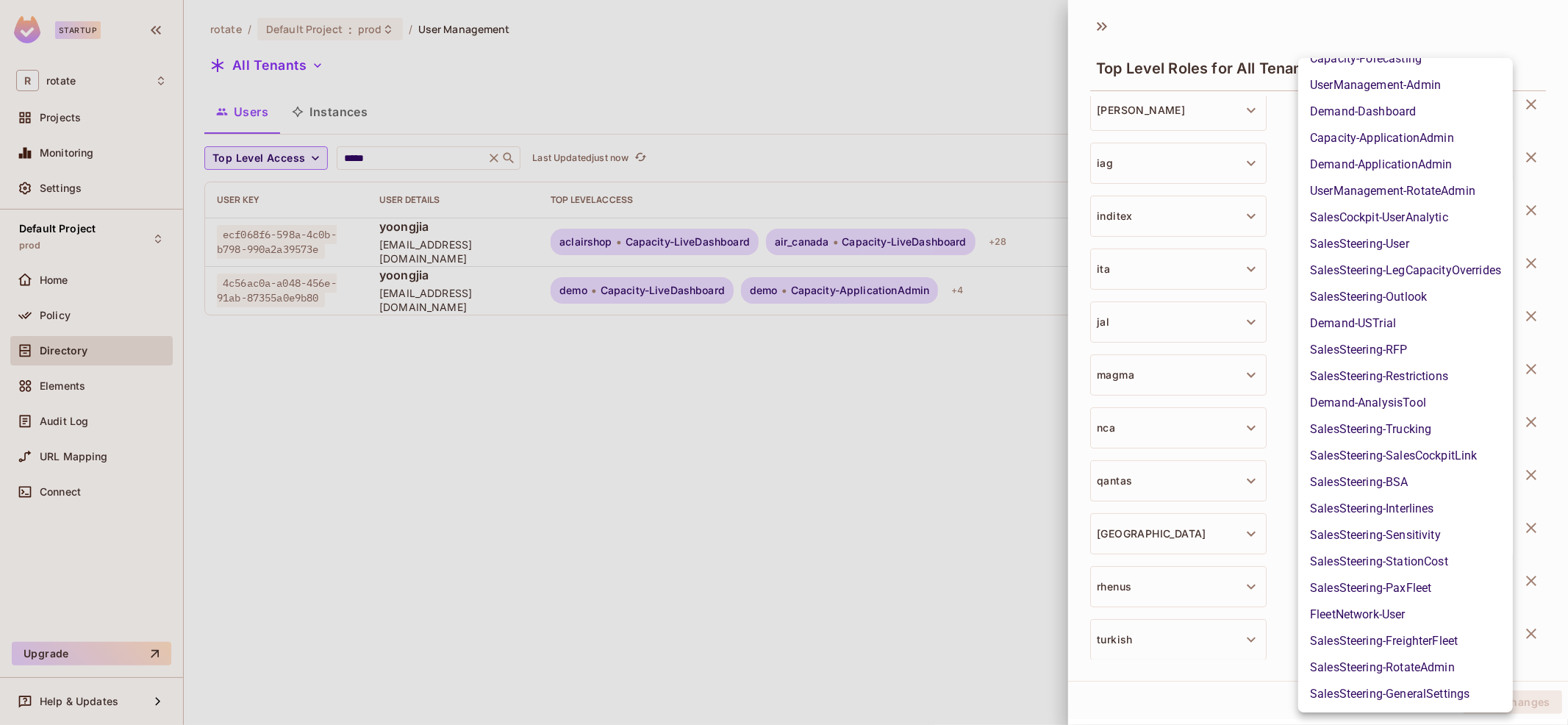
click at [1472, 182] on li "UserManagement-RotateAdmin" at bounding box center [1404, 191] width 214 height 26
type input "**********"
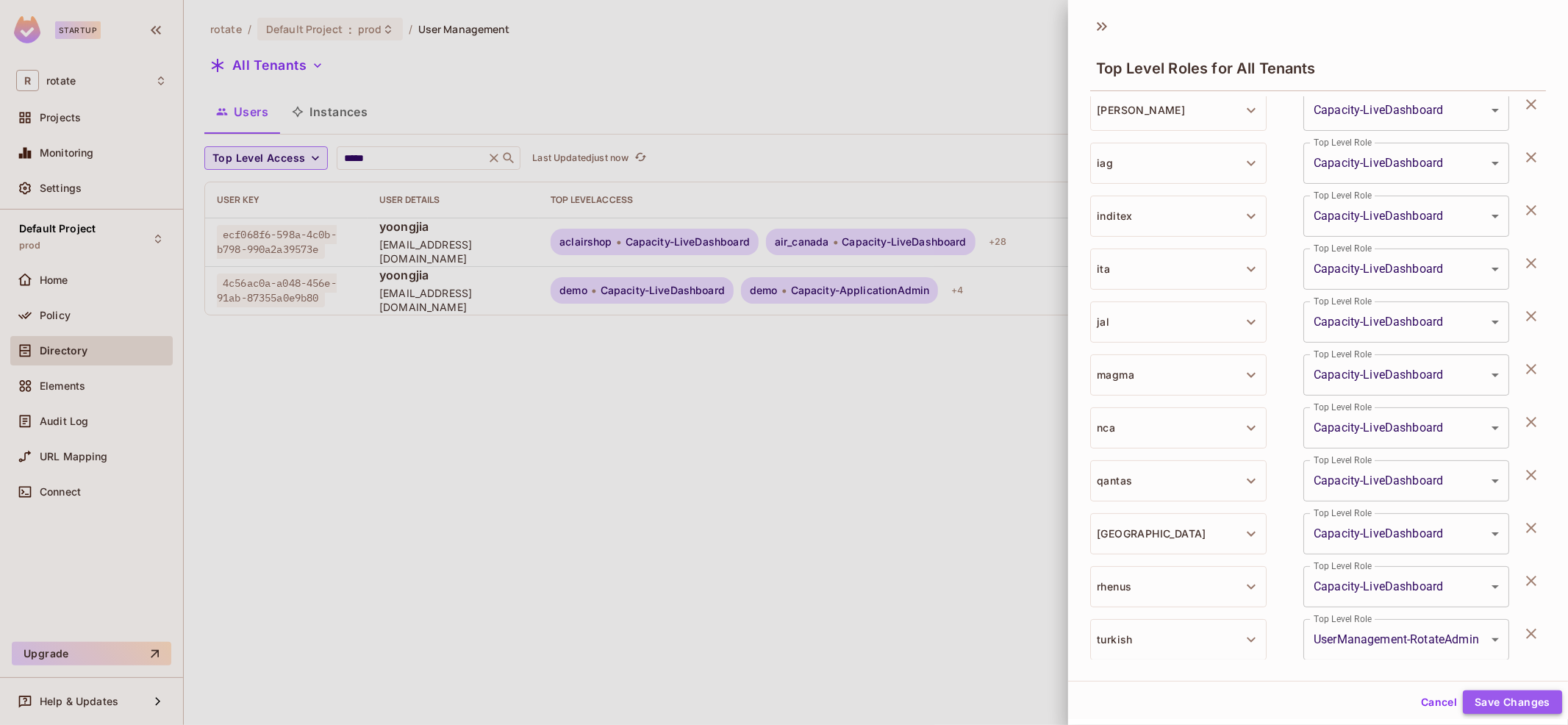
click at [1523, 694] on button "Save Changes" at bounding box center [1512, 702] width 100 height 24
